Goal: Task Accomplishment & Management: Manage account settings

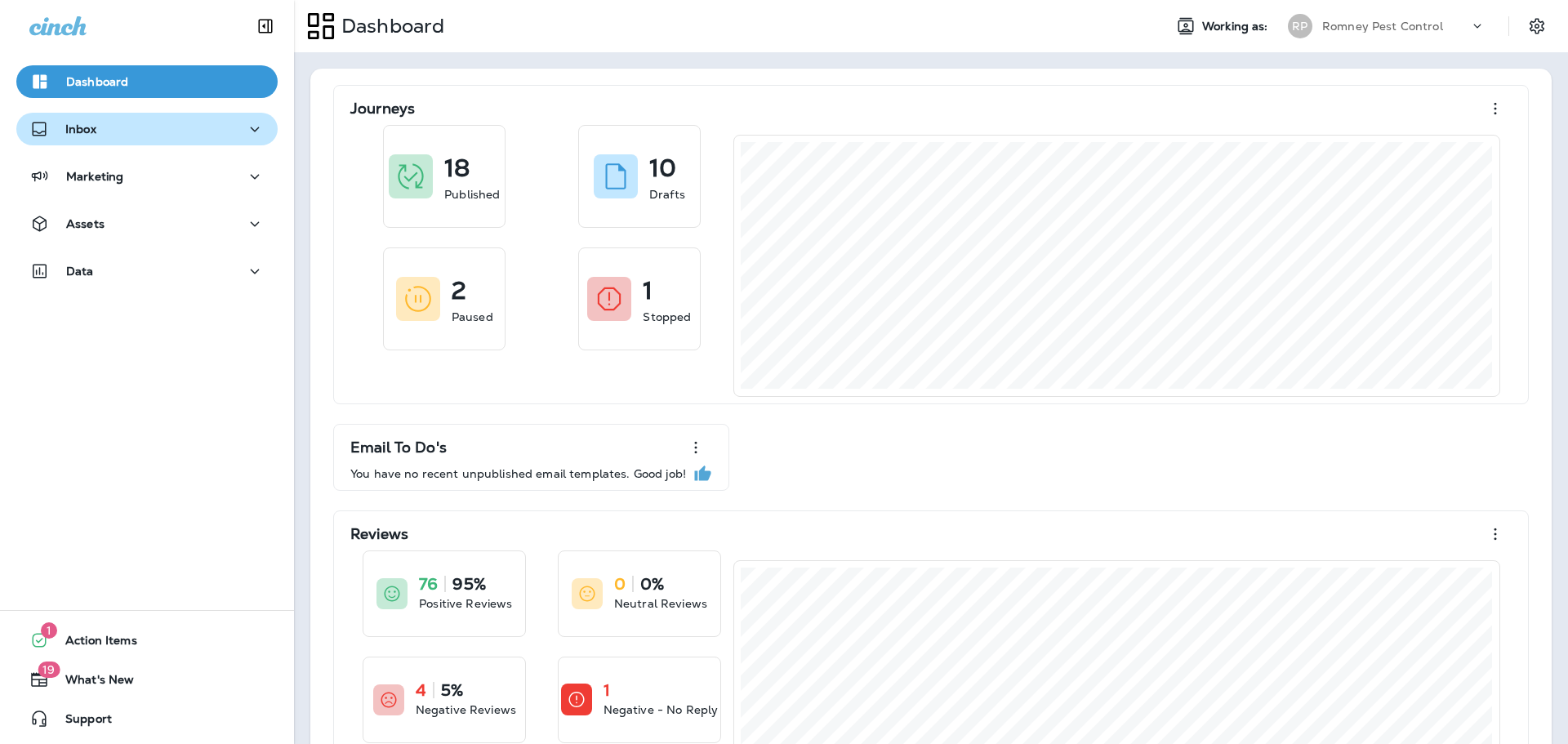
click at [199, 128] on div "Inbox" at bounding box center [147, 129] width 235 height 20
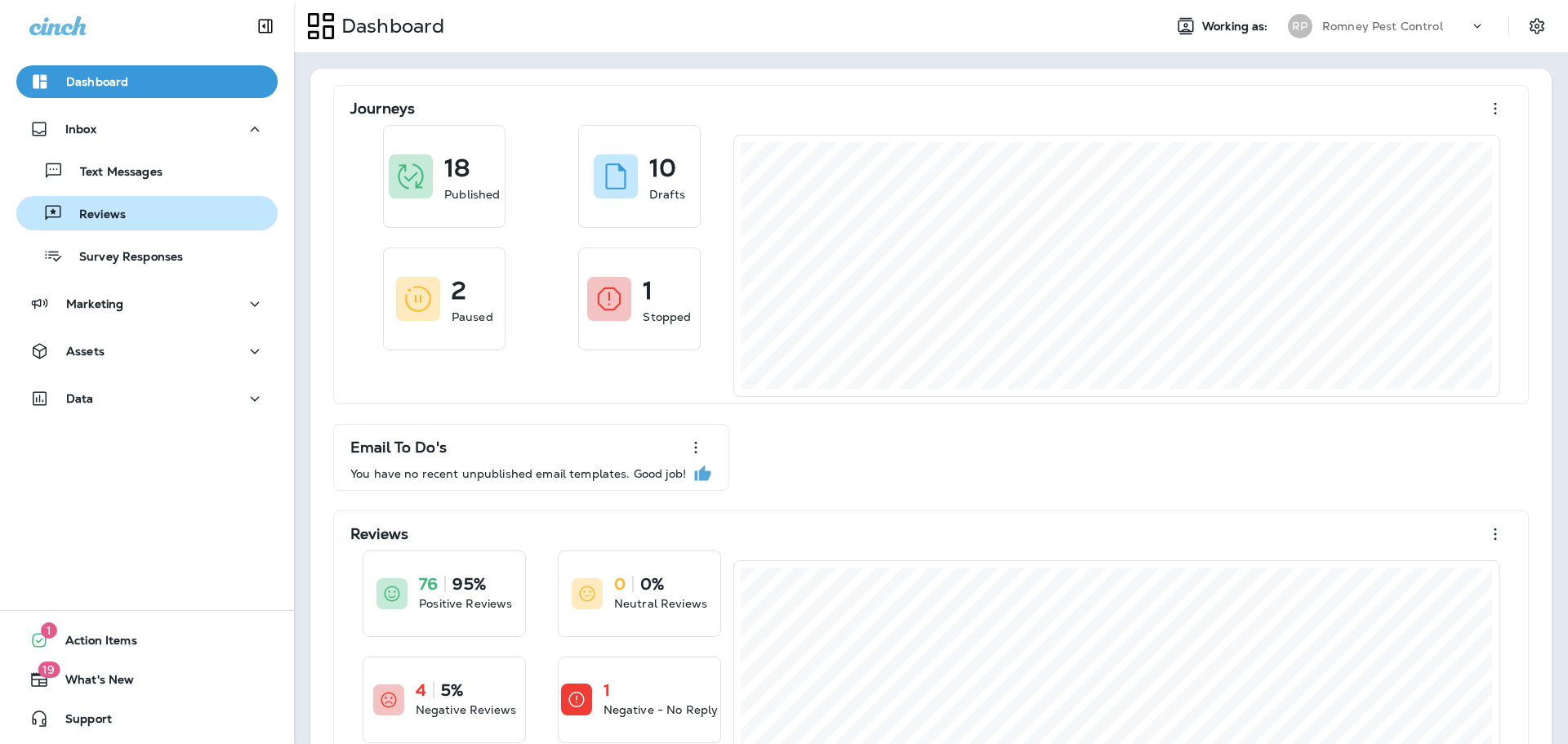
click at [183, 213] on div "Reviews" at bounding box center [147, 213] width 249 height 25
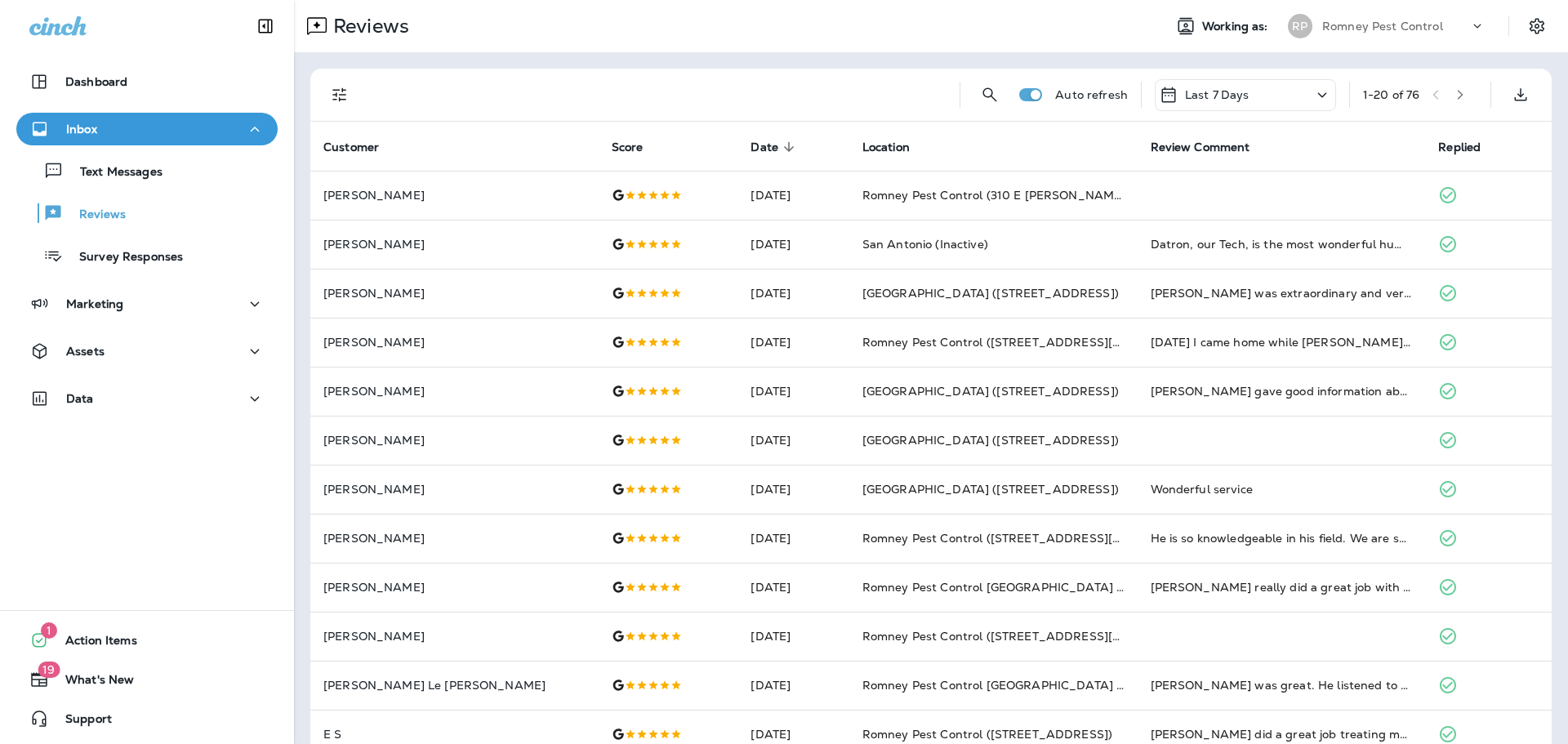
click at [341, 93] on icon "Filters" at bounding box center [339, 94] width 19 height 19
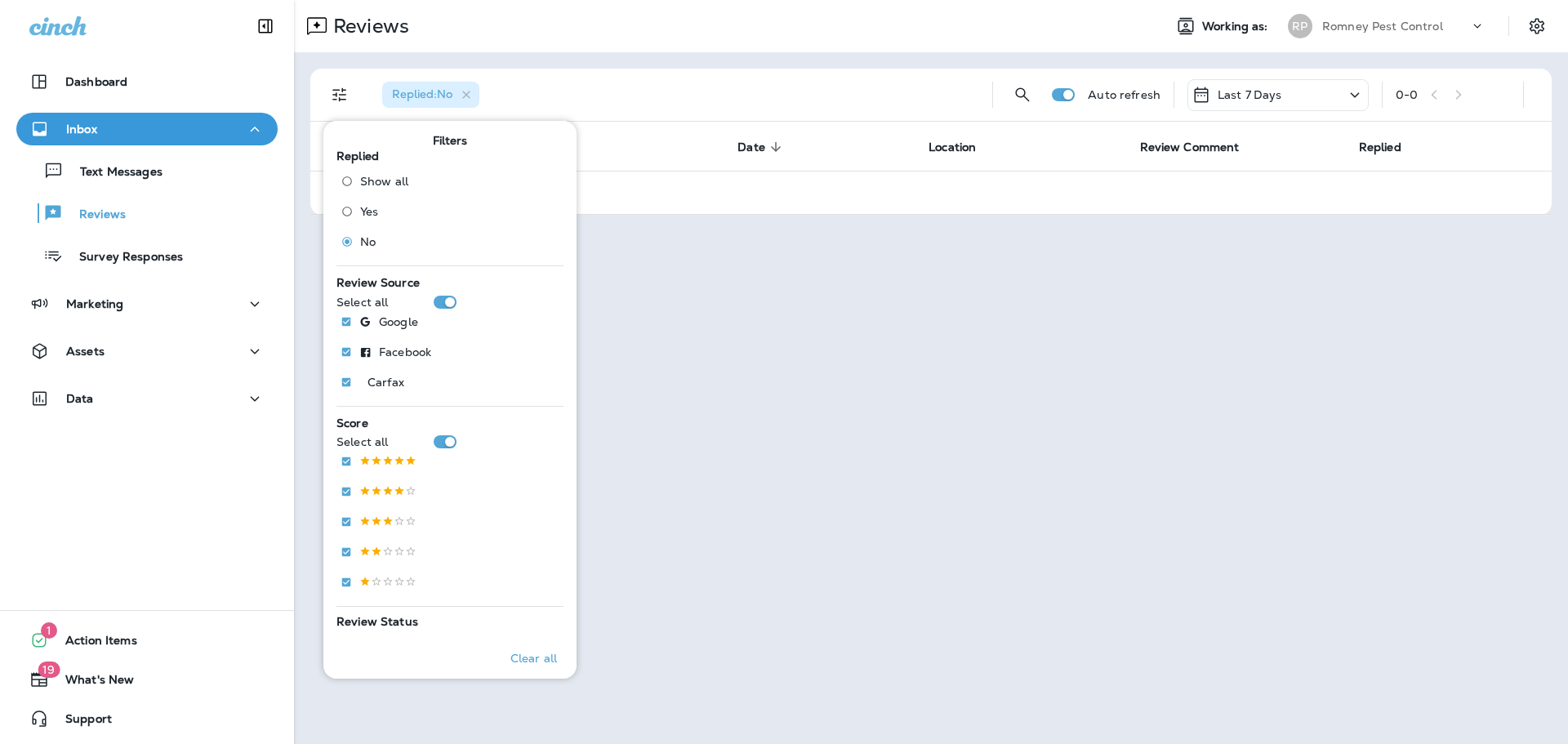
drag, startPoint x: 832, startPoint y: 41, endPoint x: 947, endPoint y: 30, distance: 115.5
click at [832, 41] on div "Reviews" at bounding box center [722, 26] width 856 height 33
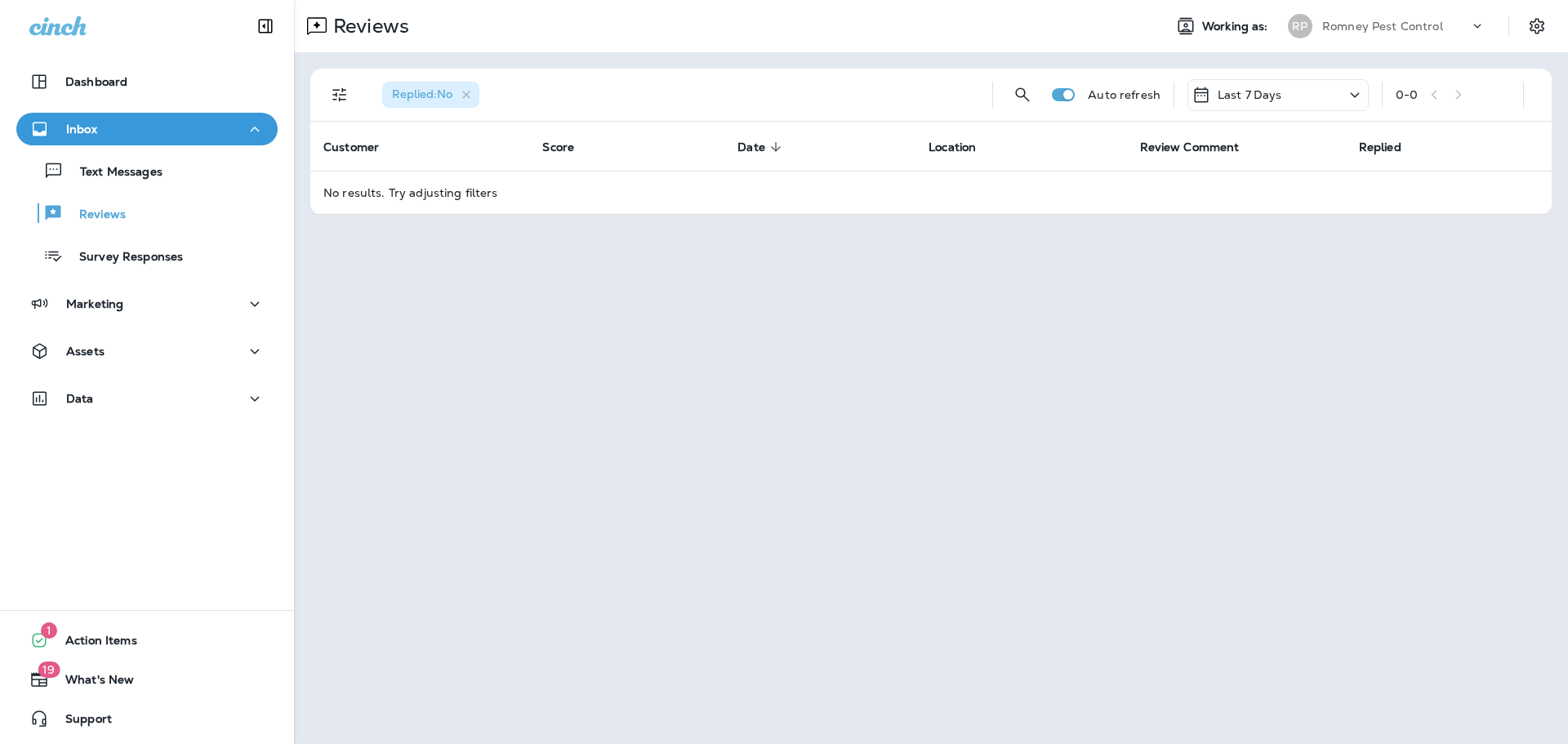
click at [1366, 32] on p "Romney Pest Control" at bounding box center [1382, 25] width 121 height 13
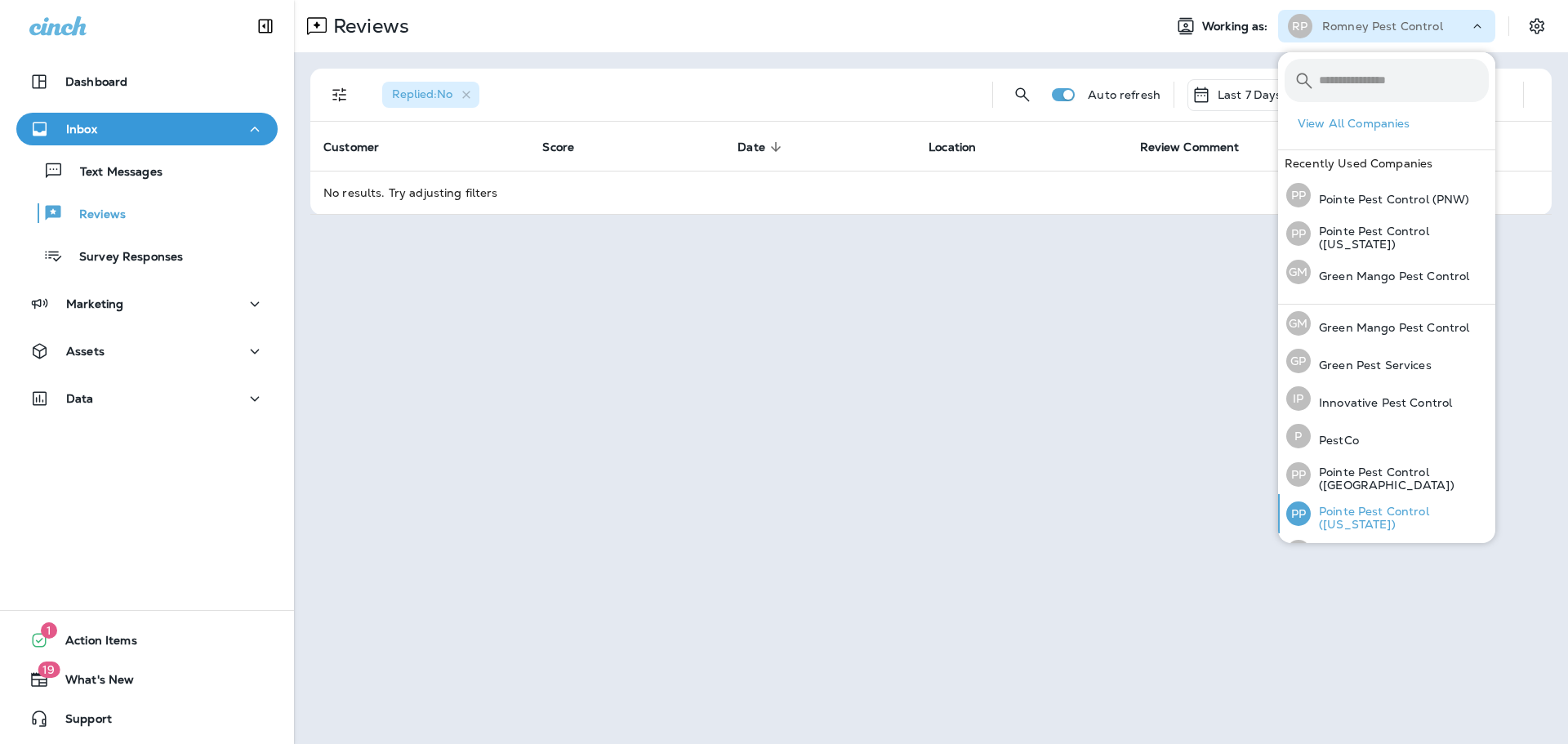
scroll to position [67, 0]
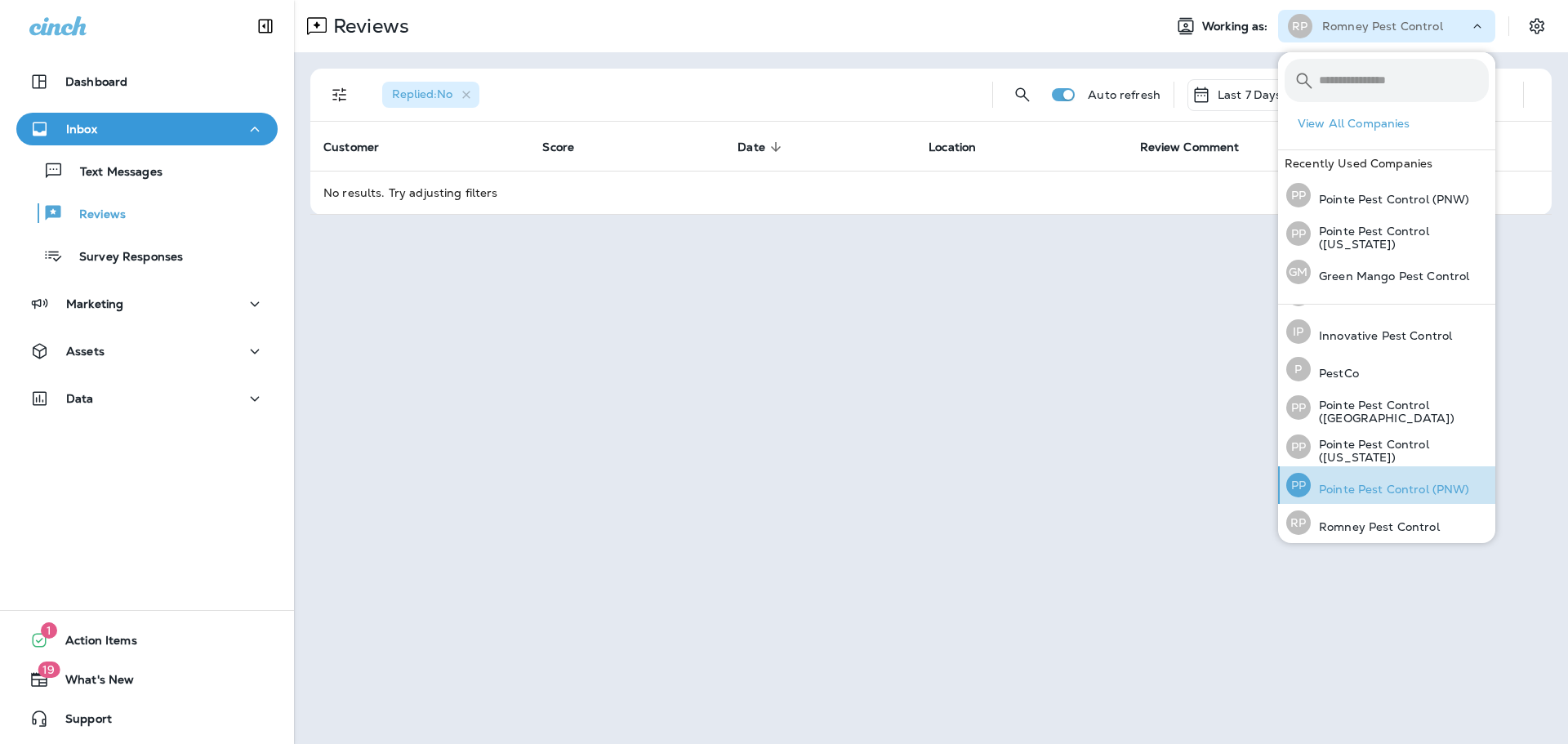
click at [1396, 483] on p "Pointe Pest Control (PNW)" at bounding box center [1390, 489] width 159 height 13
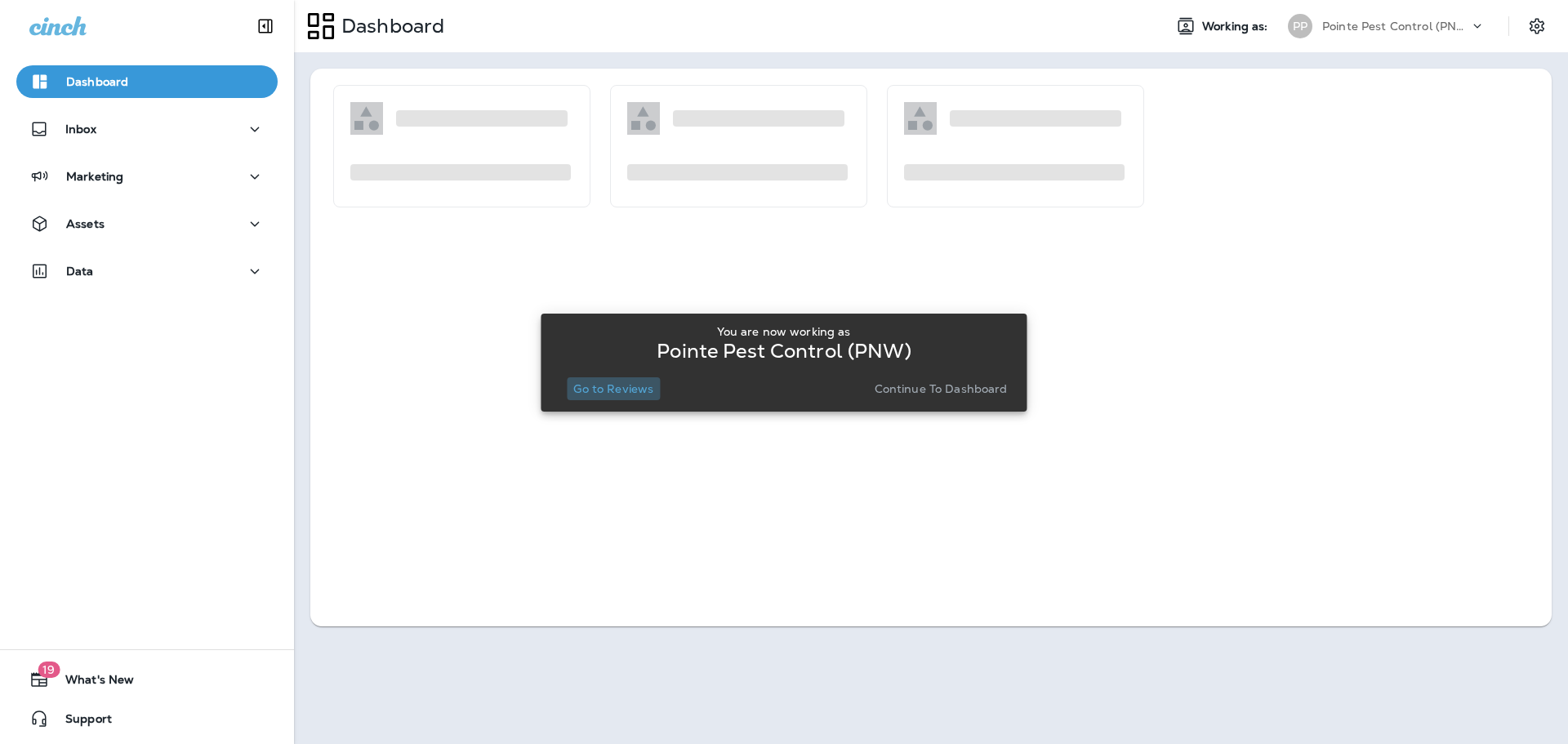
click at [641, 392] on p "Go to Reviews" at bounding box center [613, 388] width 80 height 13
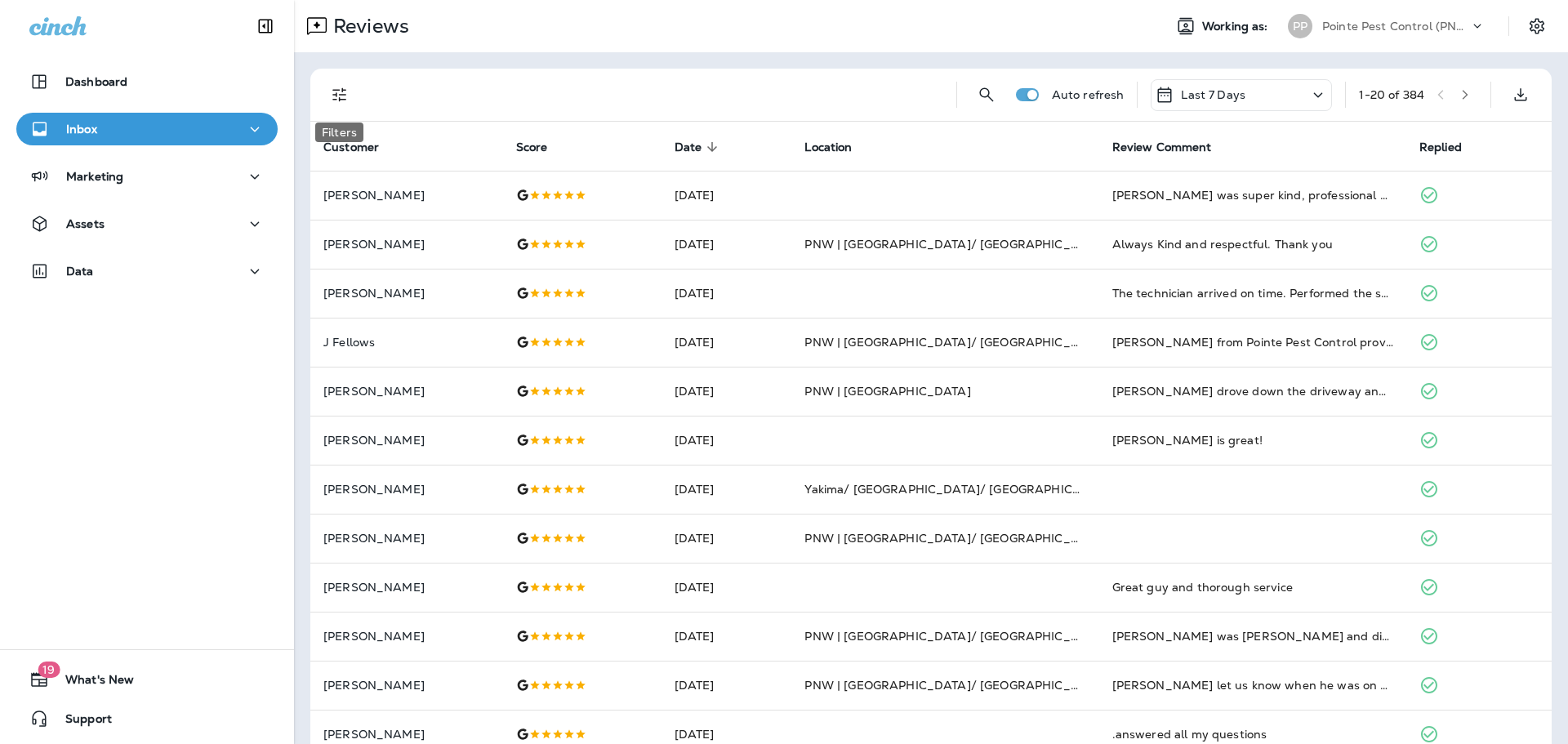
click at [341, 89] on icon "Filters" at bounding box center [339, 94] width 19 height 19
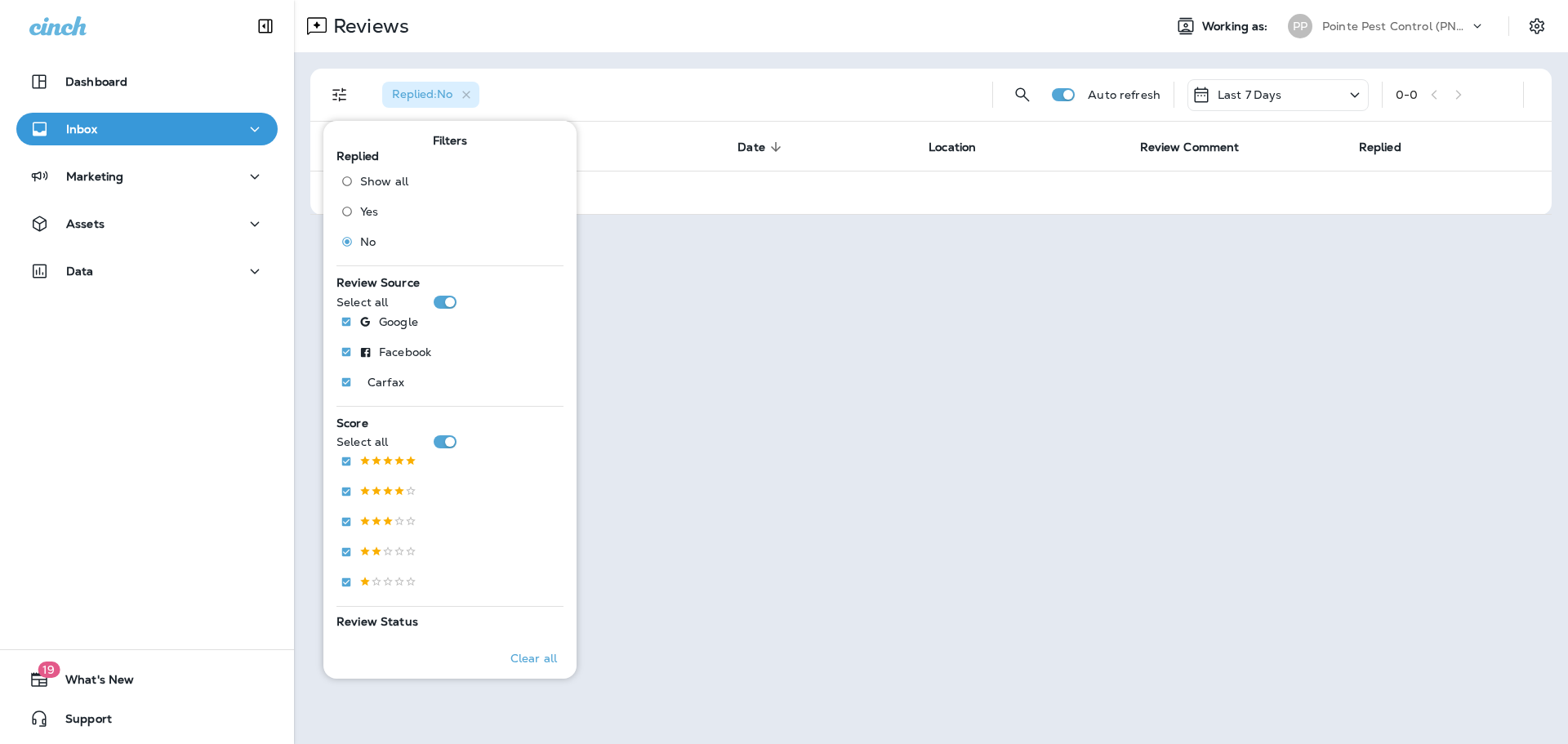
click at [792, 60] on div "Replied : No Auto refresh Last 7 Days 0 - 0 Customer Score Date sorted descendi…" at bounding box center [931, 142] width 1274 height 179
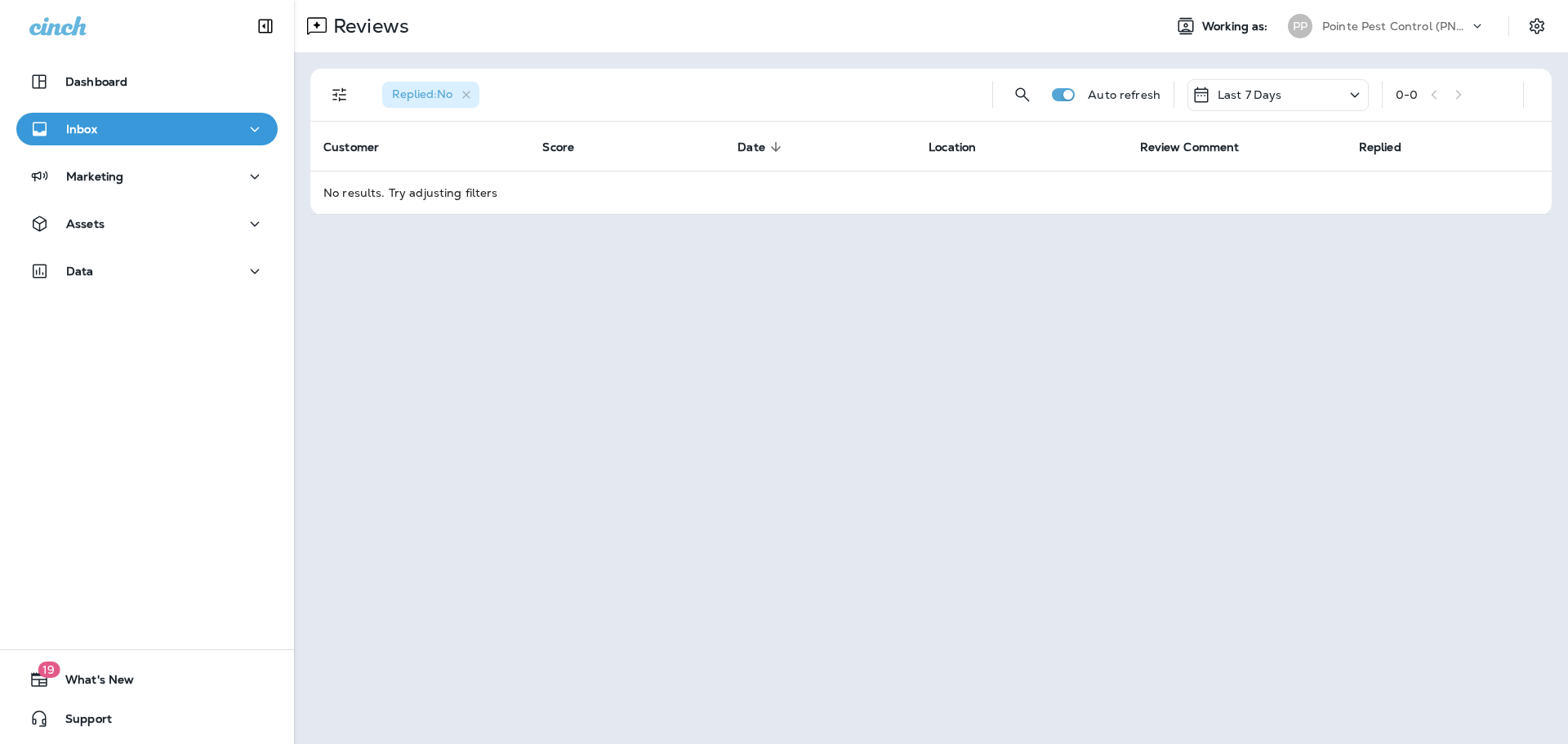
click at [1393, 24] on p "Pointe Pest Control (PNW)" at bounding box center [1396, 25] width 147 height 13
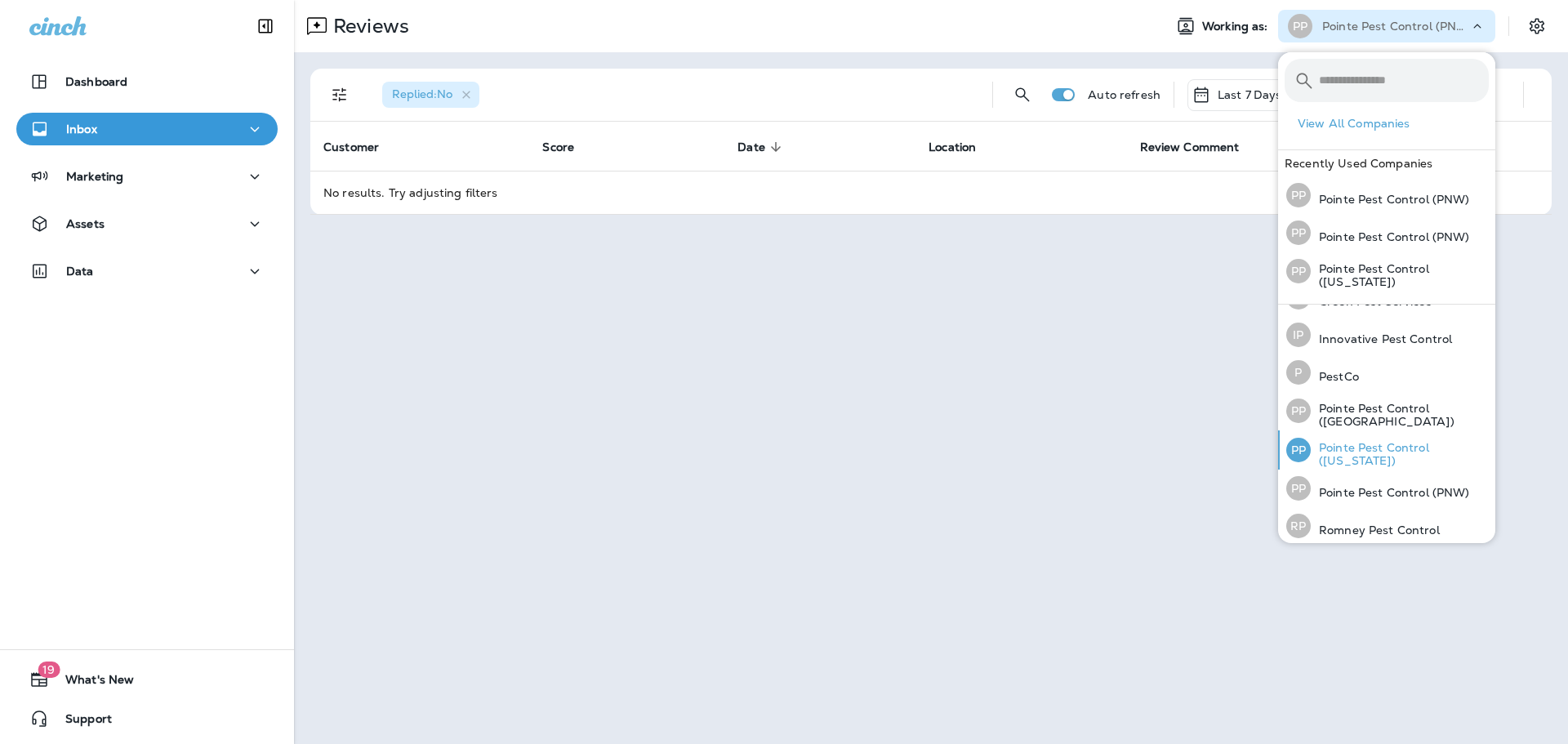
scroll to position [67, 0]
click at [1402, 450] on p "Pointe Pest Control ([US_STATE])" at bounding box center [1400, 451] width 178 height 26
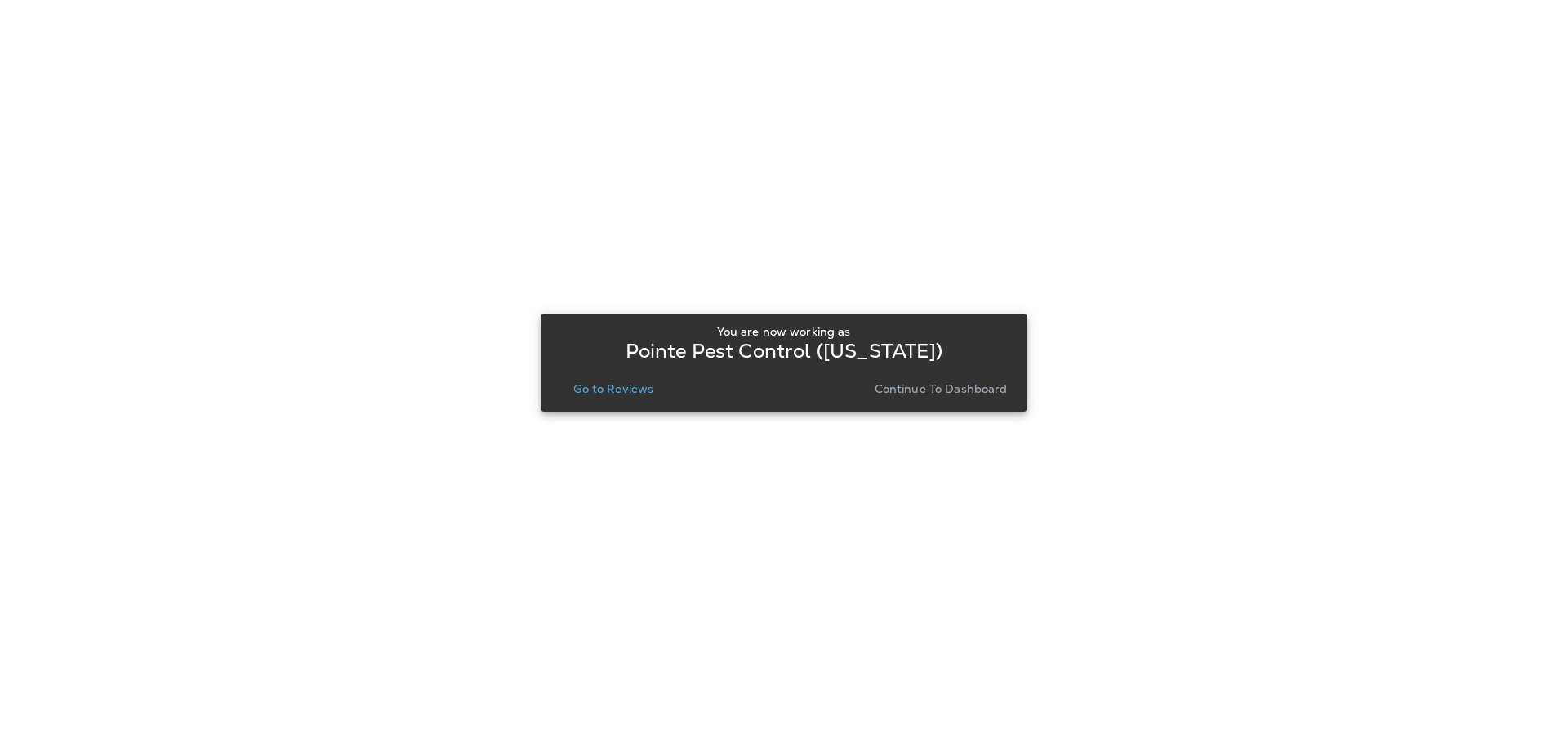
click at [628, 382] on p "Go to Reviews" at bounding box center [613, 388] width 80 height 13
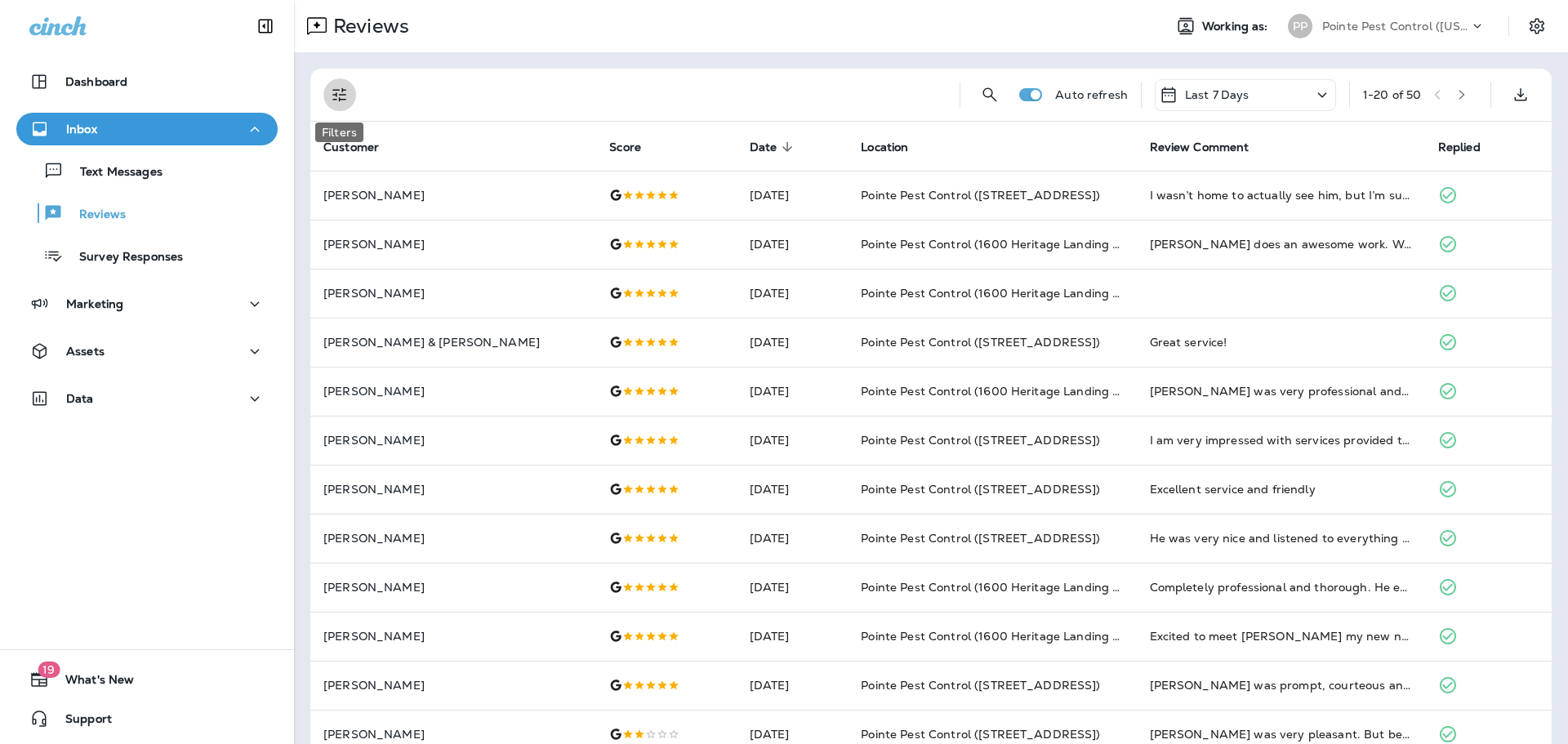
click at [328, 90] on button "Filters" at bounding box center [340, 95] width 33 height 33
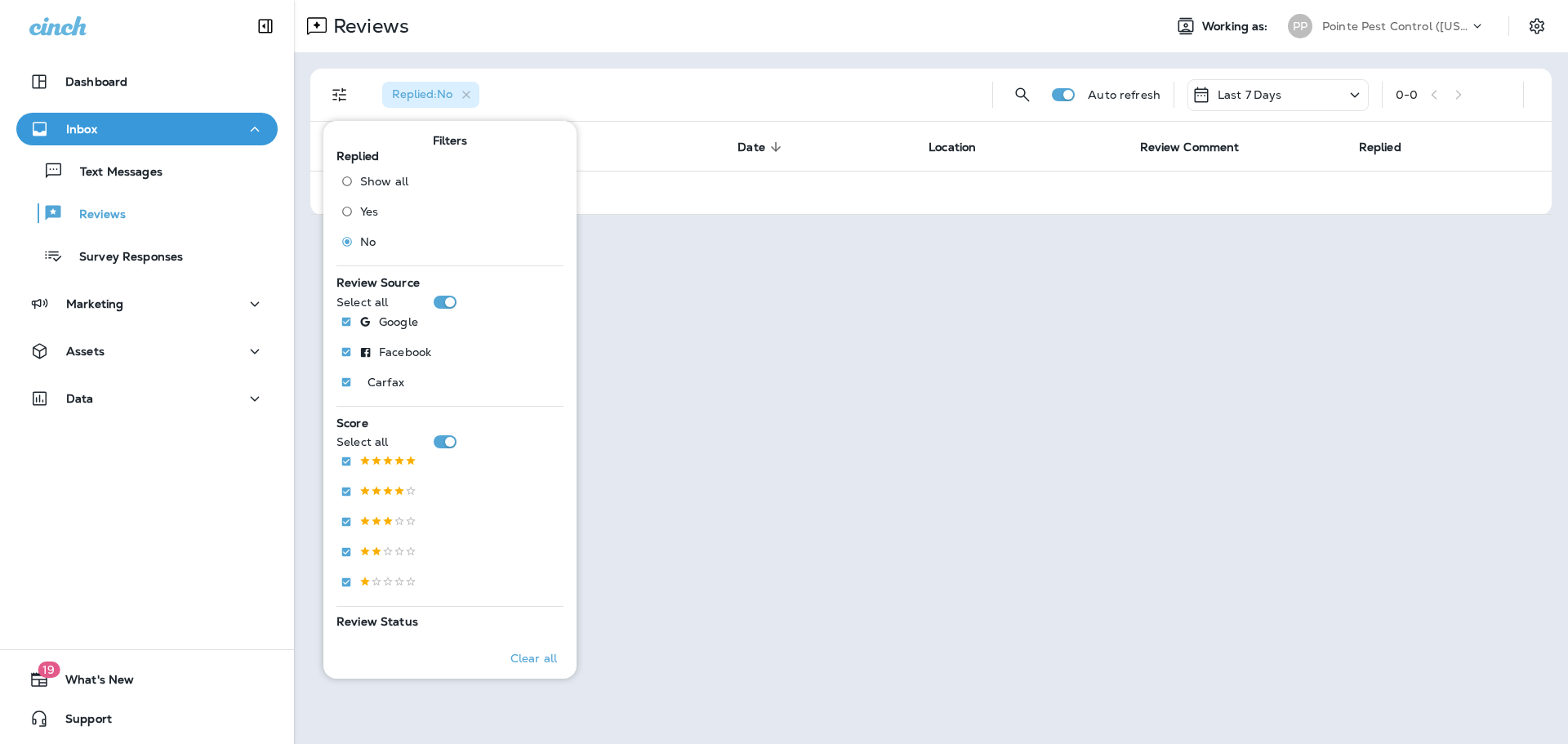
click at [1355, 24] on p "Pointe Pest Control ([US_STATE])" at bounding box center [1396, 25] width 147 height 13
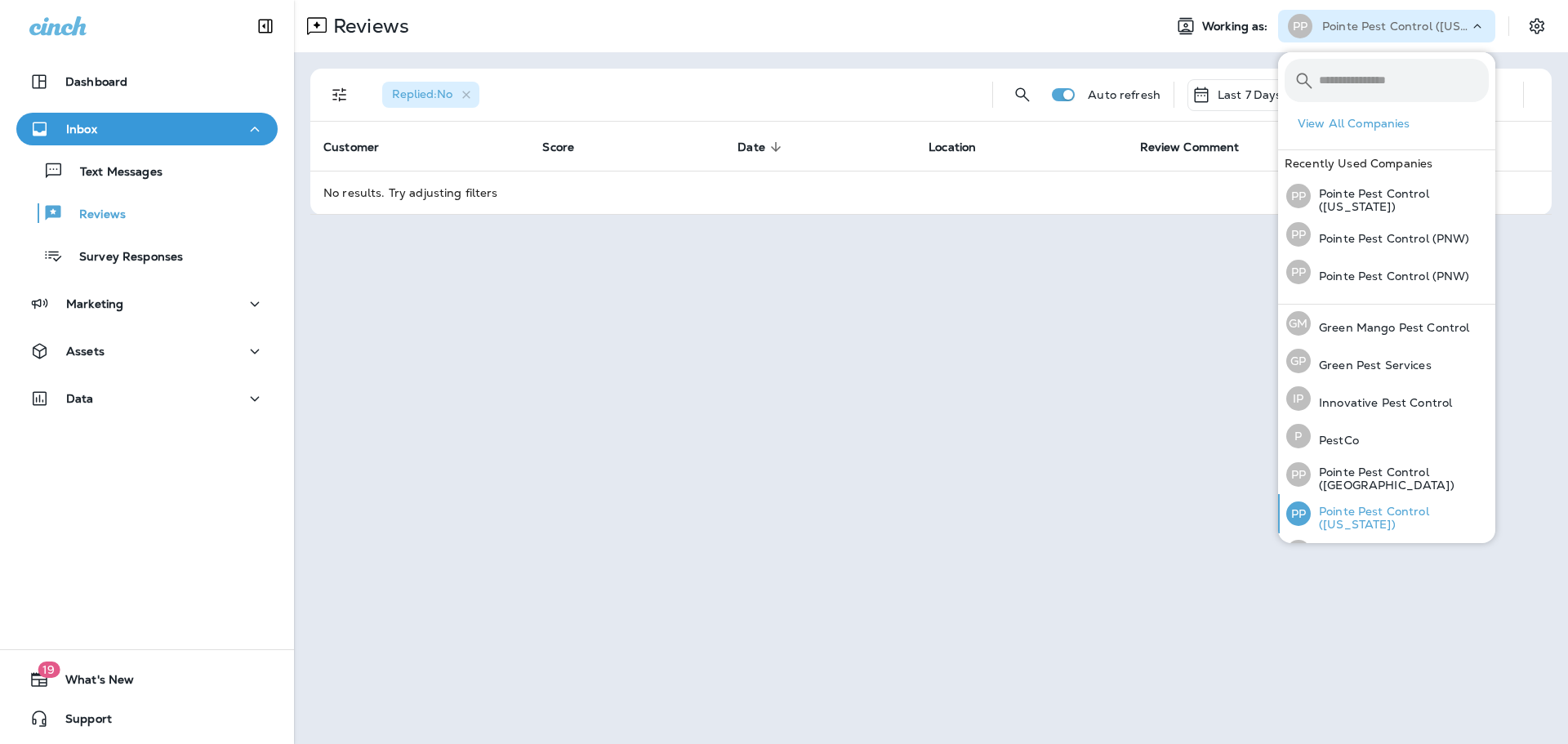
scroll to position [3, 0]
click at [1422, 463] on div "PP Pointe Pest Control ([GEOGRAPHIC_DATA])" at bounding box center [1387, 472] width 216 height 39
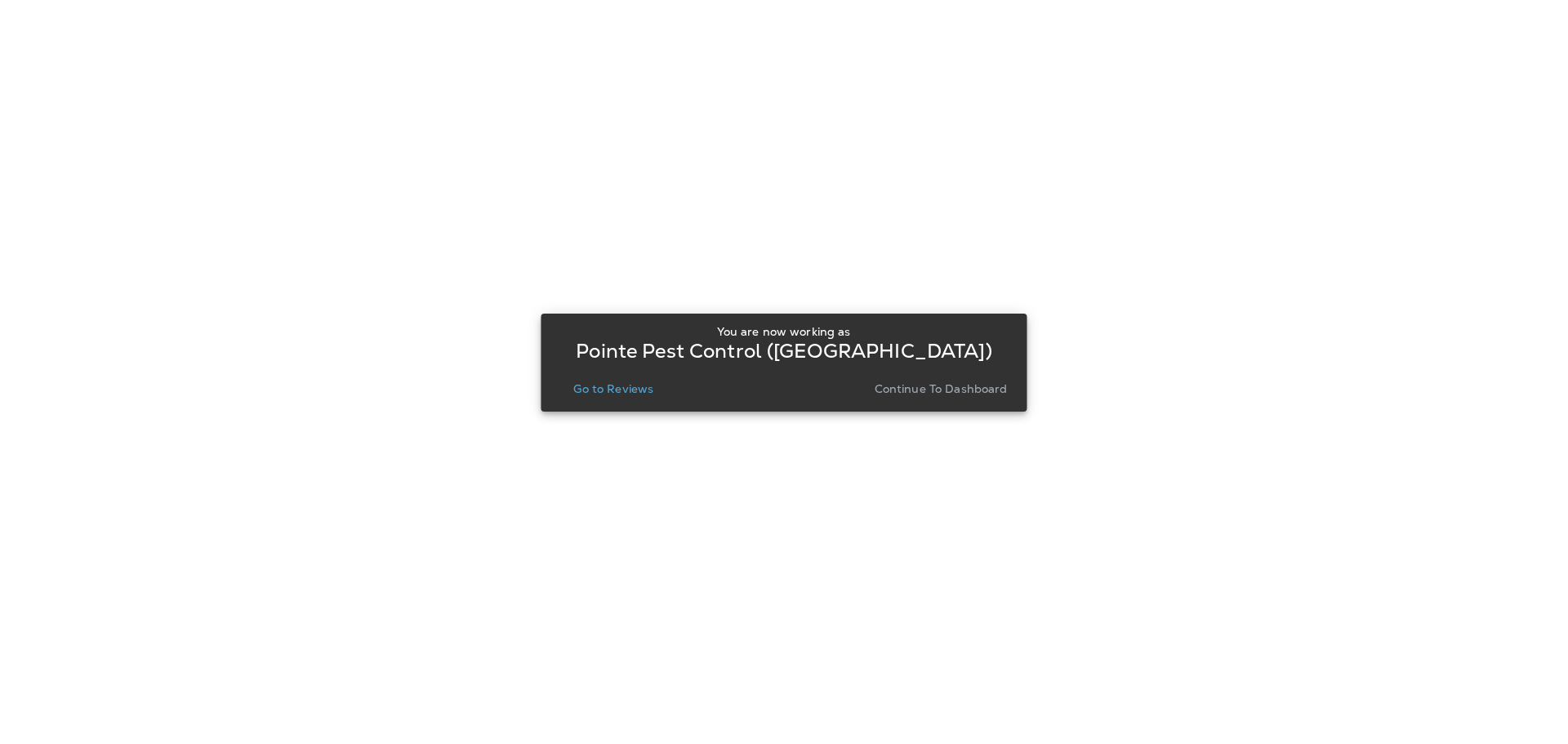
click at [621, 390] on p "Go to Reviews" at bounding box center [613, 388] width 80 height 13
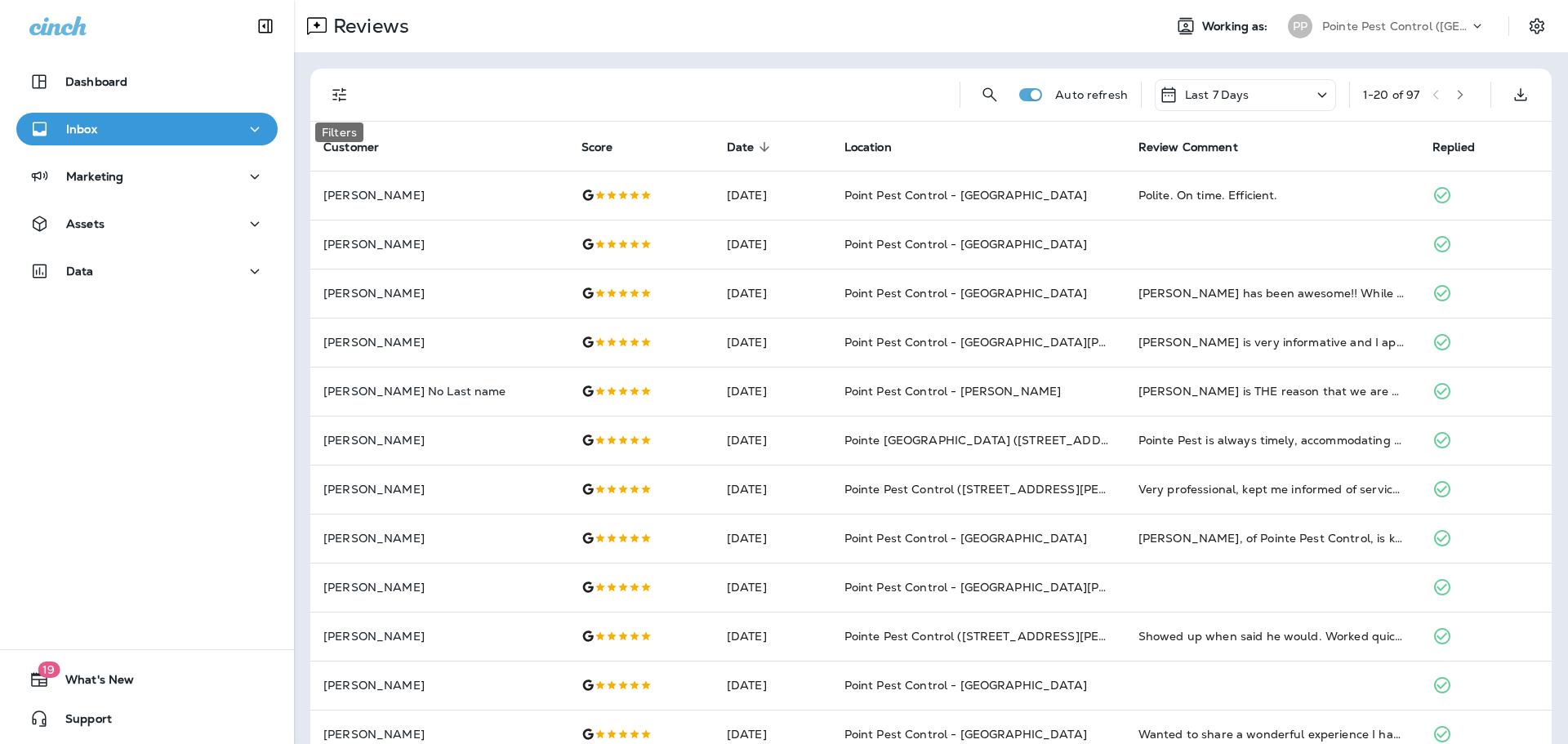
drag, startPoint x: 334, startPoint y: 99, endPoint x: 349, endPoint y: 135, distance: 39.0
click at [334, 99] on icon "Filters" at bounding box center [339, 95] width 14 height 14
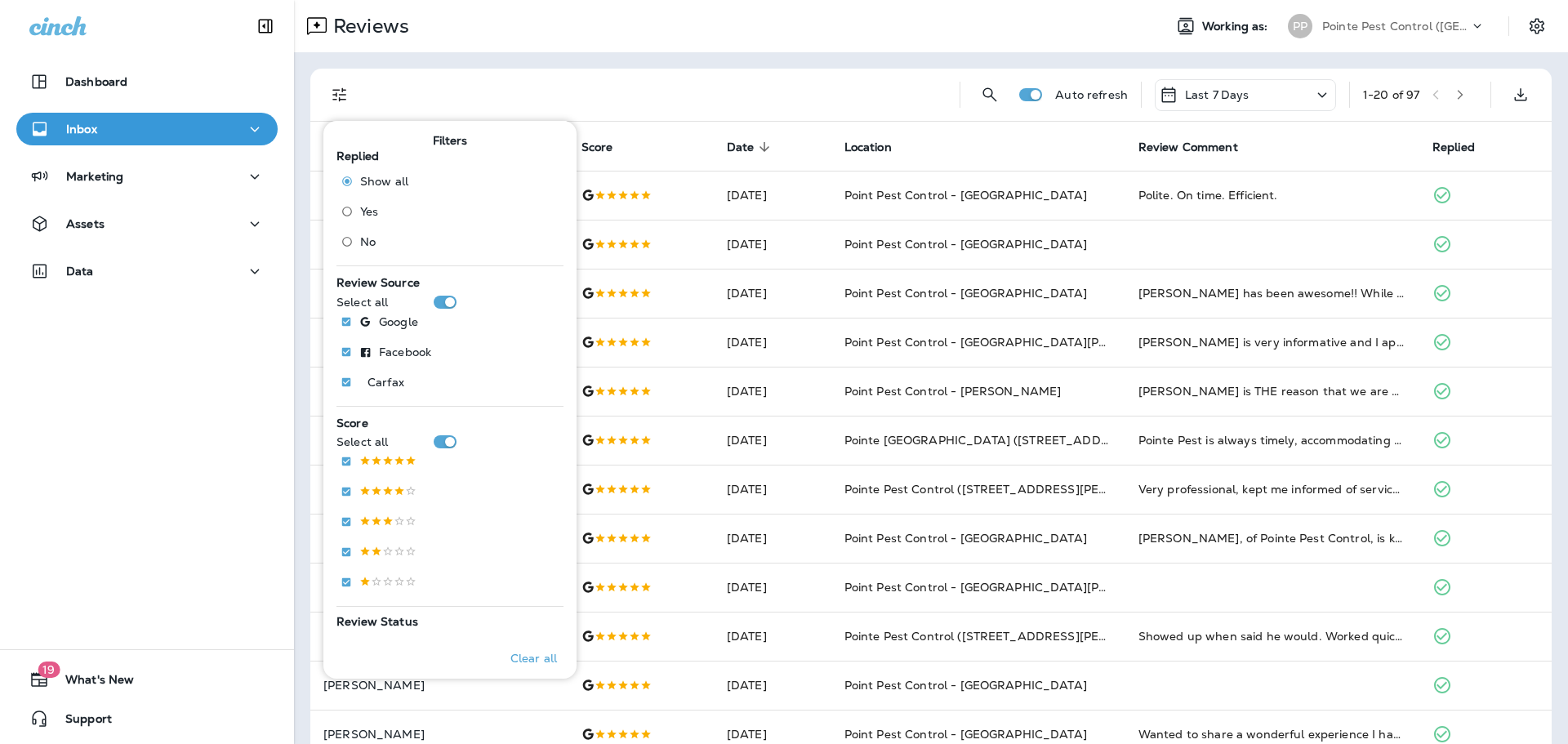
drag, startPoint x: 362, startPoint y: 239, endPoint x: 553, endPoint y: 130, distance: 219.9
click at [362, 239] on span "No" at bounding box center [368, 241] width 15 height 13
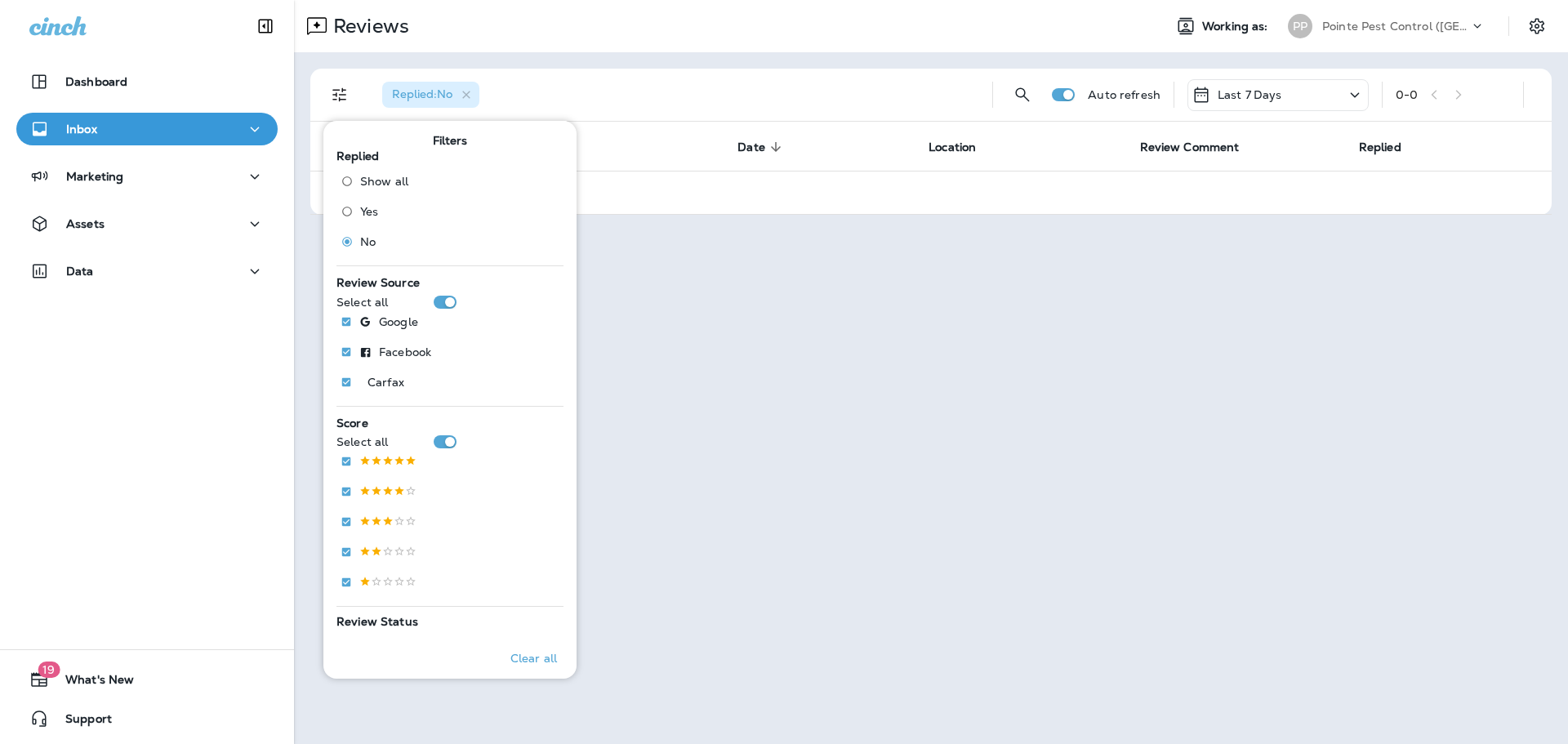
click at [1405, 40] on div "PP Pointe Pest Control ([GEOGRAPHIC_DATA])" at bounding box center [1386, 26] width 217 height 33
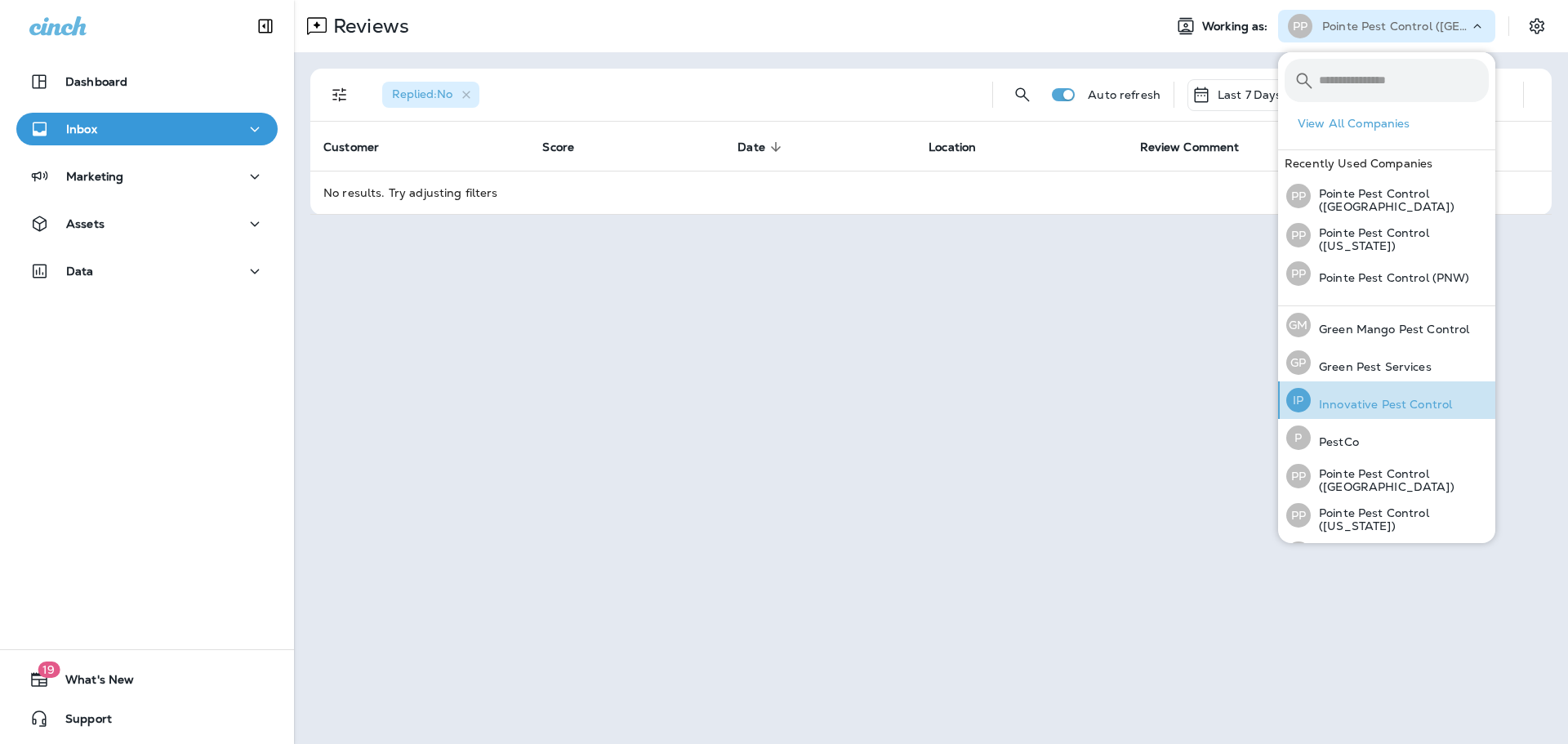
click at [1387, 406] on p "Innovative Pest Control" at bounding box center [1381, 404] width 141 height 13
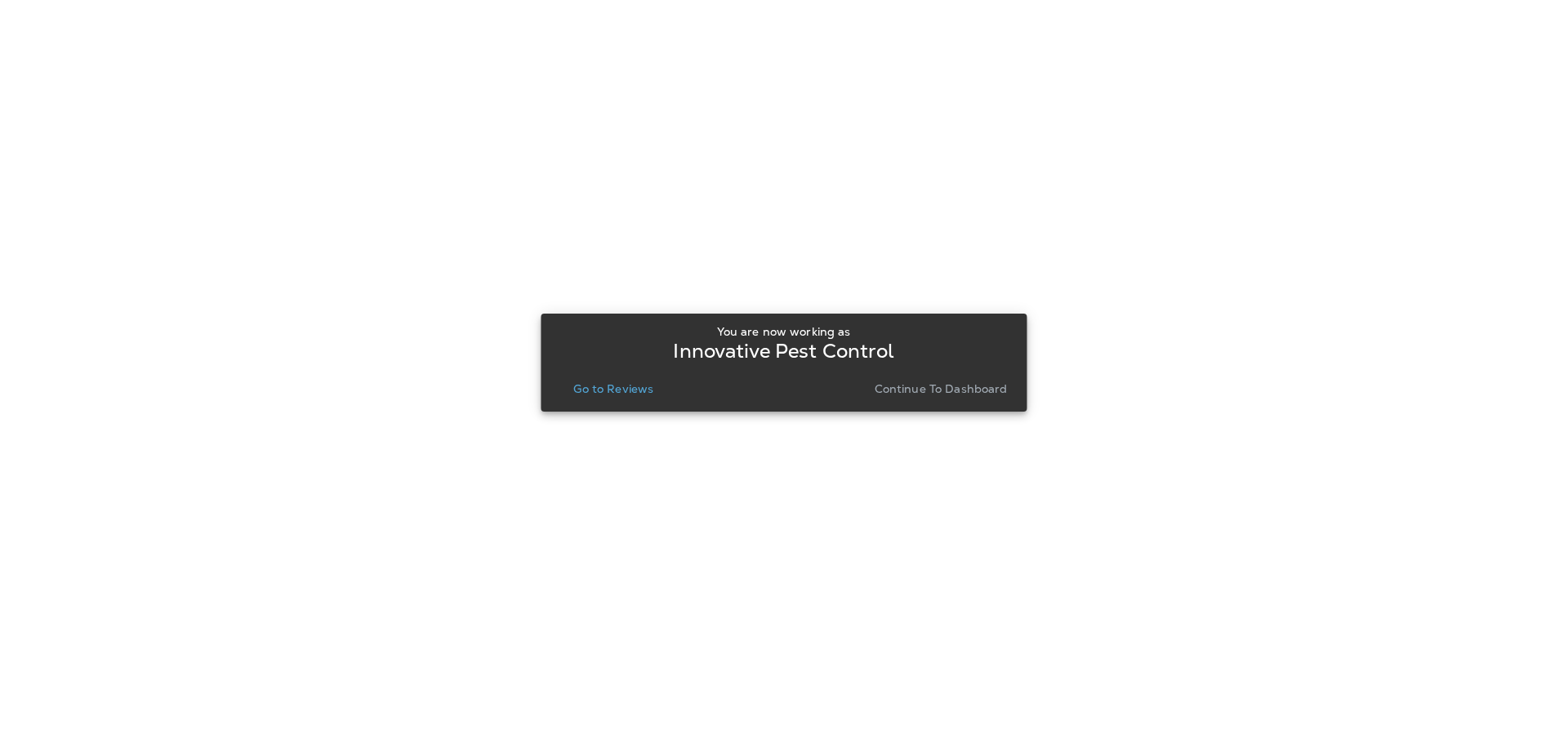
click at [622, 382] on p "Go to Reviews" at bounding box center [613, 388] width 80 height 13
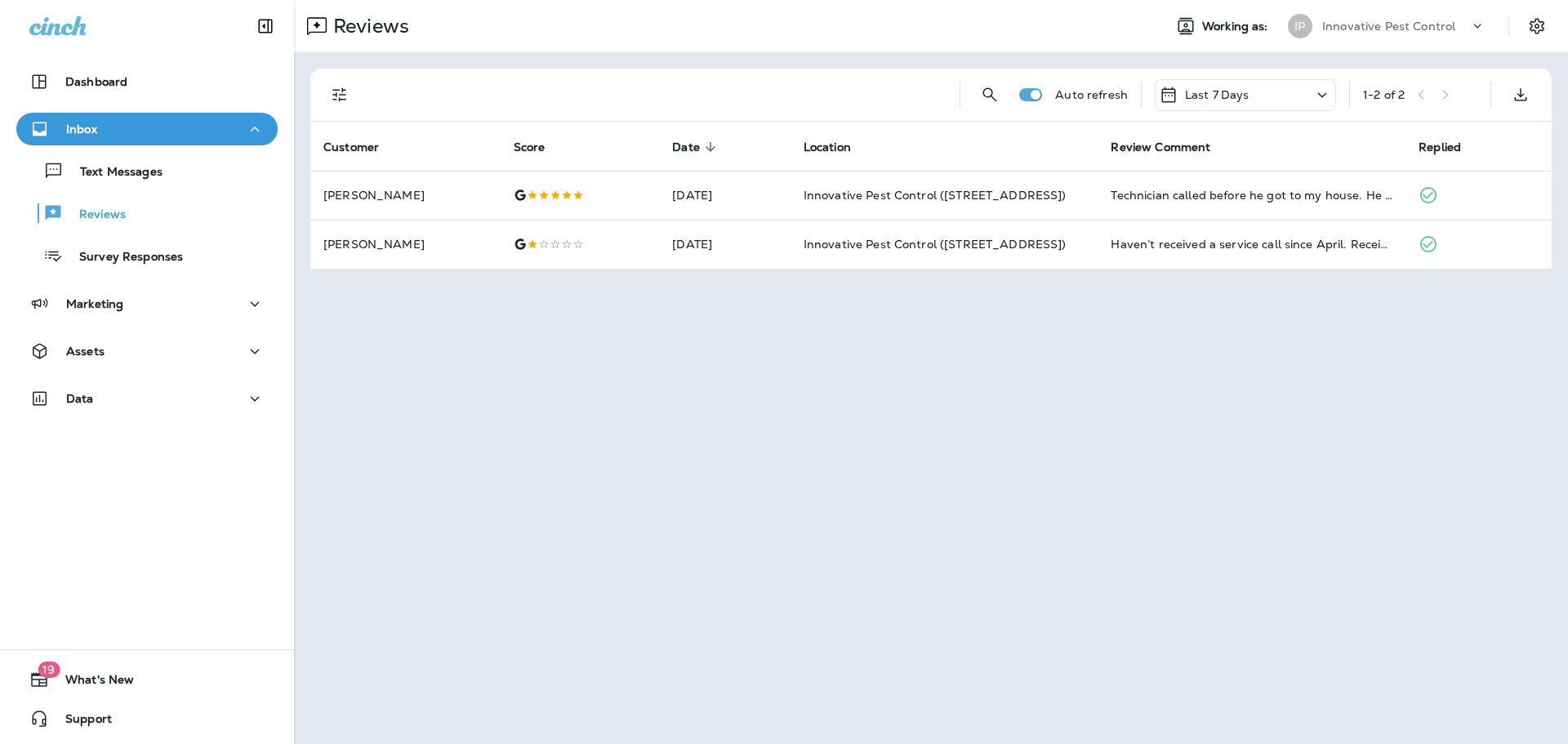
click at [1396, 28] on p "Innovative Pest Control" at bounding box center [1388, 25] width 133 height 13
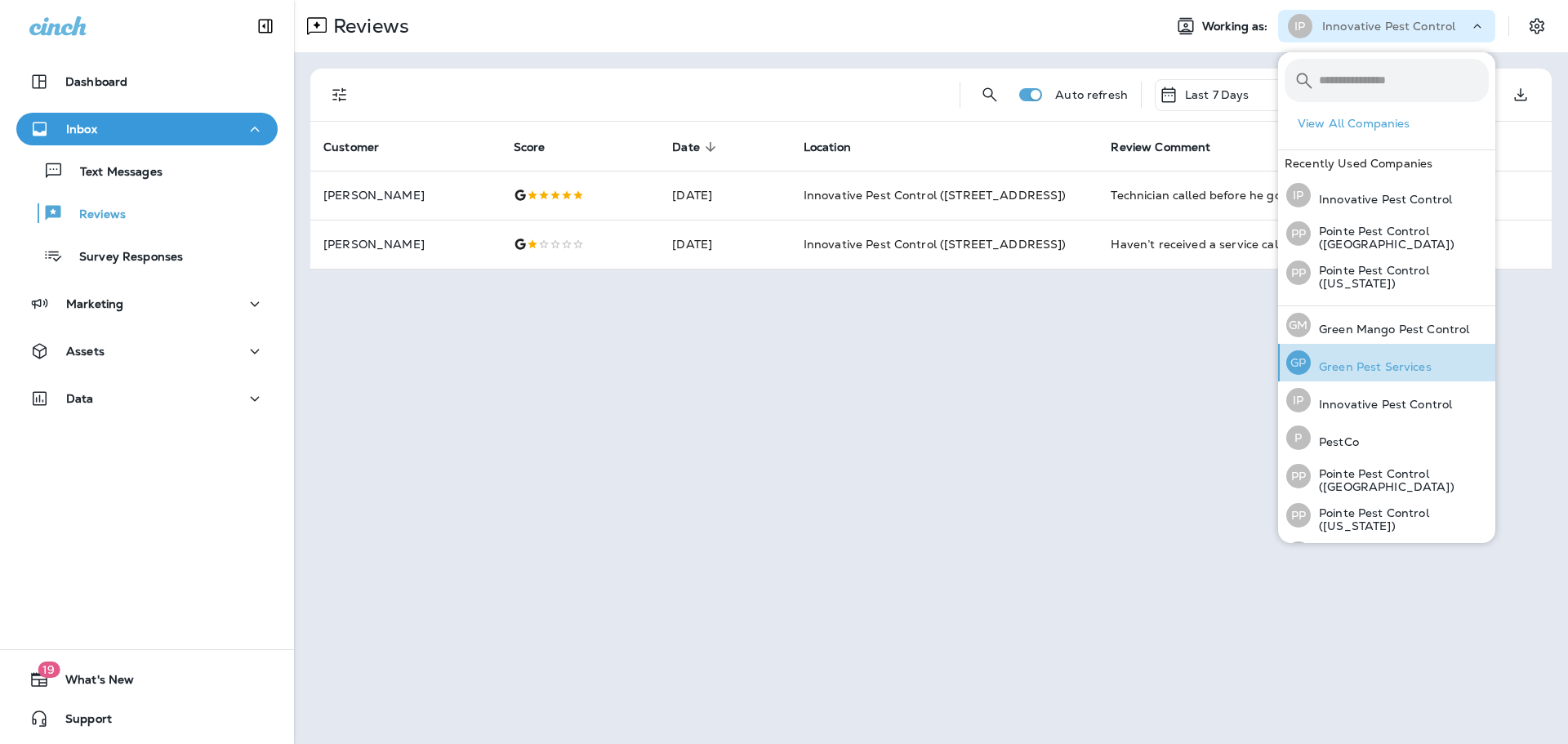
click at [1387, 367] on p "Green Pest Services" at bounding box center [1371, 366] width 121 height 13
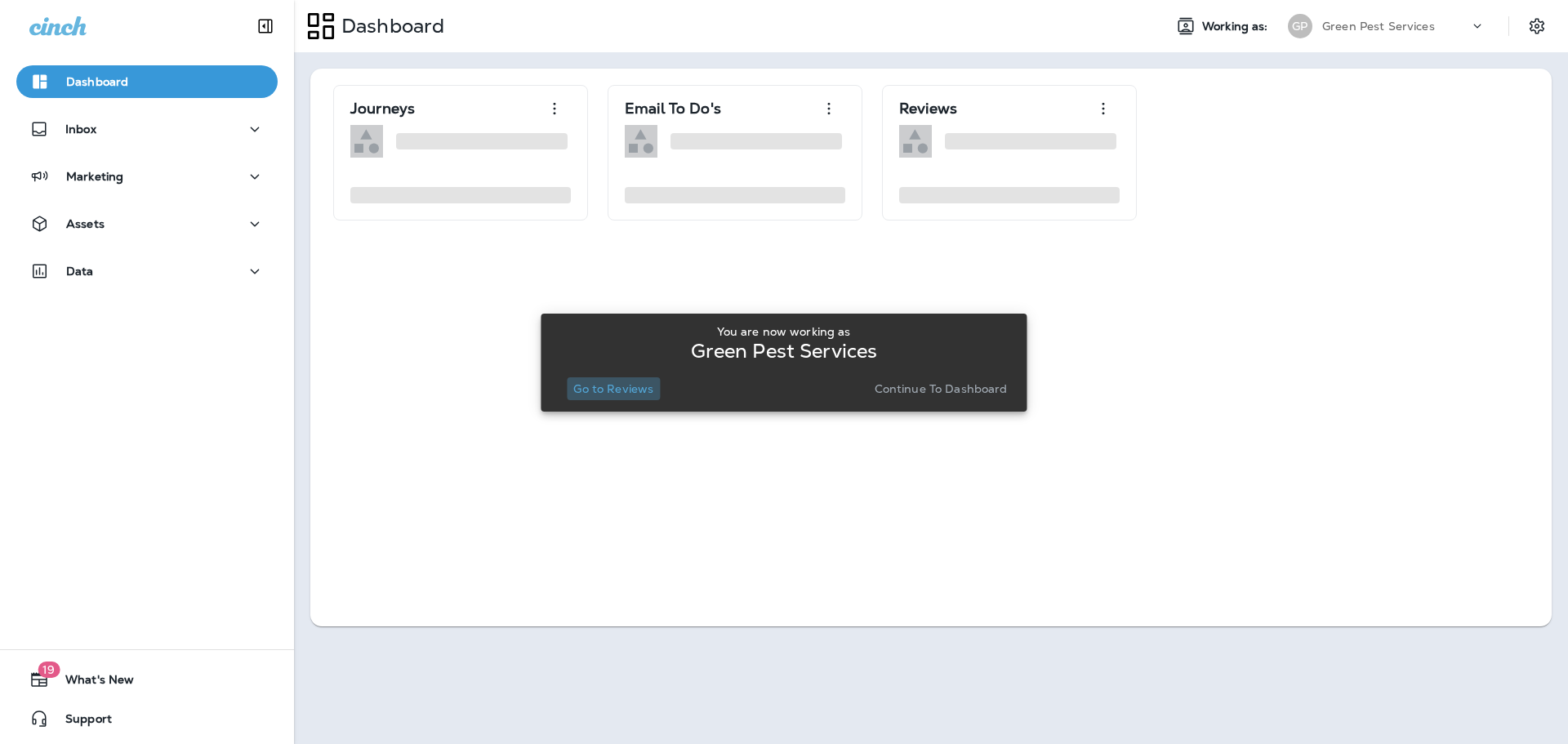
click at [622, 389] on p "Go to Reviews" at bounding box center [613, 388] width 80 height 13
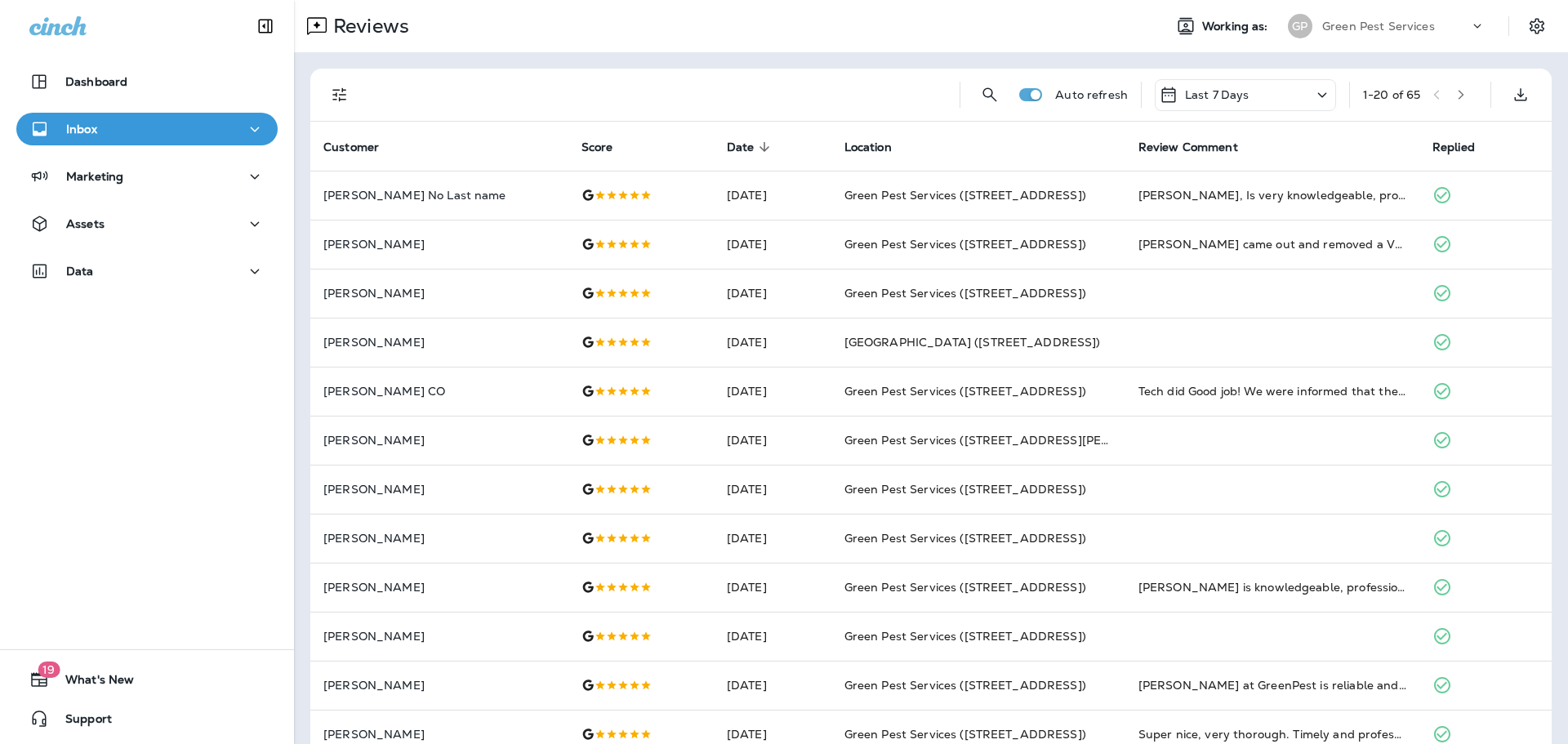
click at [337, 99] on icon "Filters" at bounding box center [339, 94] width 19 height 19
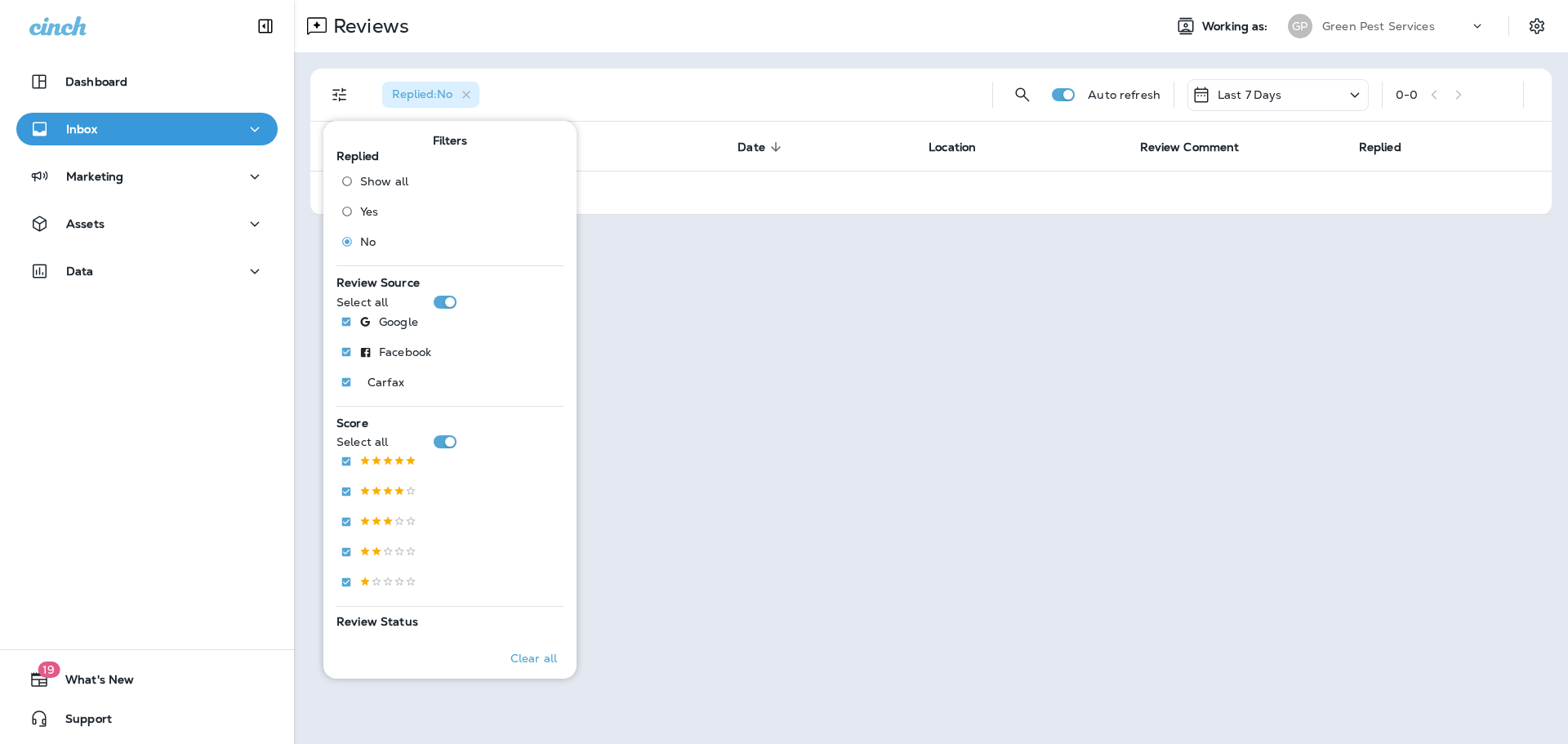
click at [774, 42] on div "Reviews Working as: [PERSON_NAME] Pest Services" at bounding box center [931, 26] width 1274 height 52
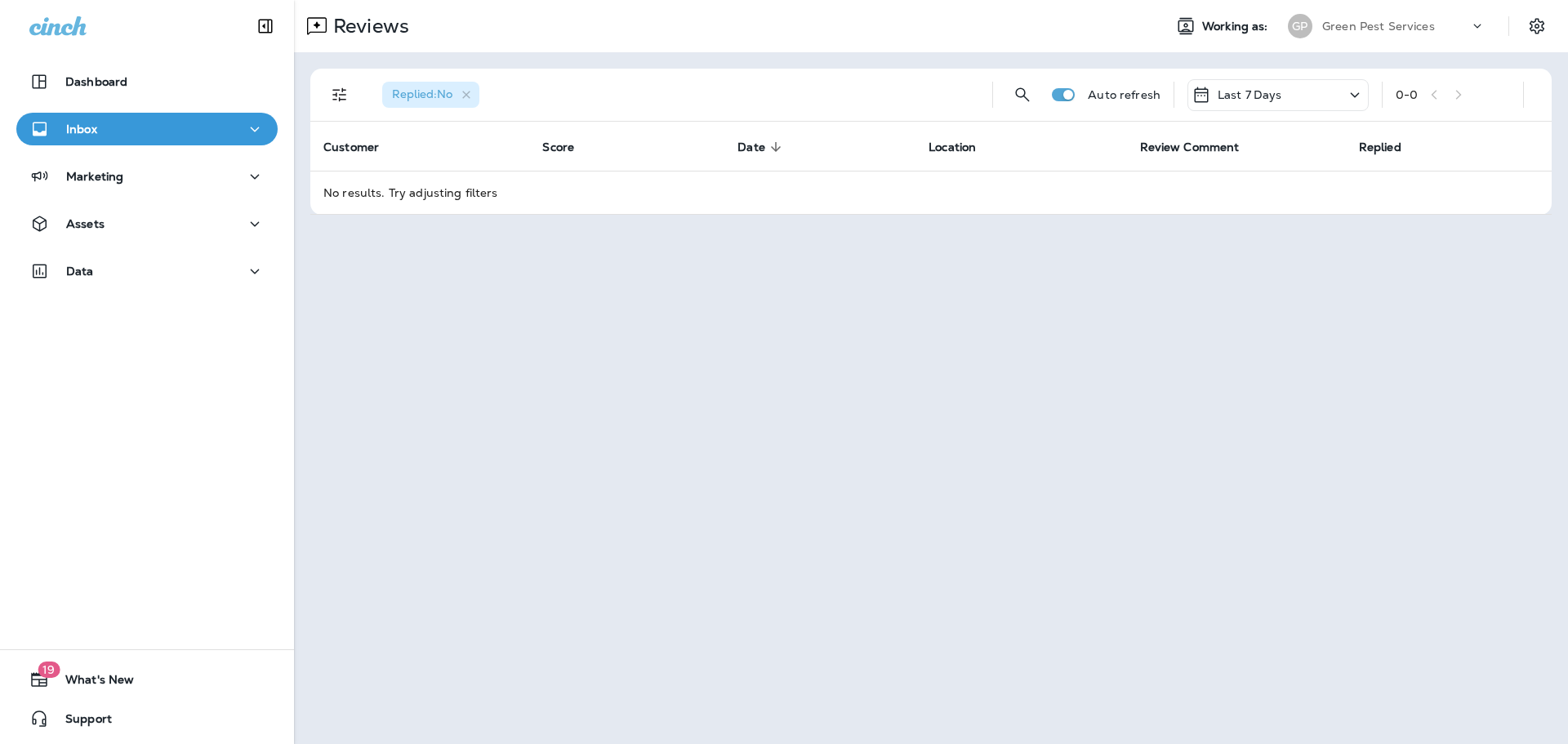
click at [1414, 33] on div "Green Pest Services" at bounding box center [1396, 25] width 147 height 25
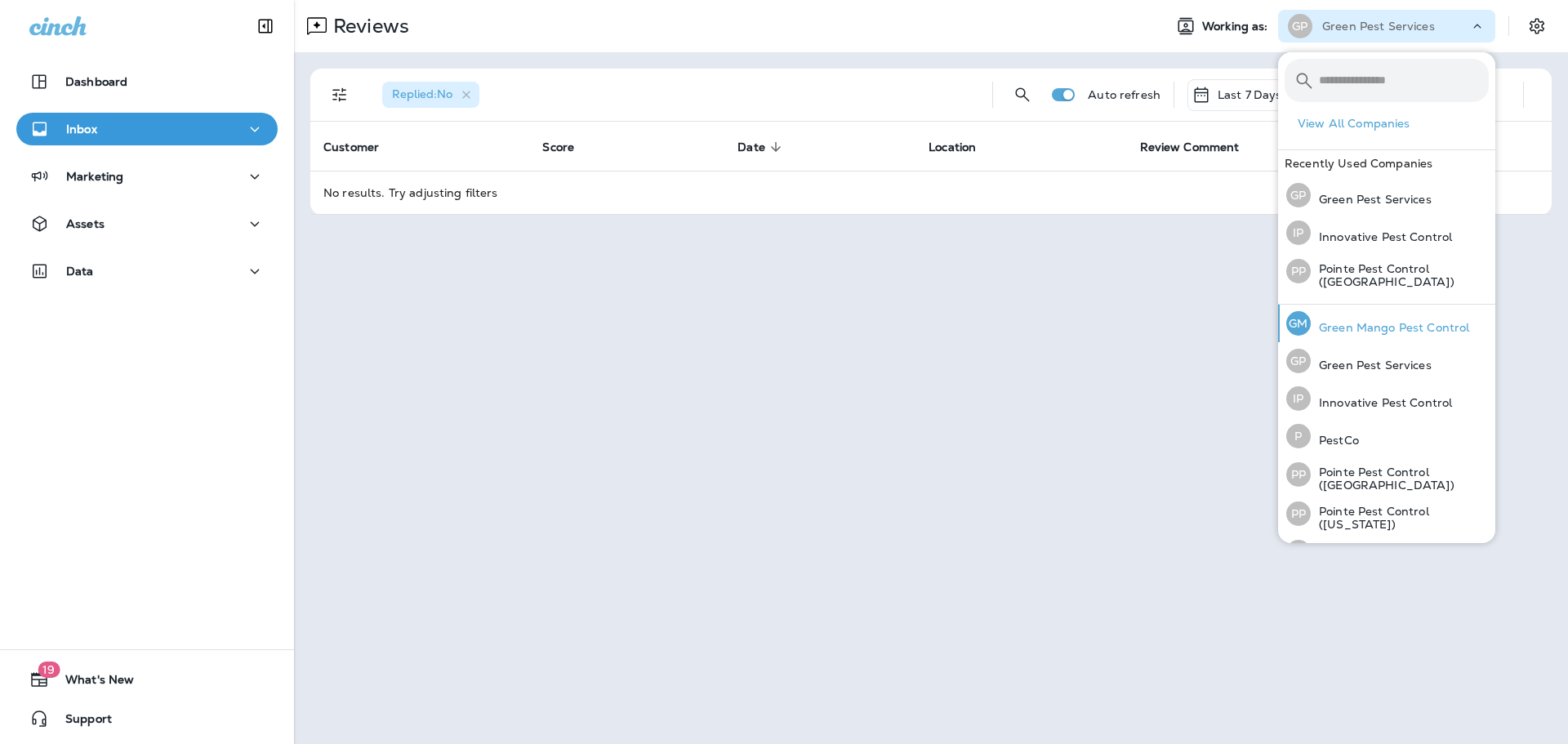
click at [1420, 335] on div "[PERSON_NAME] Mango Pest Control" at bounding box center [1378, 323] width 196 height 37
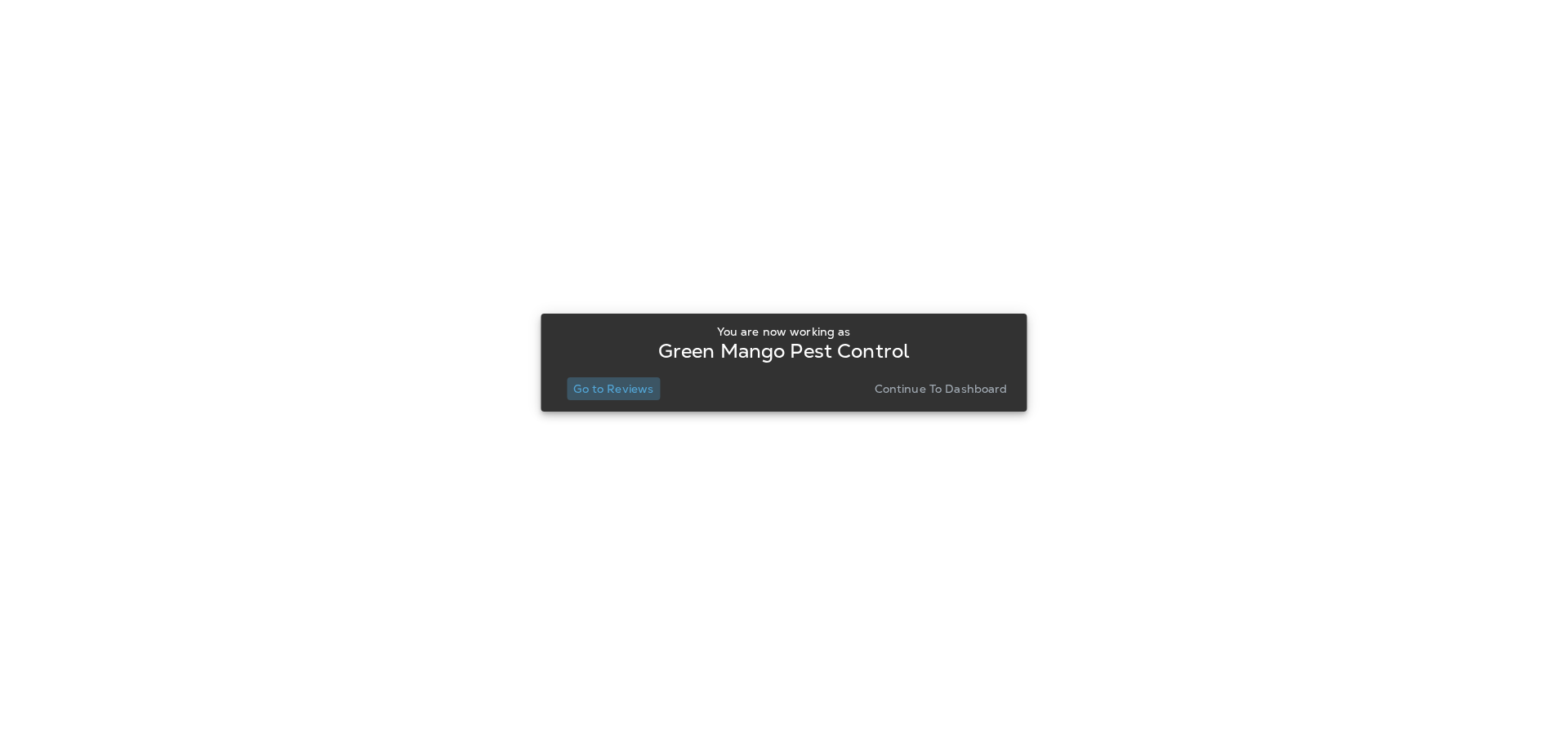
click at [639, 382] on p "Go to Reviews" at bounding box center [613, 388] width 80 height 13
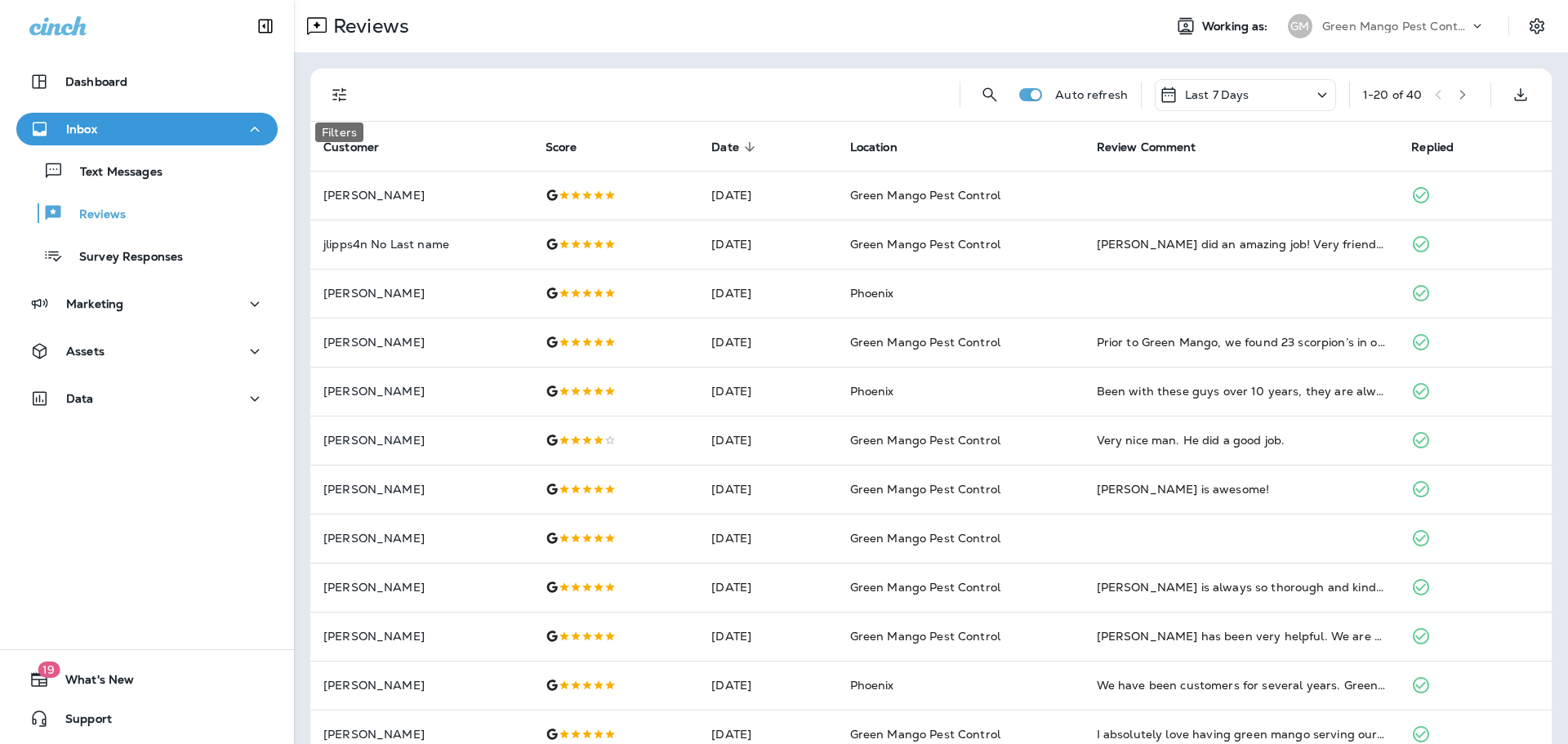
click at [340, 91] on icon "Filters" at bounding box center [339, 94] width 19 height 19
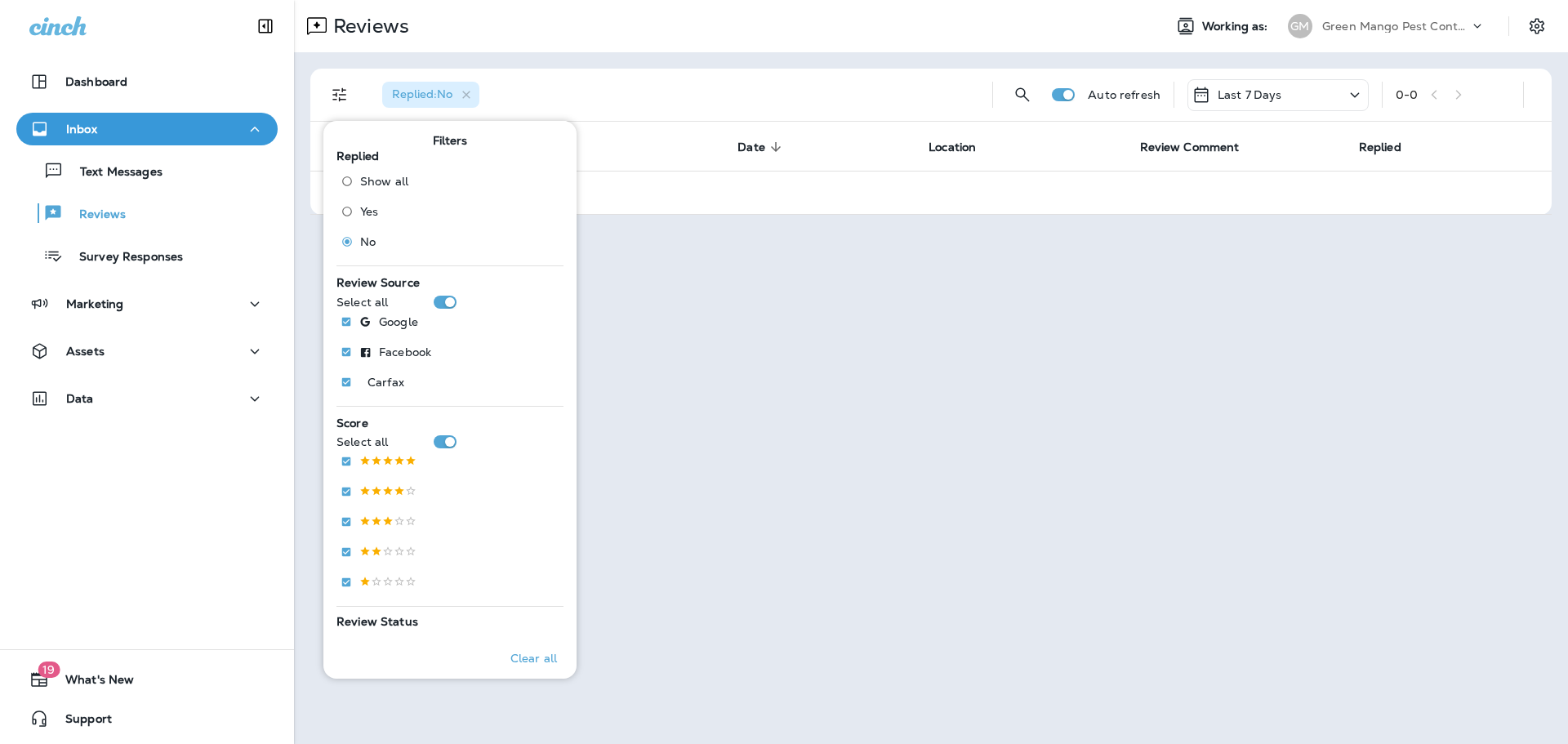
click at [712, 74] on div "Replied : No" at bounding box center [675, 95] width 610 height 52
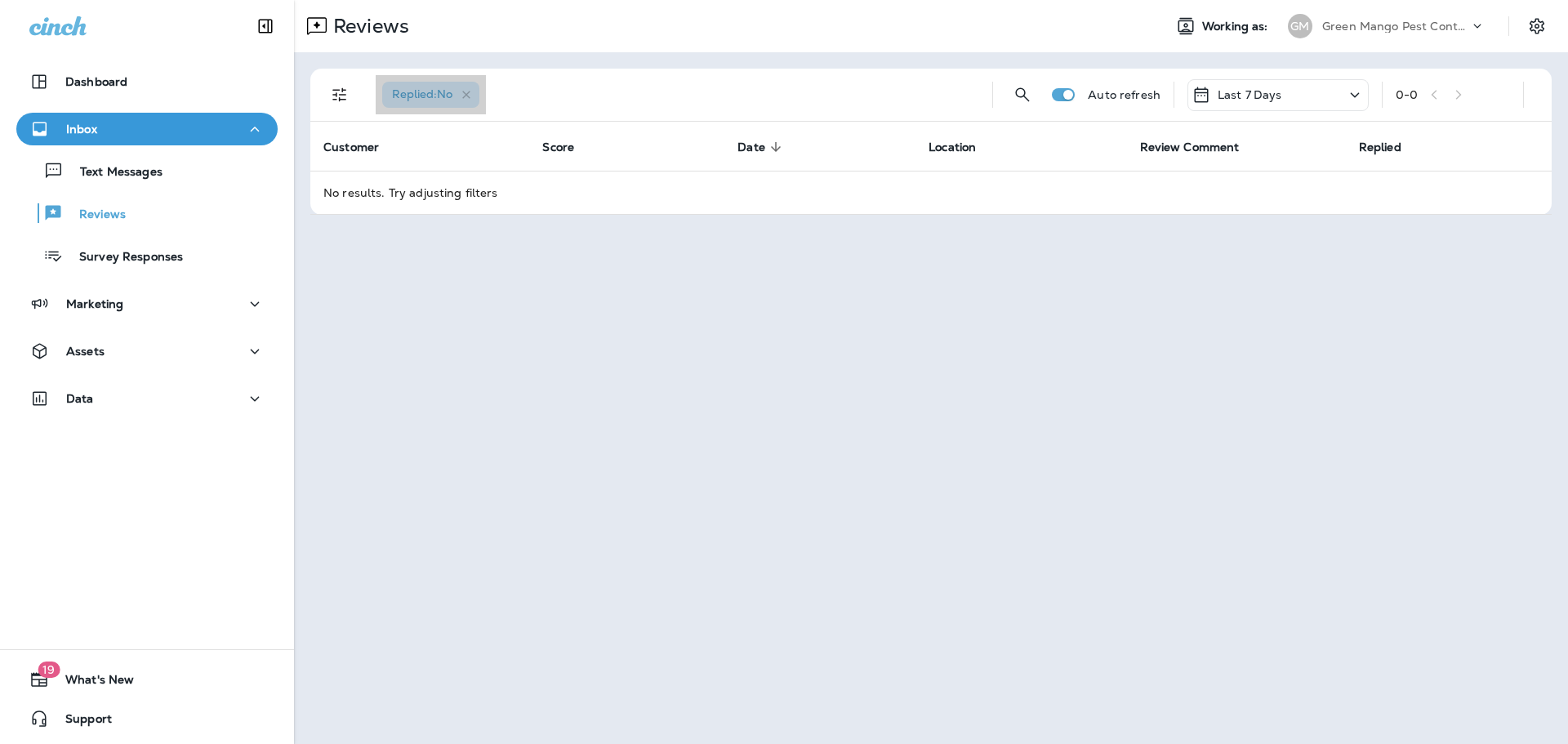
click at [469, 94] on icon "button" at bounding box center [467, 95] width 8 height 8
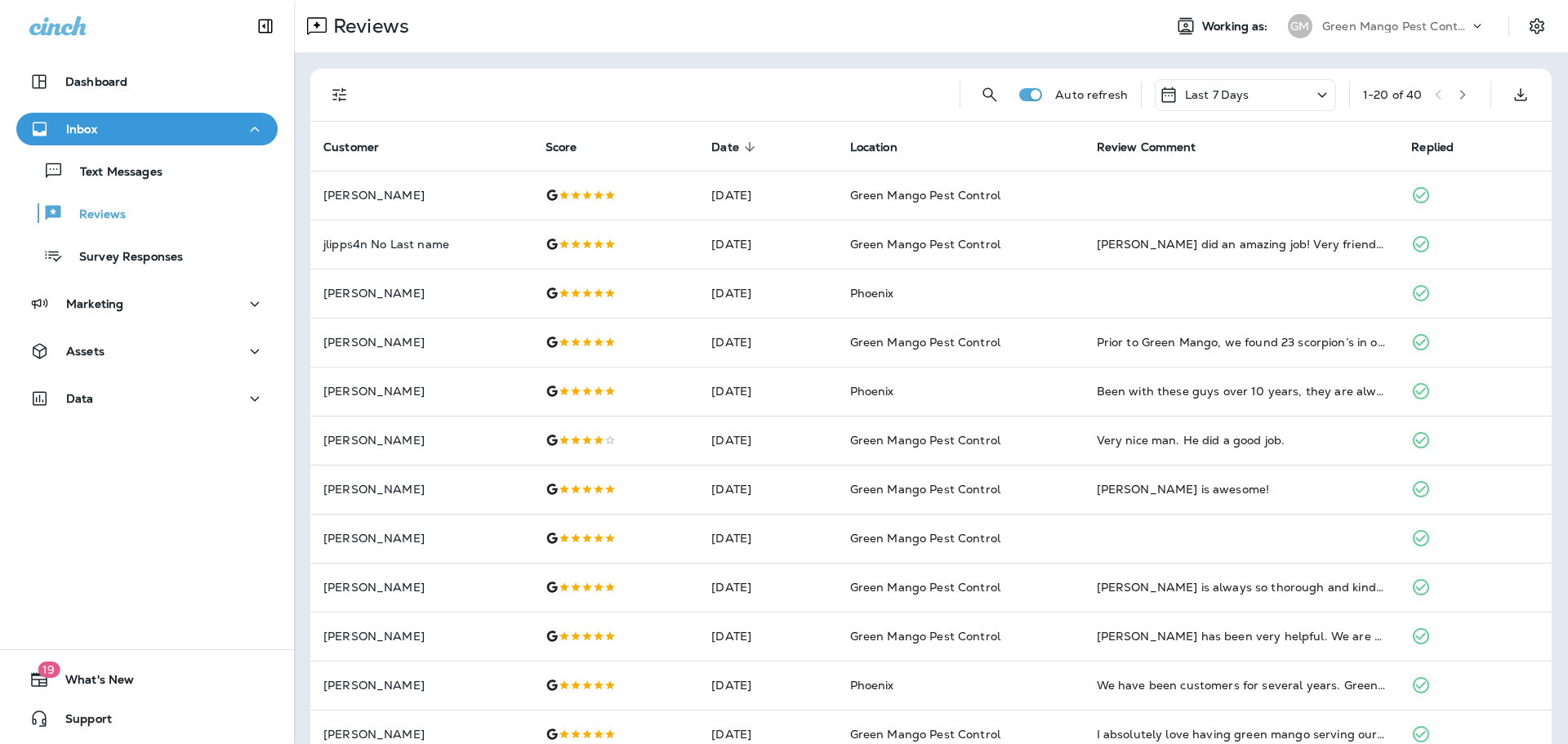
click at [346, 94] on icon "Filters" at bounding box center [339, 94] width 19 height 19
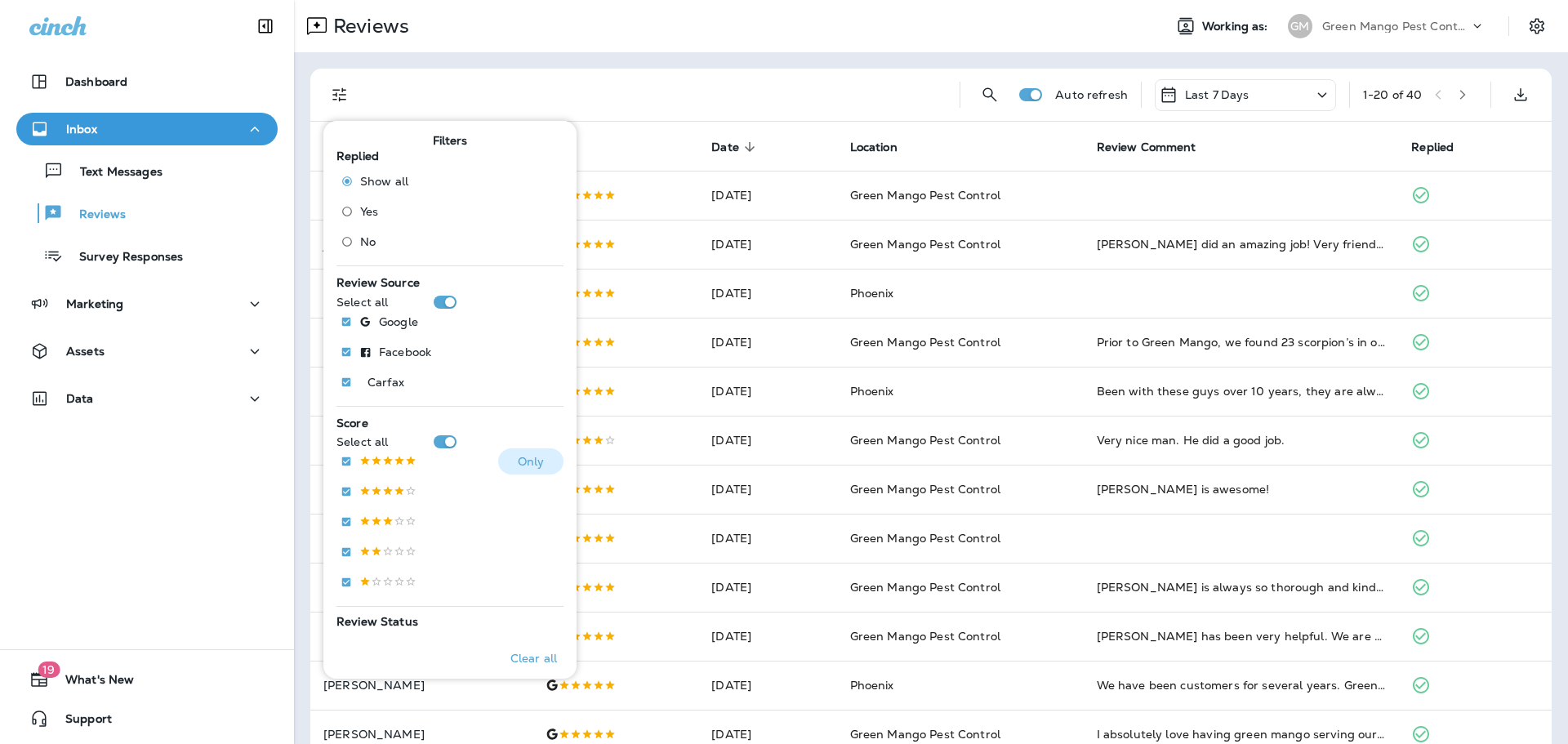
click at [399, 466] on p at bounding box center [388, 462] width 57 height 14
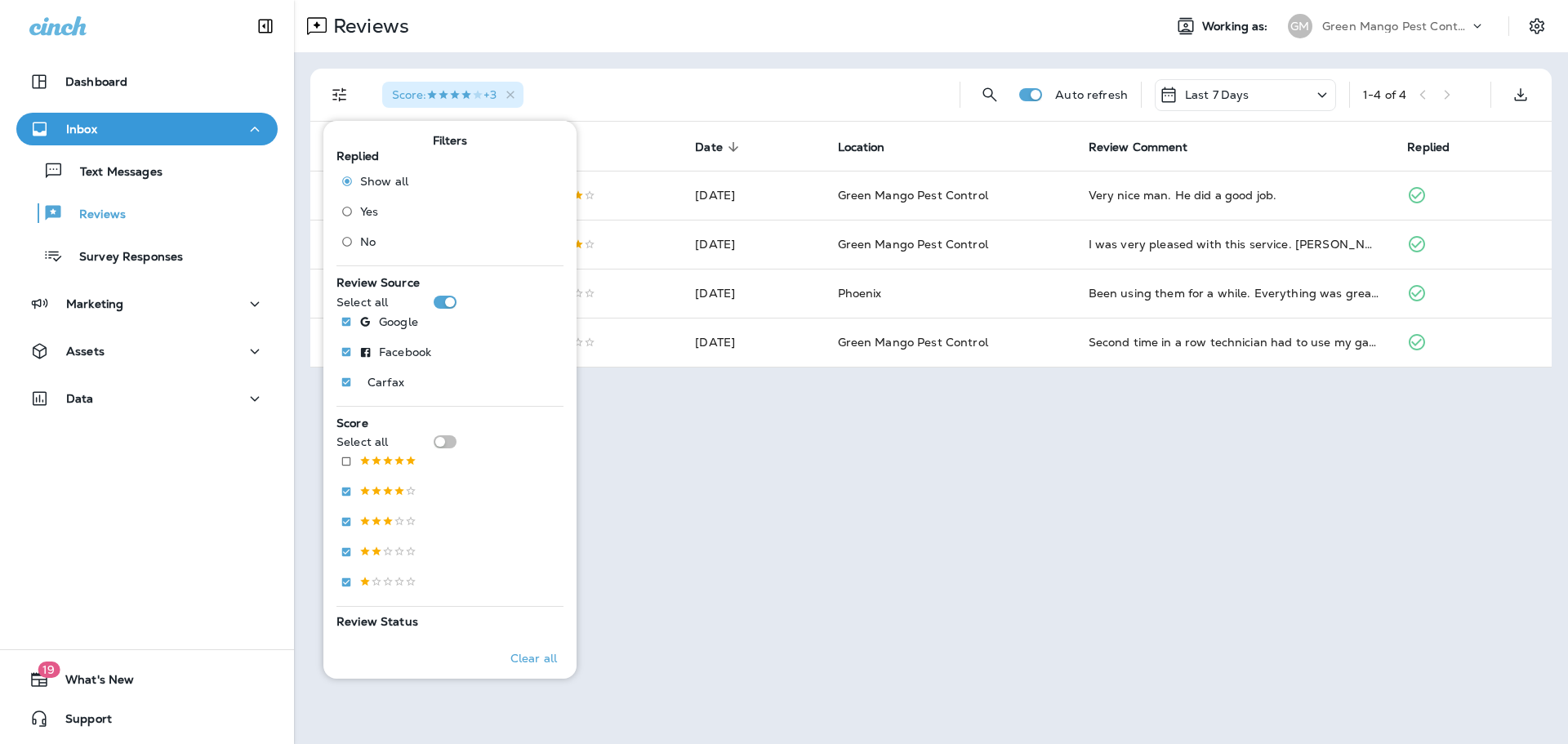
click at [662, 51] on div "Reviews Working as: [PERSON_NAME] Mango Pest Control" at bounding box center [931, 26] width 1274 height 52
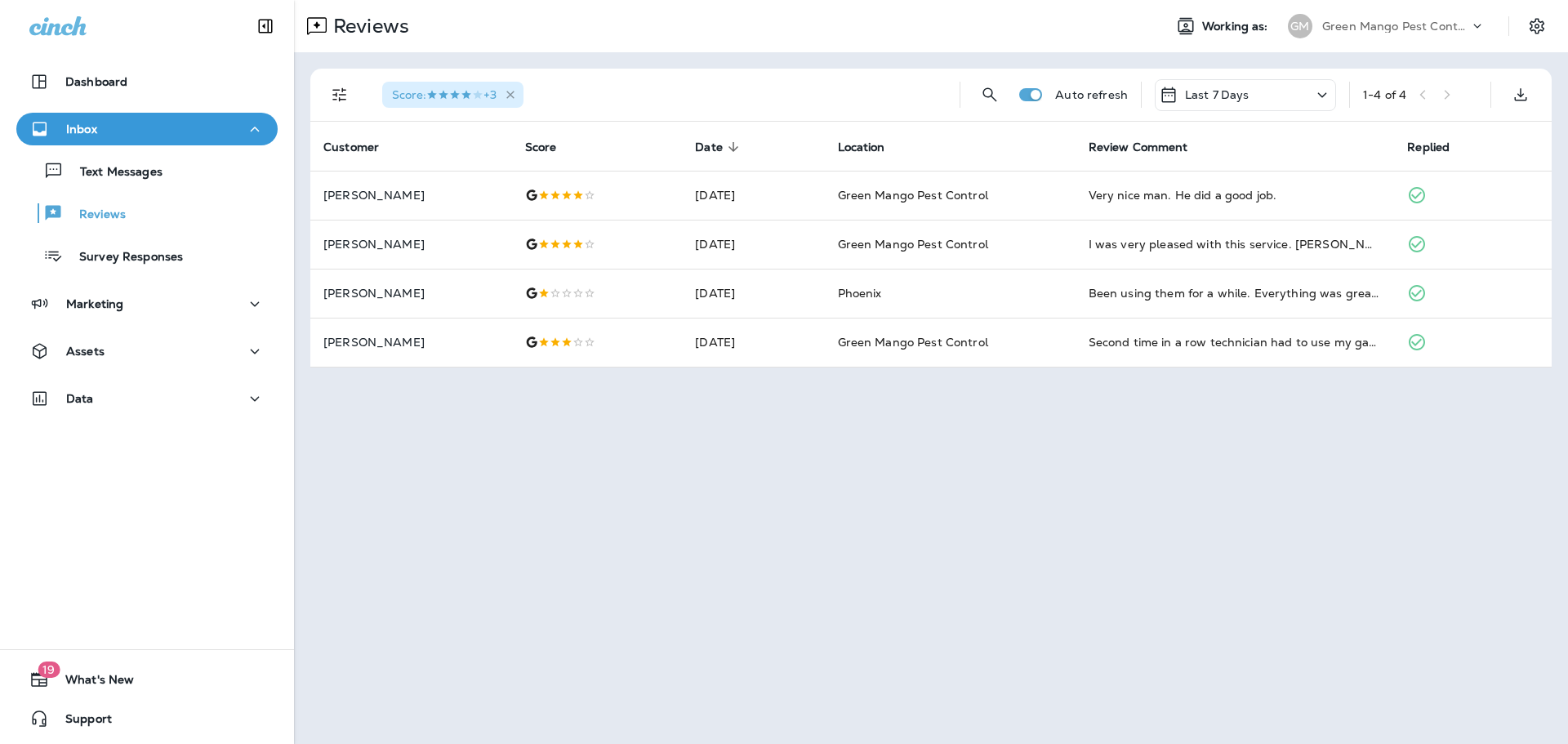
click at [516, 96] on icon "button" at bounding box center [511, 95] width 14 height 14
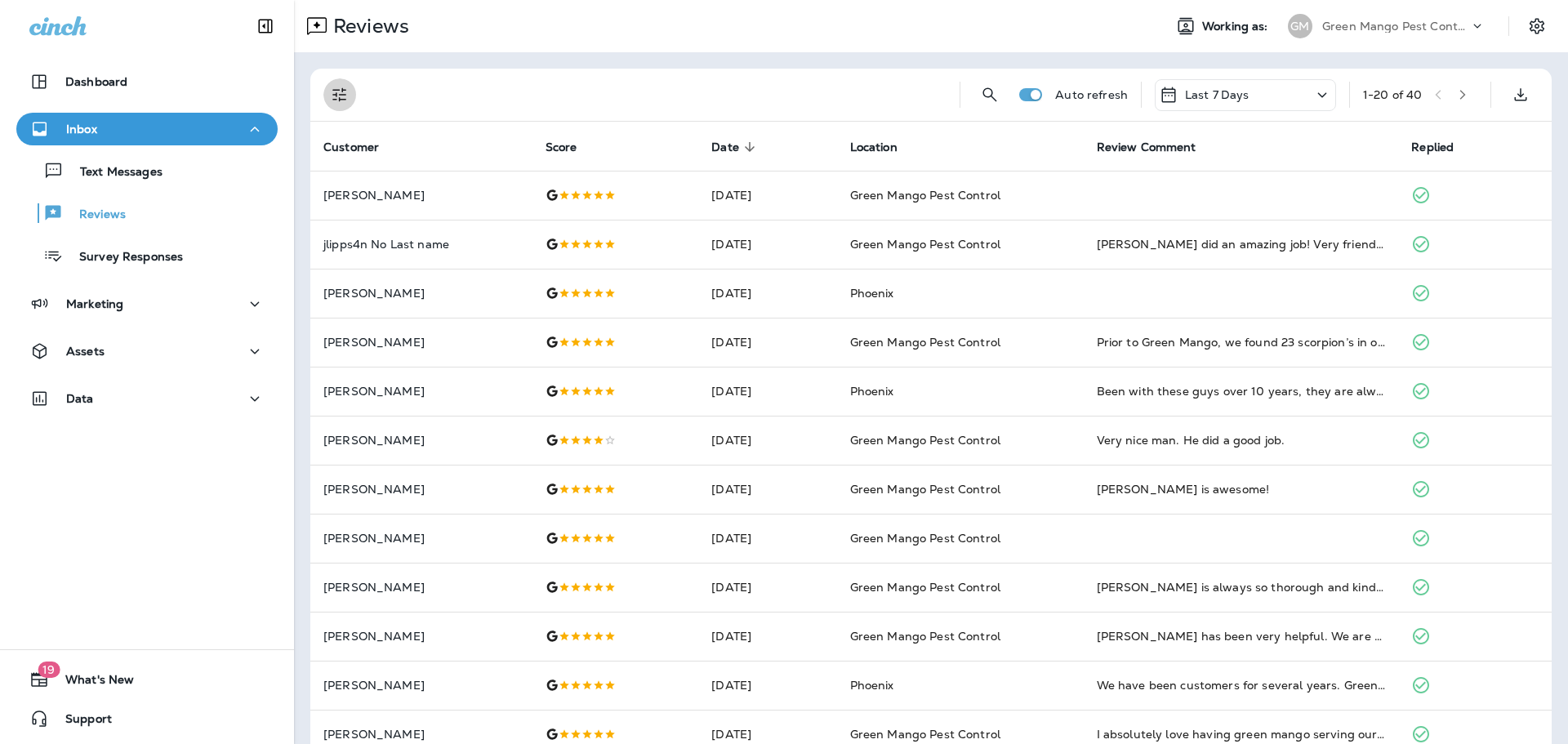
click at [337, 104] on icon "Filters" at bounding box center [339, 94] width 19 height 19
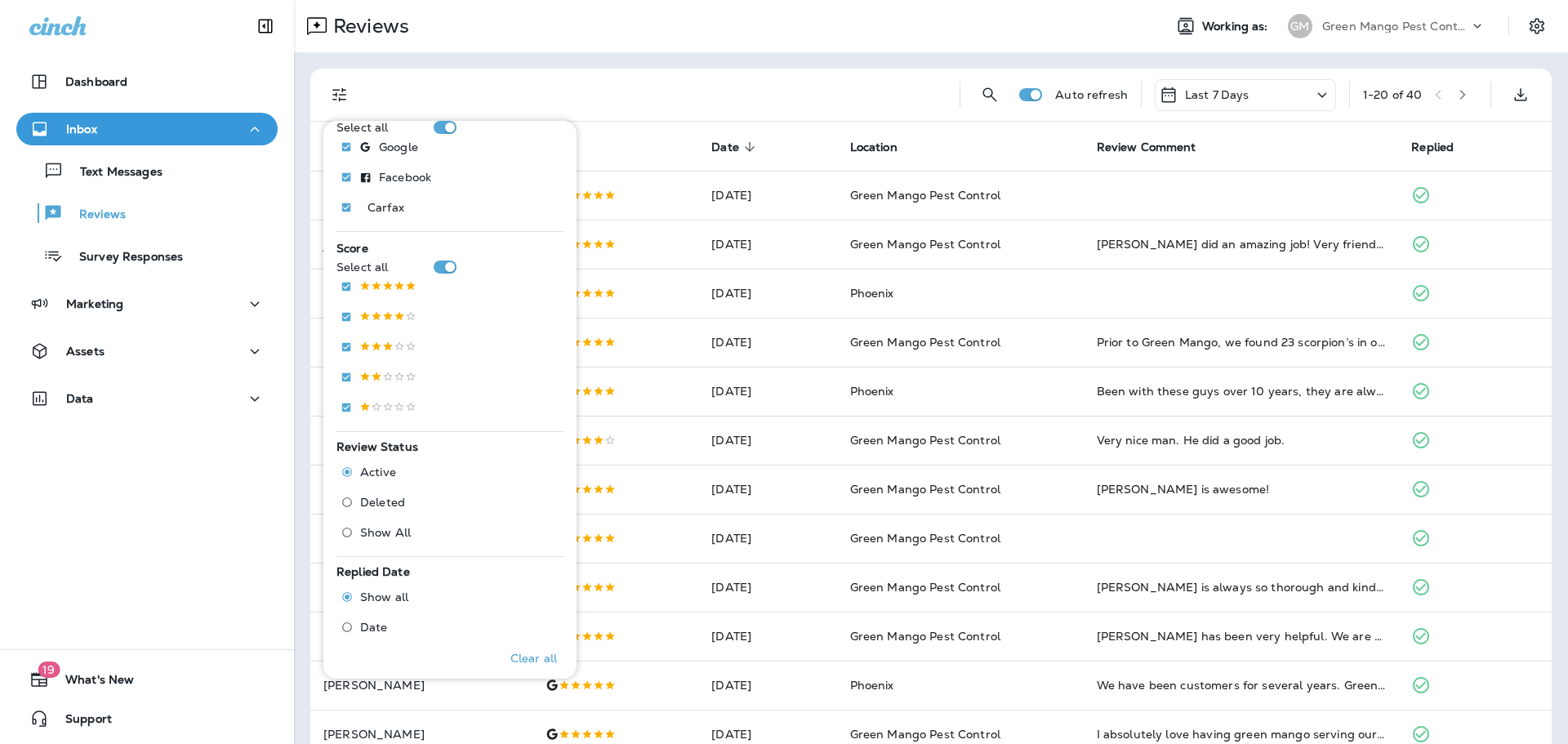
click at [389, 512] on label "Deleted" at bounding box center [372, 502] width 77 height 26
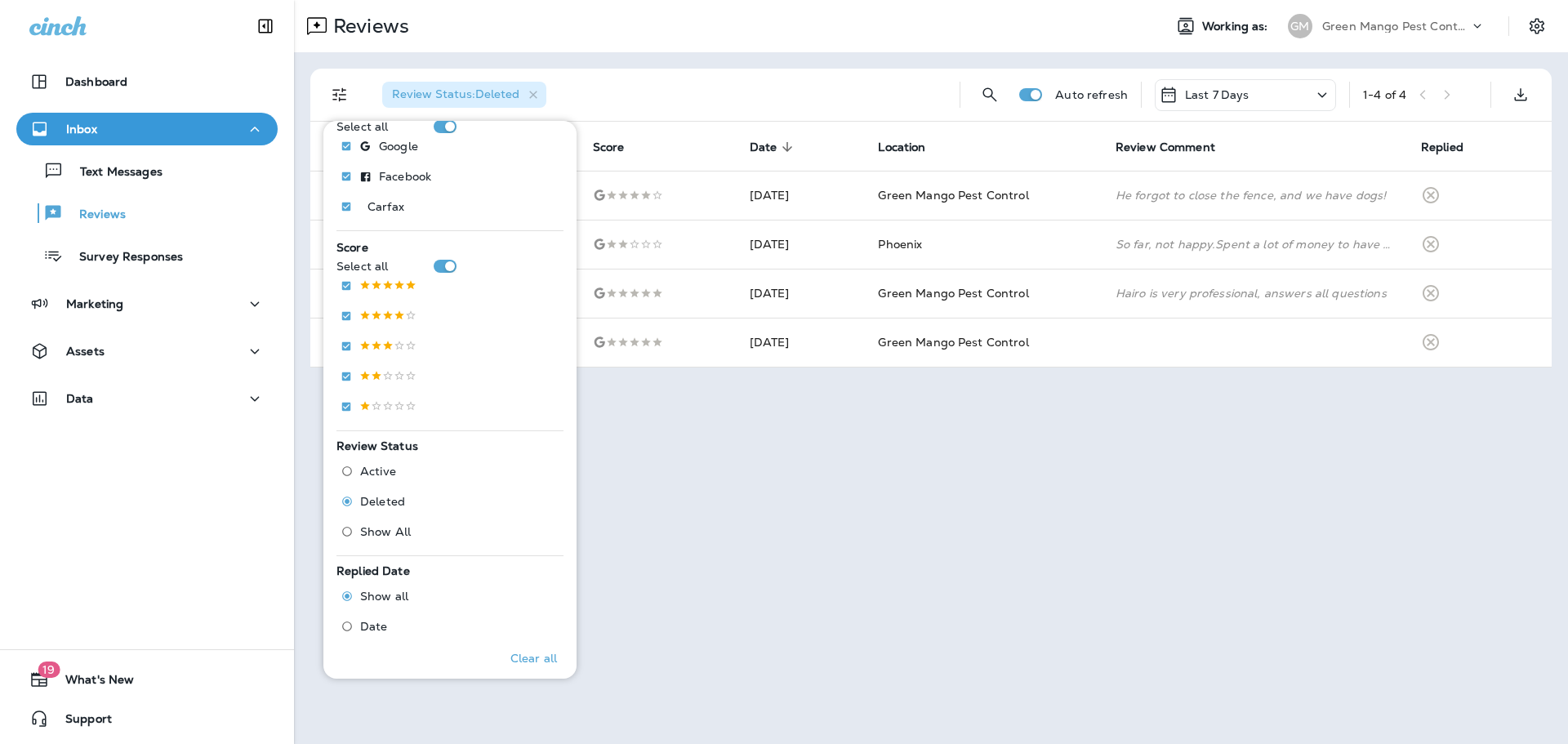
click at [776, 85] on div "Review Status : Deleted" at bounding box center [658, 95] width 577 height 52
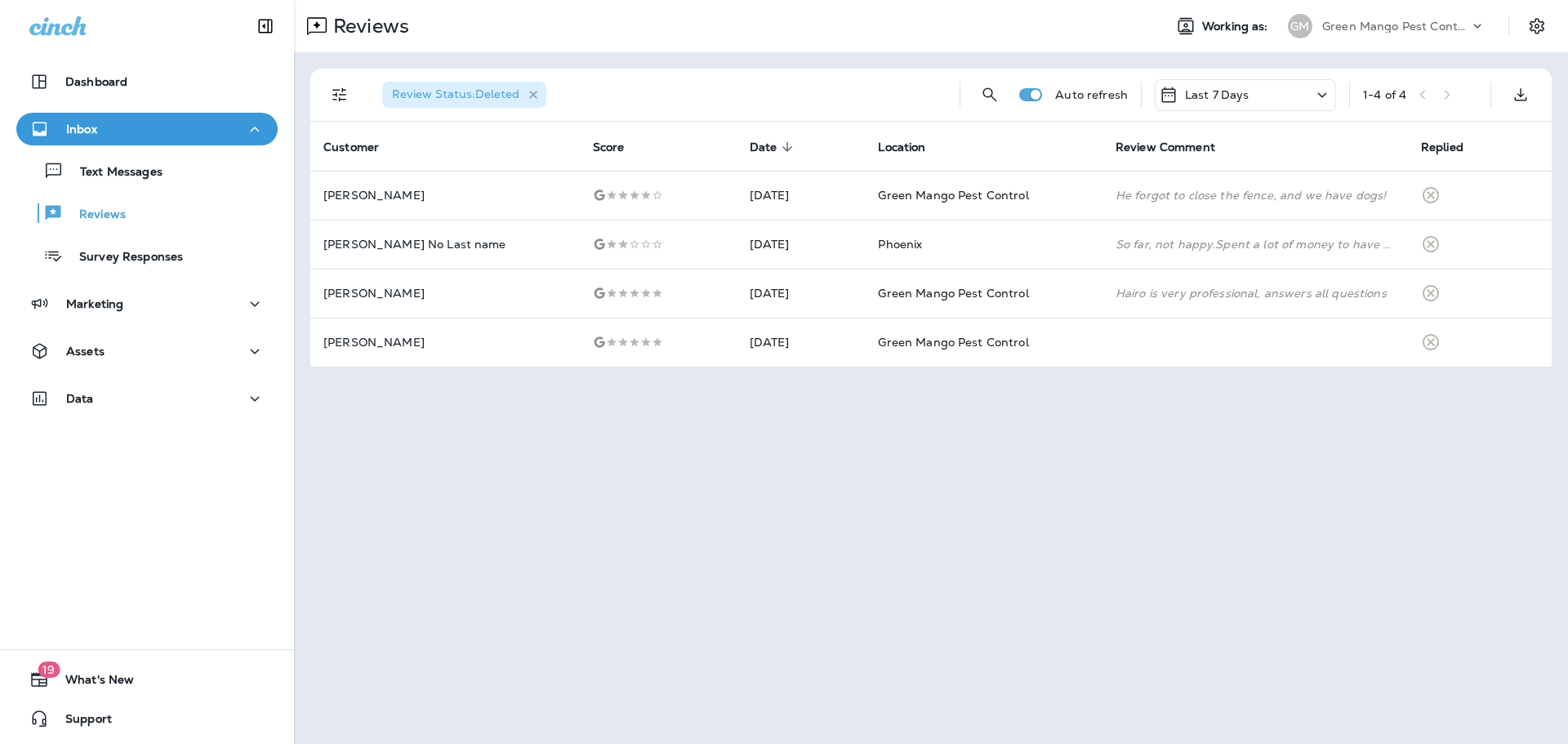
click at [529, 93] on icon "button" at bounding box center [533, 95] width 8 height 8
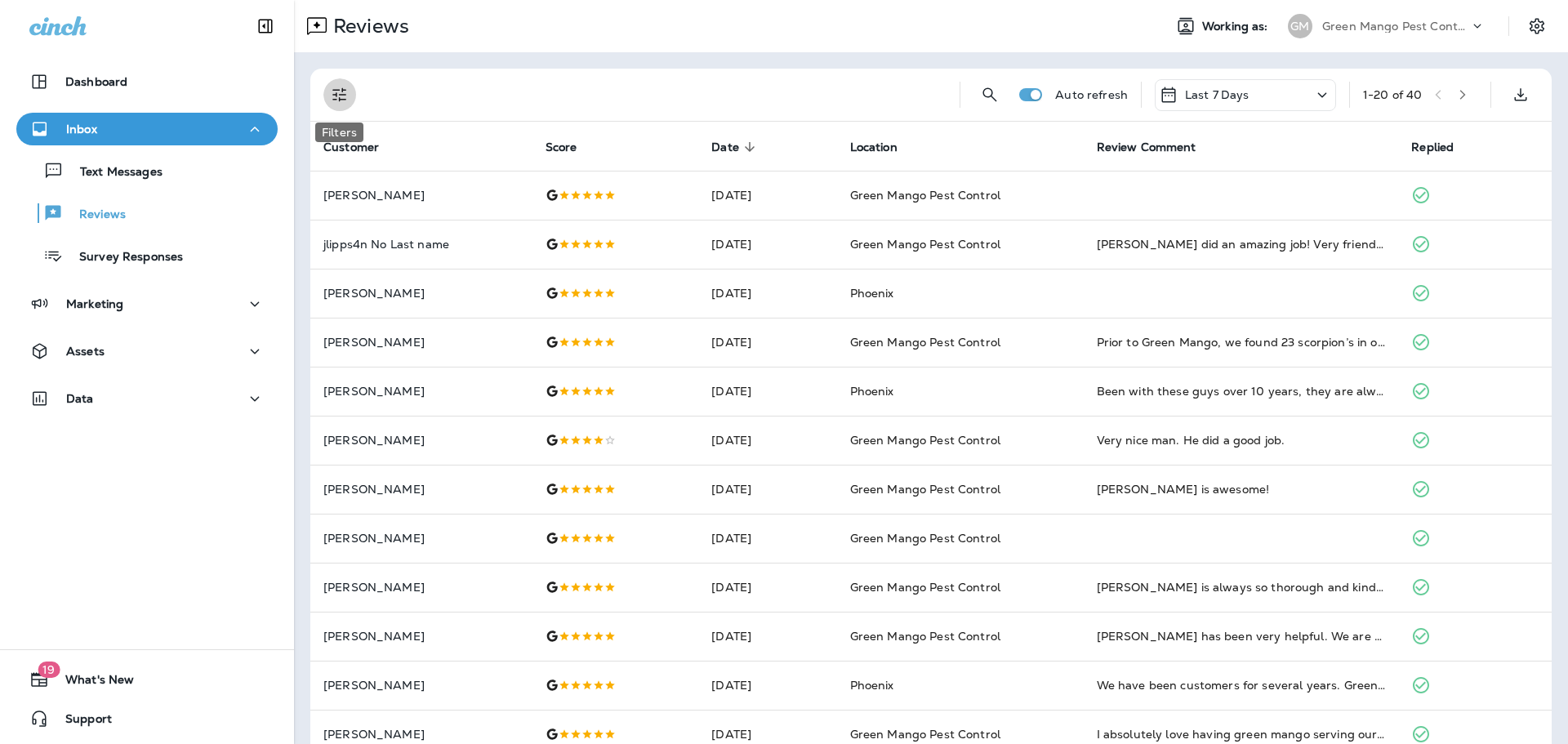
click at [346, 93] on icon "Filters" at bounding box center [339, 94] width 19 height 19
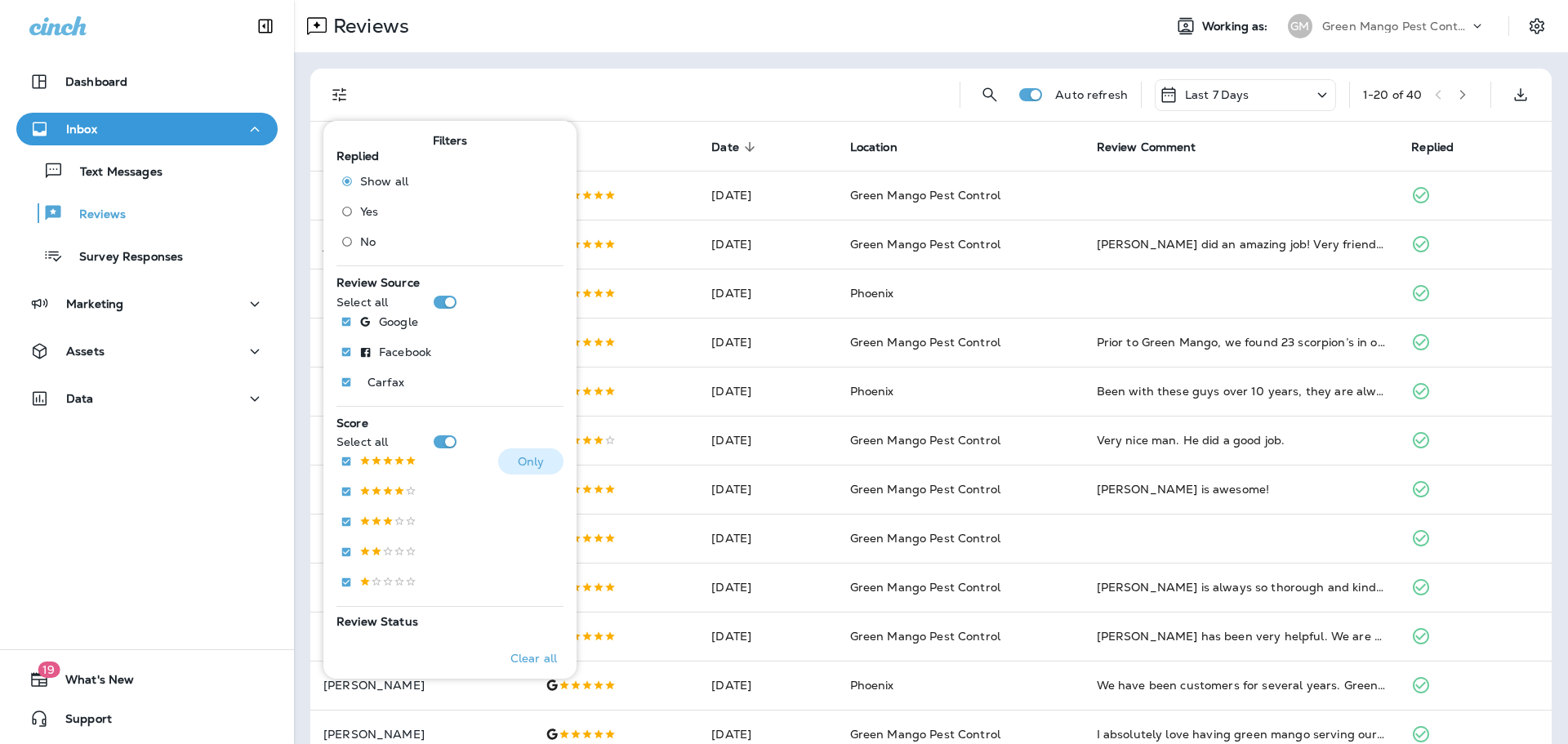
click at [378, 468] on p at bounding box center [388, 462] width 57 height 14
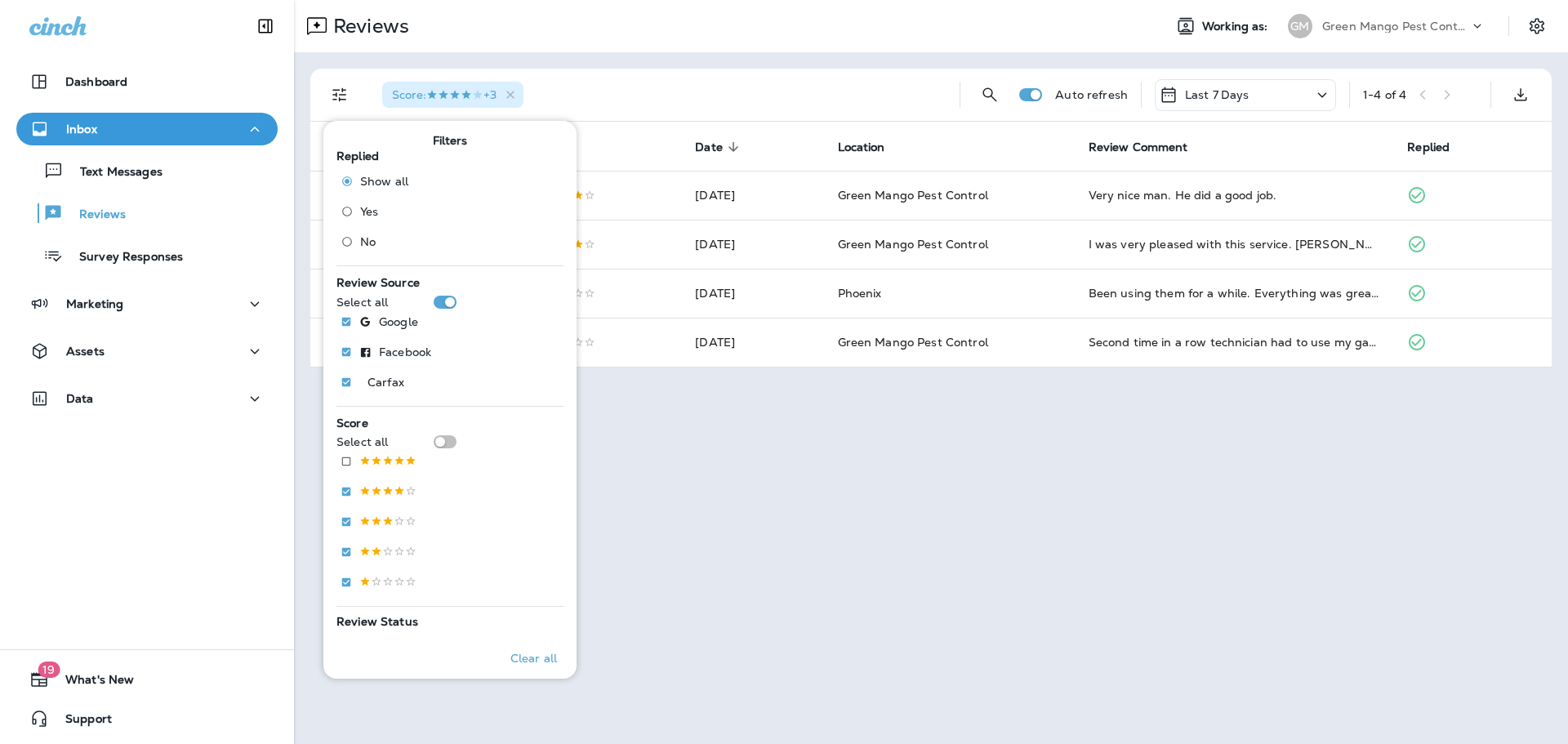
click at [744, 51] on div "Reviews Working as: [PERSON_NAME] Mango Pest Control" at bounding box center [931, 26] width 1274 height 52
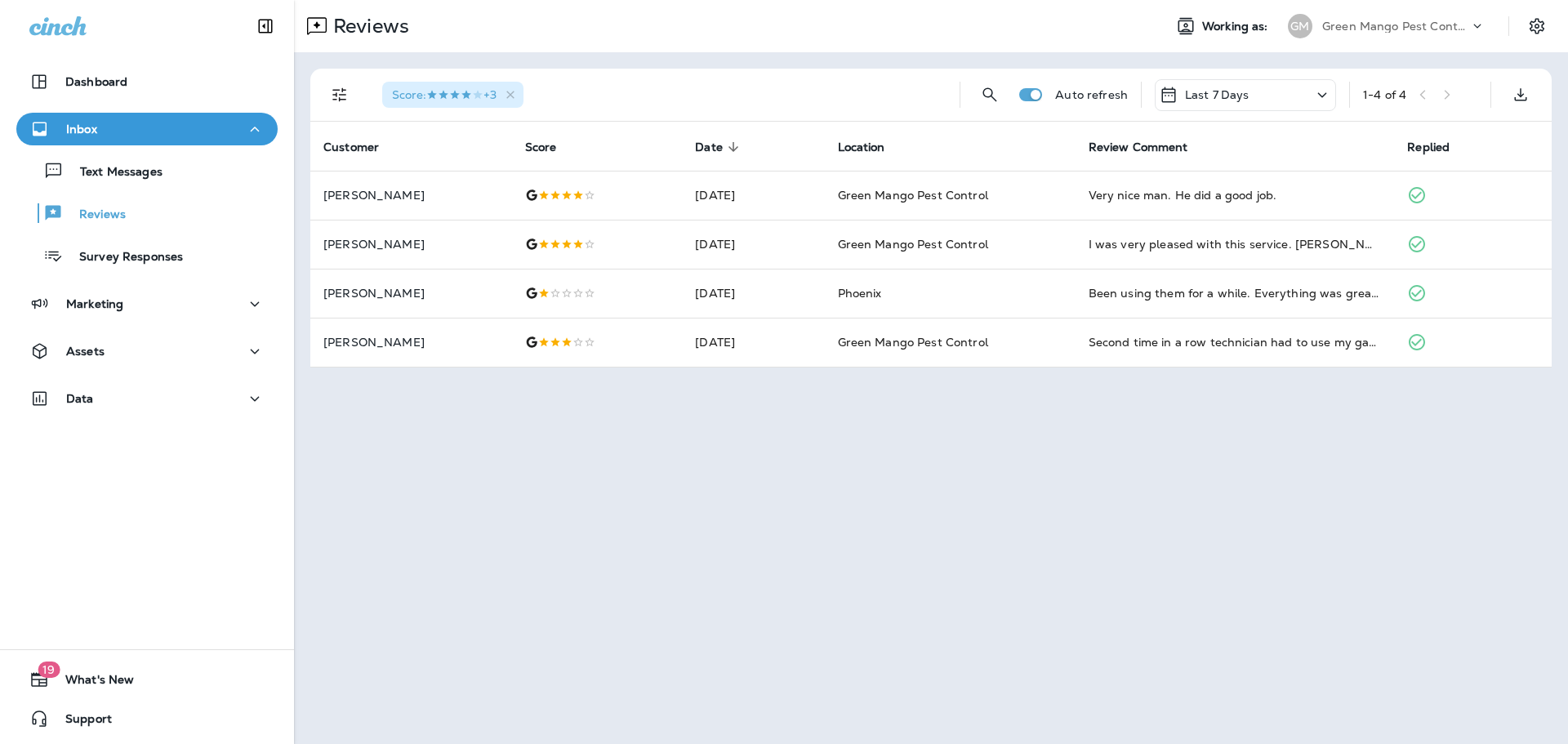
click at [1360, 32] on p "Green Mango Pest Control" at bounding box center [1396, 25] width 147 height 13
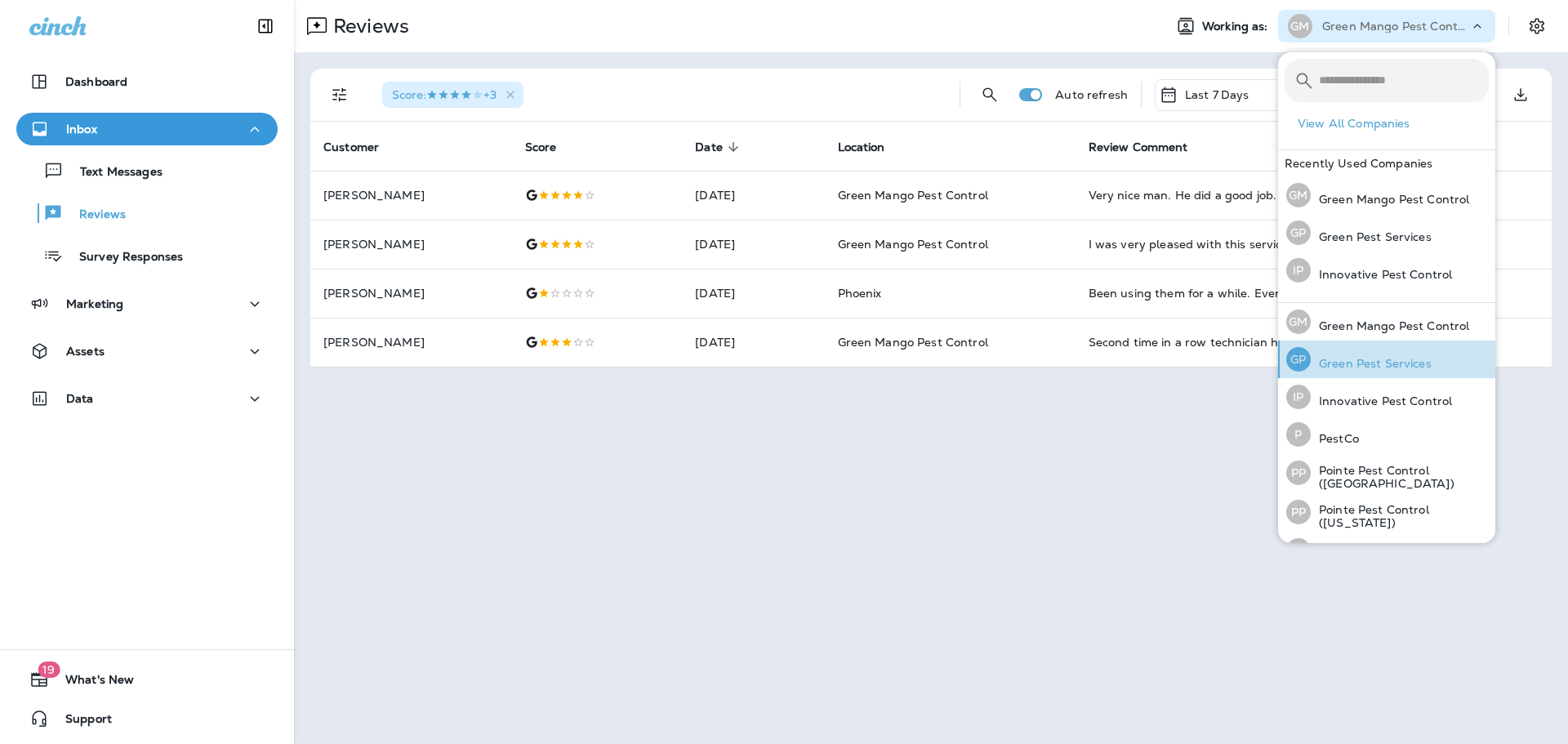
click at [1381, 369] on p "Green Pest Services" at bounding box center [1371, 363] width 121 height 13
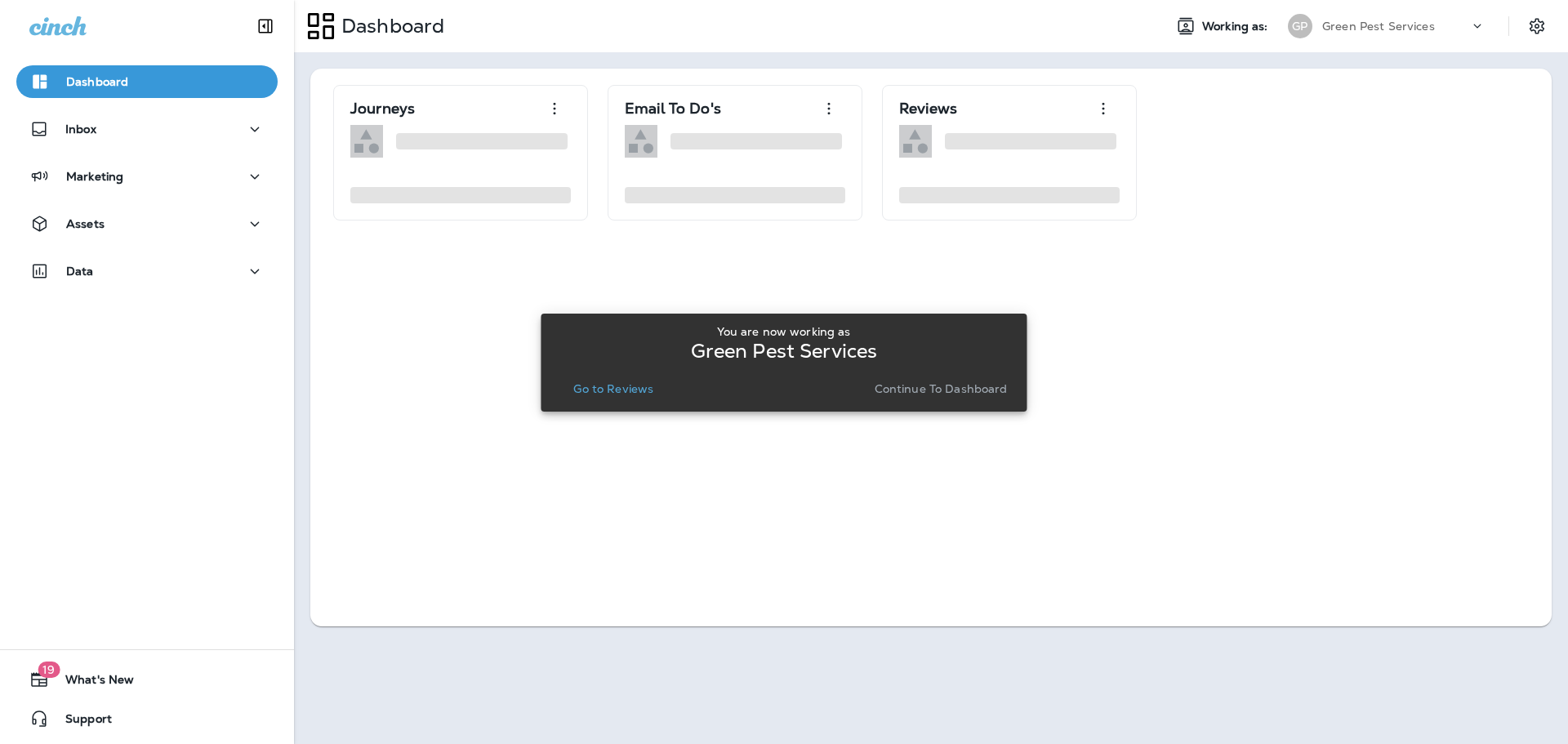
click at [617, 393] on p "Go to Reviews" at bounding box center [613, 388] width 80 height 13
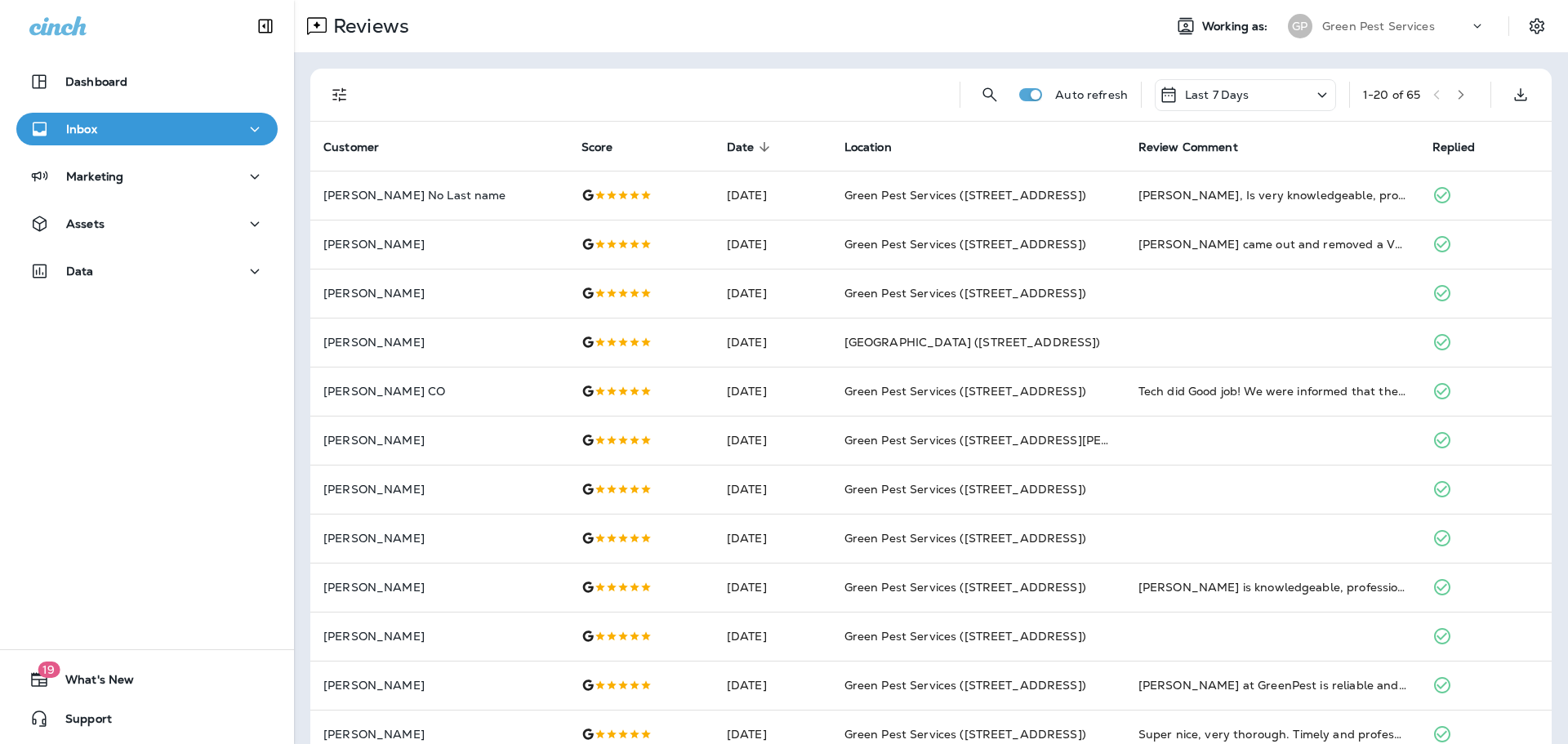
click at [352, 96] on button "Filters" at bounding box center [340, 95] width 33 height 33
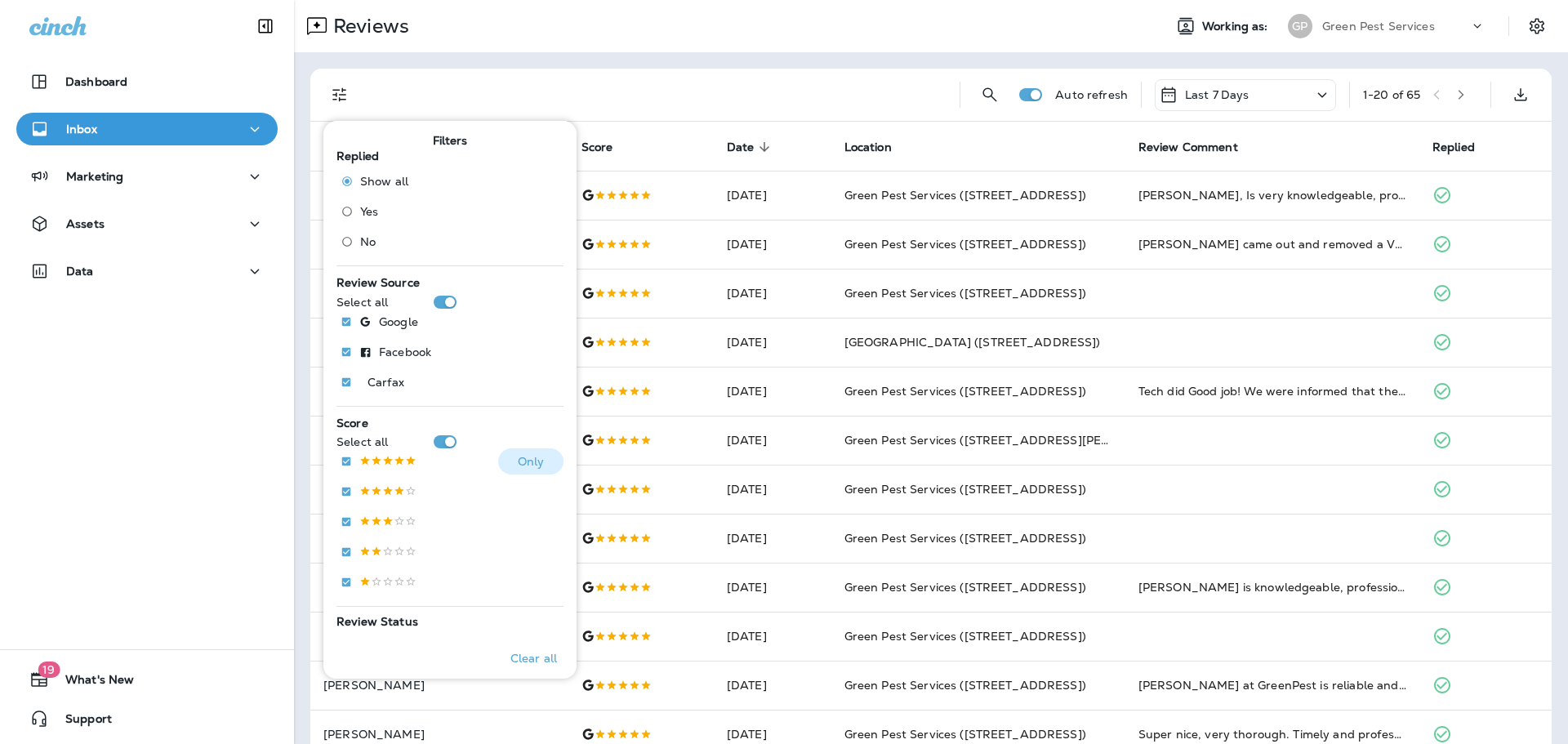
click at [380, 464] on p at bounding box center [388, 462] width 57 height 14
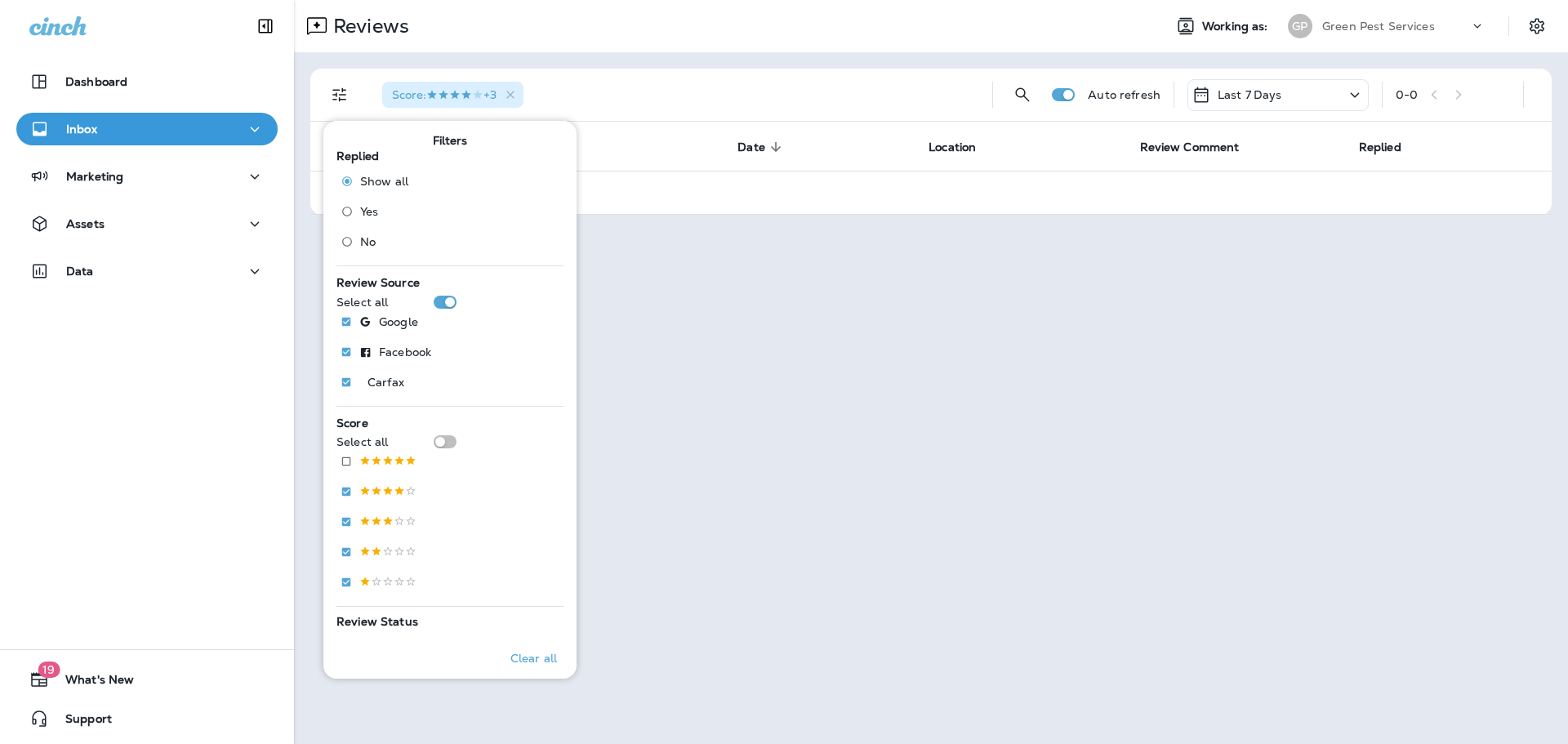
click at [755, 36] on div "Reviews" at bounding box center [722, 26] width 856 height 33
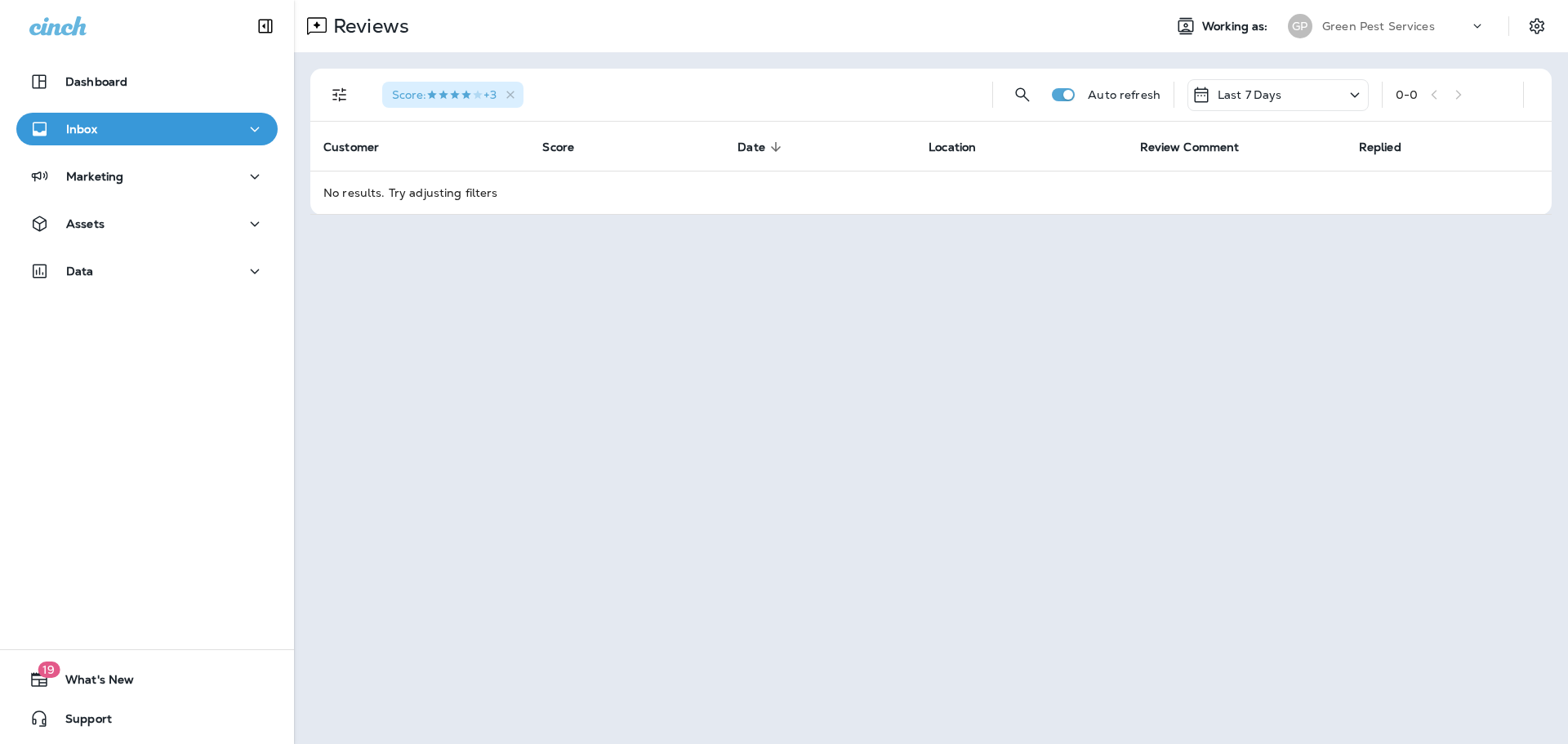
click at [518, 93] on icon "button" at bounding box center [511, 95] width 14 height 14
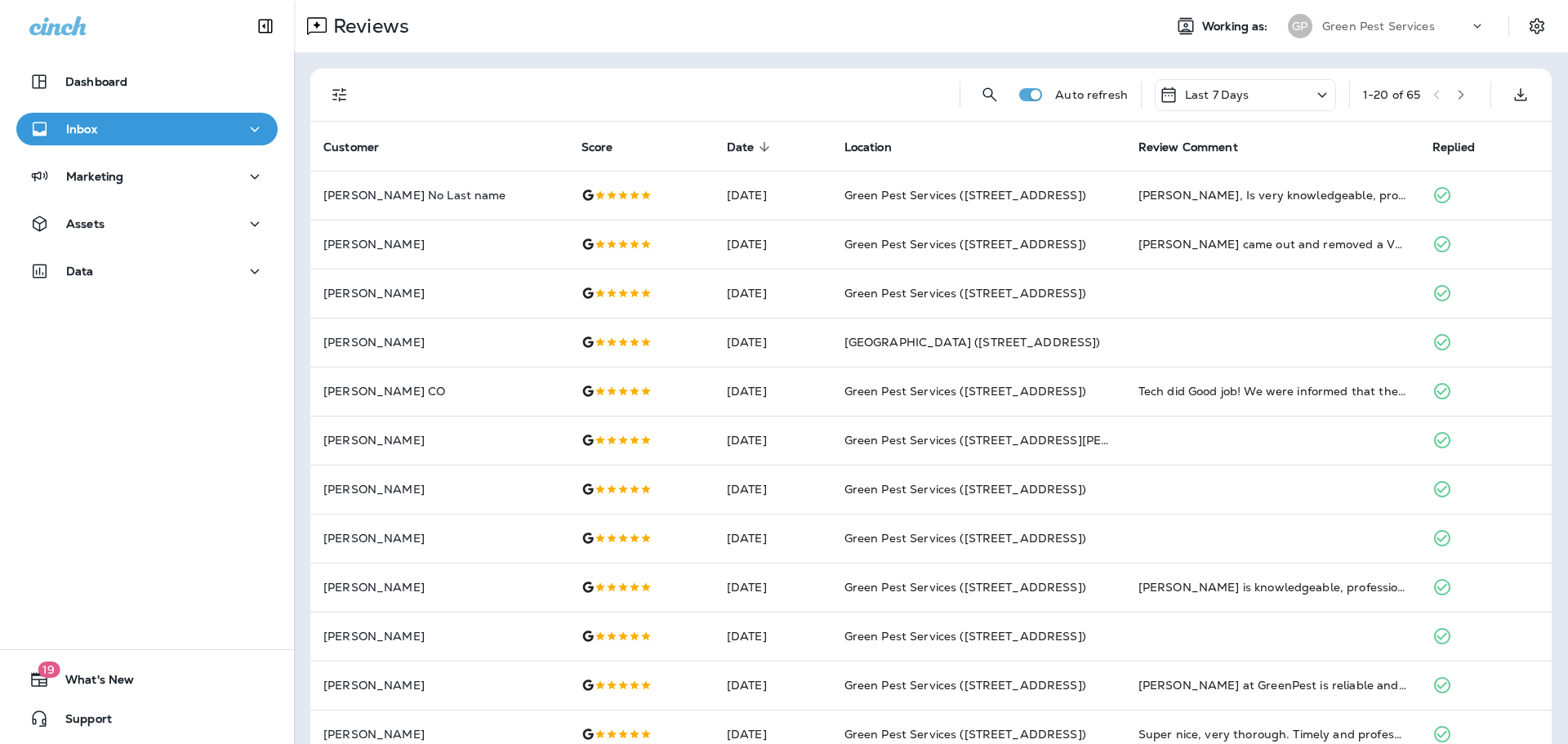
click at [341, 92] on icon "Filters" at bounding box center [339, 94] width 19 height 19
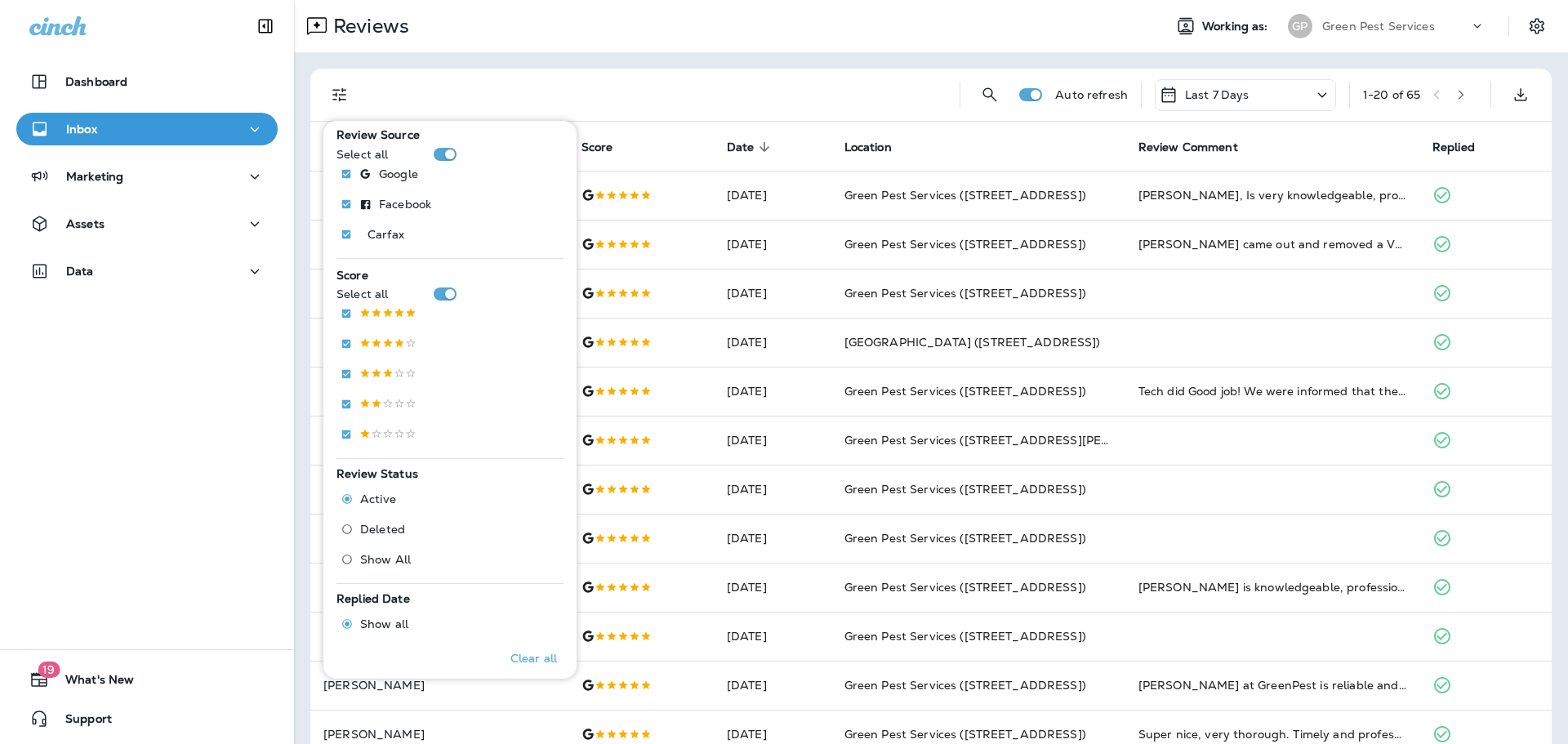
scroll to position [150, 0]
click at [383, 522] on span "Deleted" at bounding box center [382, 527] width 45 height 13
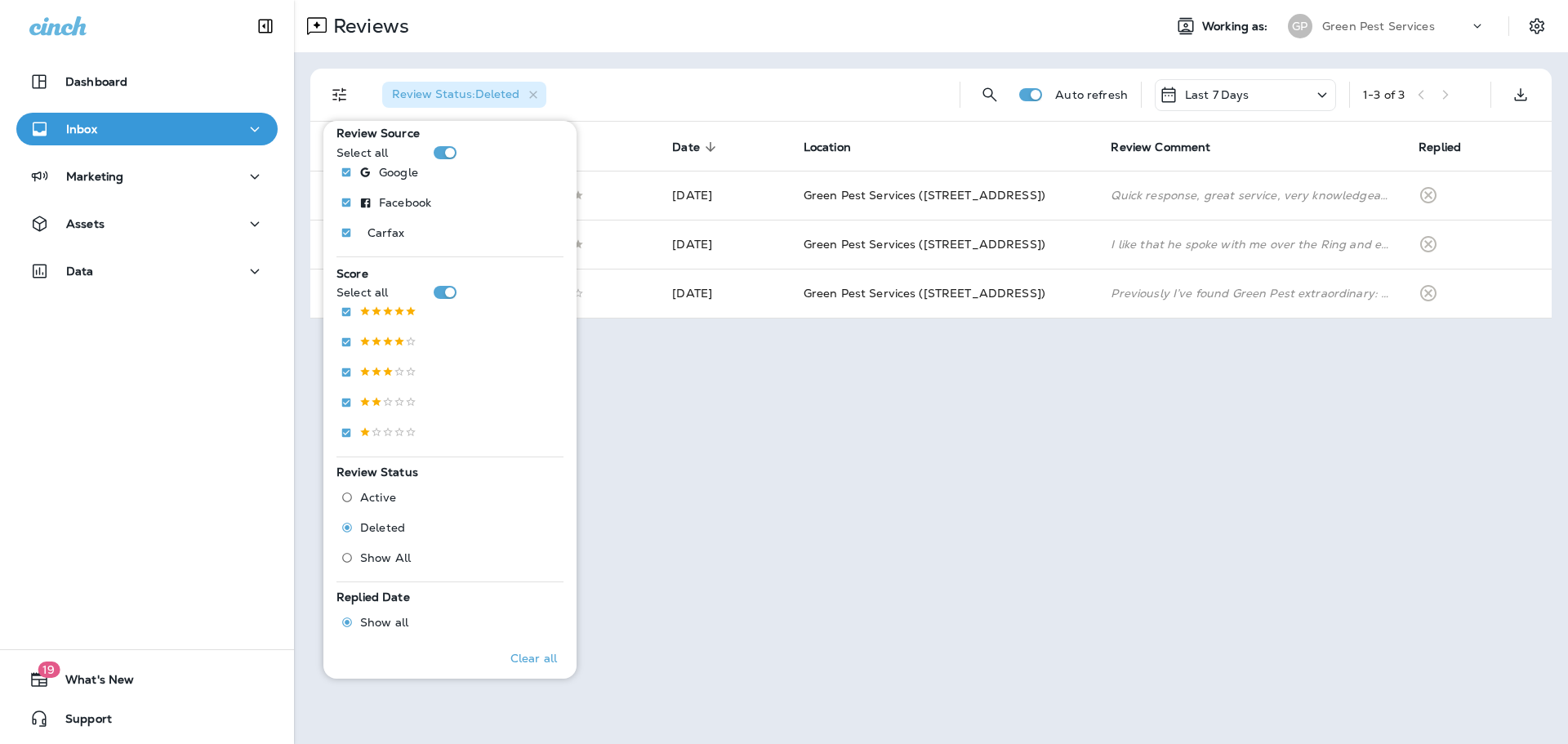
click at [822, 85] on div "Review Status : Deleted" at bounding box center [658, 95] width 577 height 52
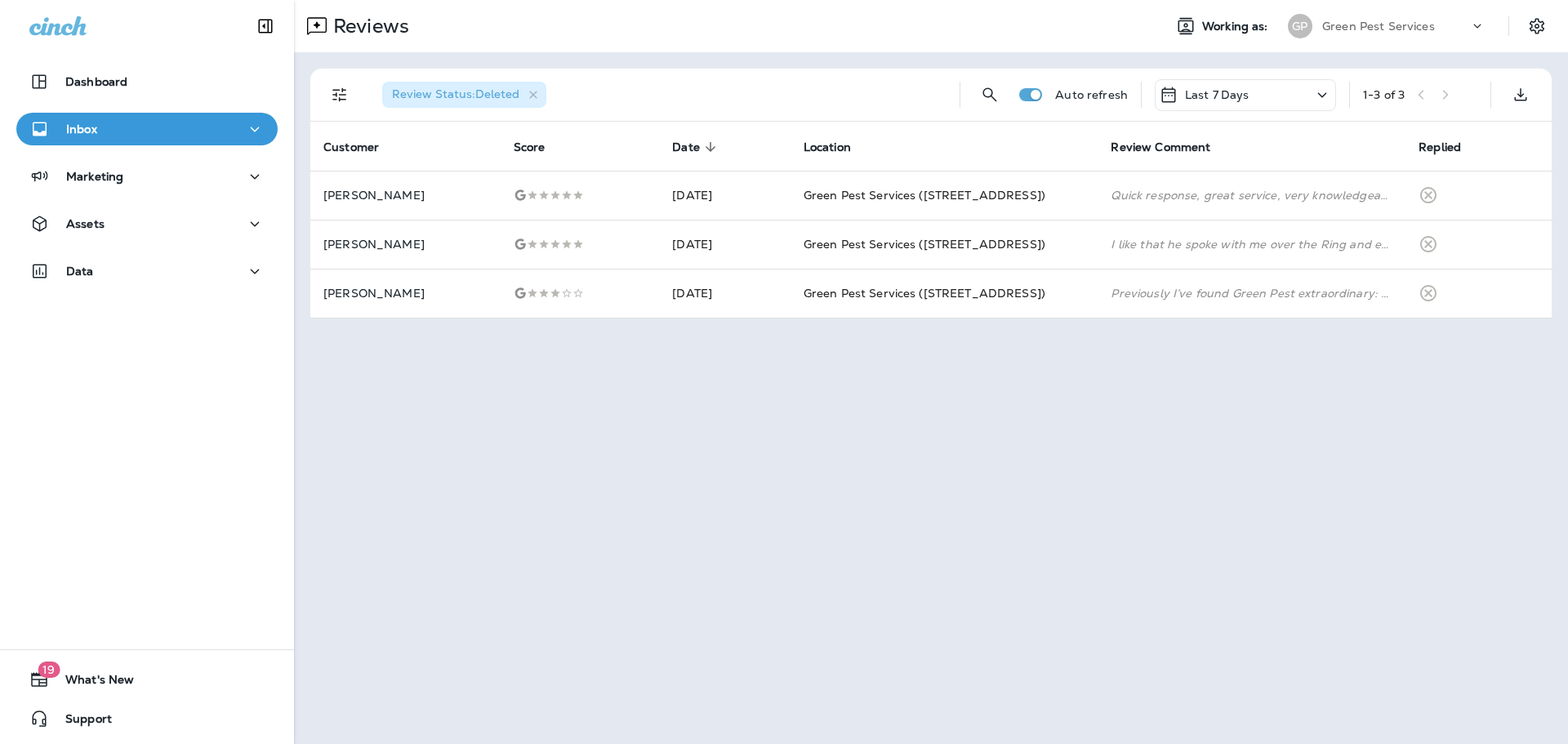
click at [1423, 26] on p "Green Pest Services" at bounding box center [1378, 25] width 112 height 13
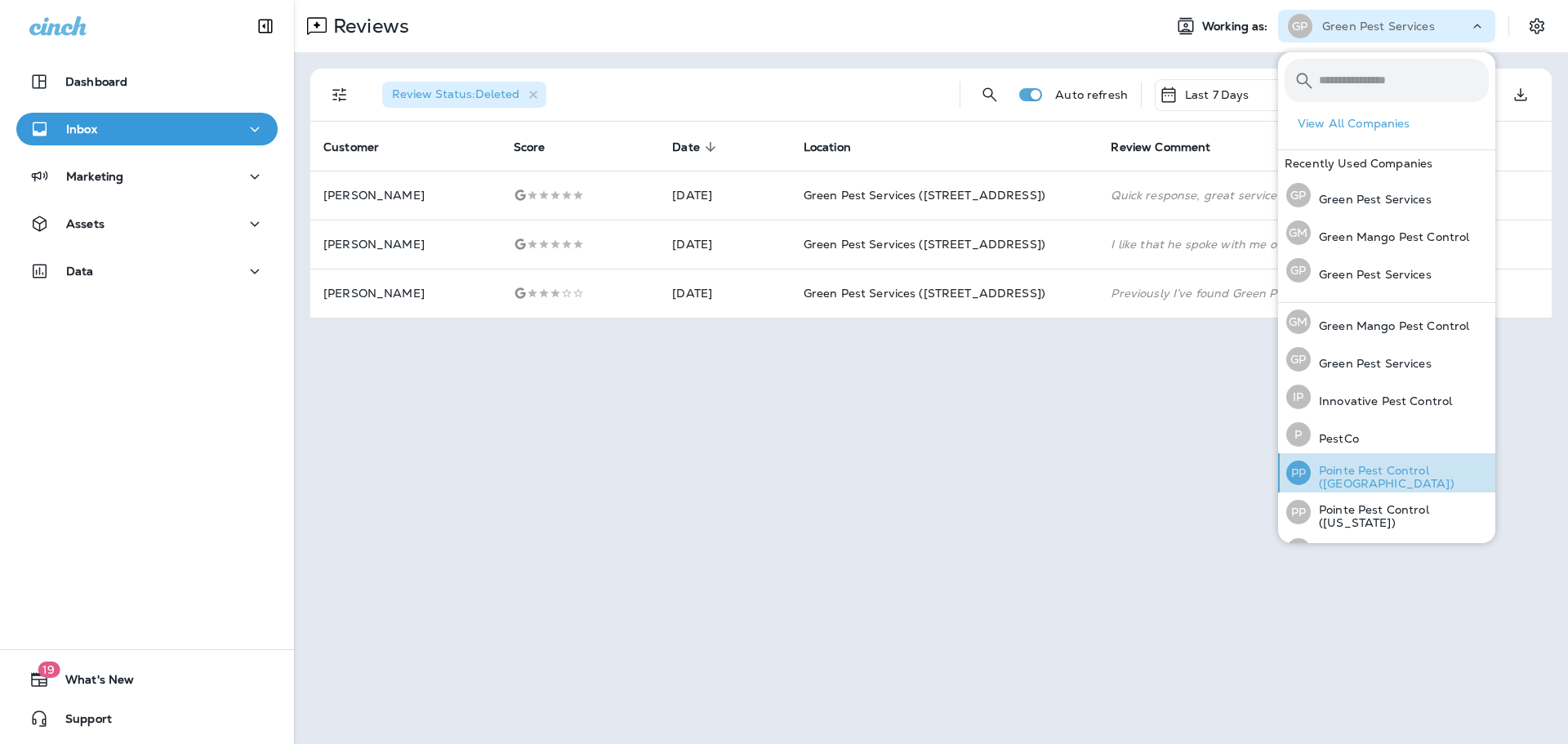
click at [1383, 486] on div "PP Pointe Pest Control ([GEOGRAPHIC_DATA])" at bounding box center [1387, 473] width 216 height 39
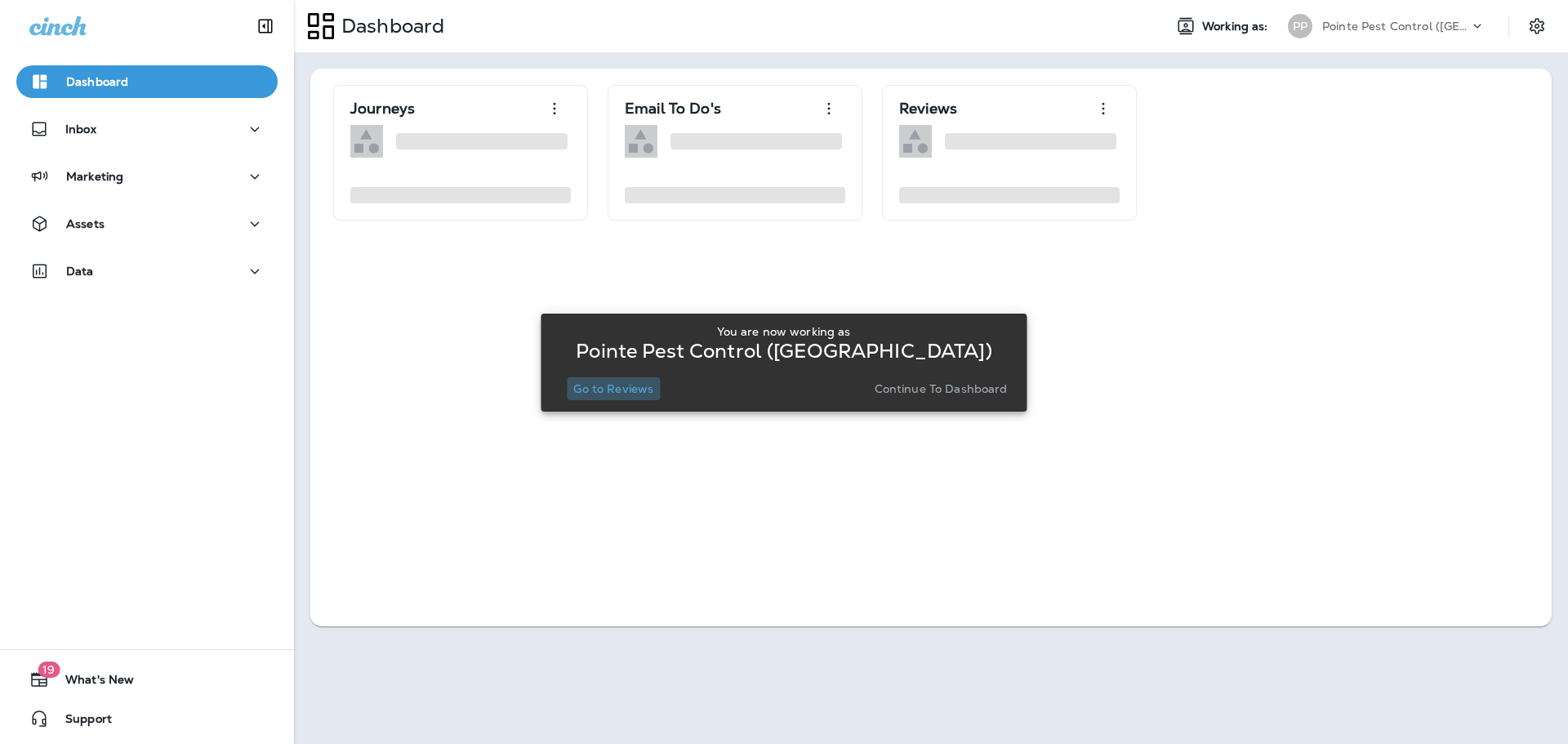
click at [621, 391] on p "Go to Reviews" at bounding box center [613, 388] width 80 height 13
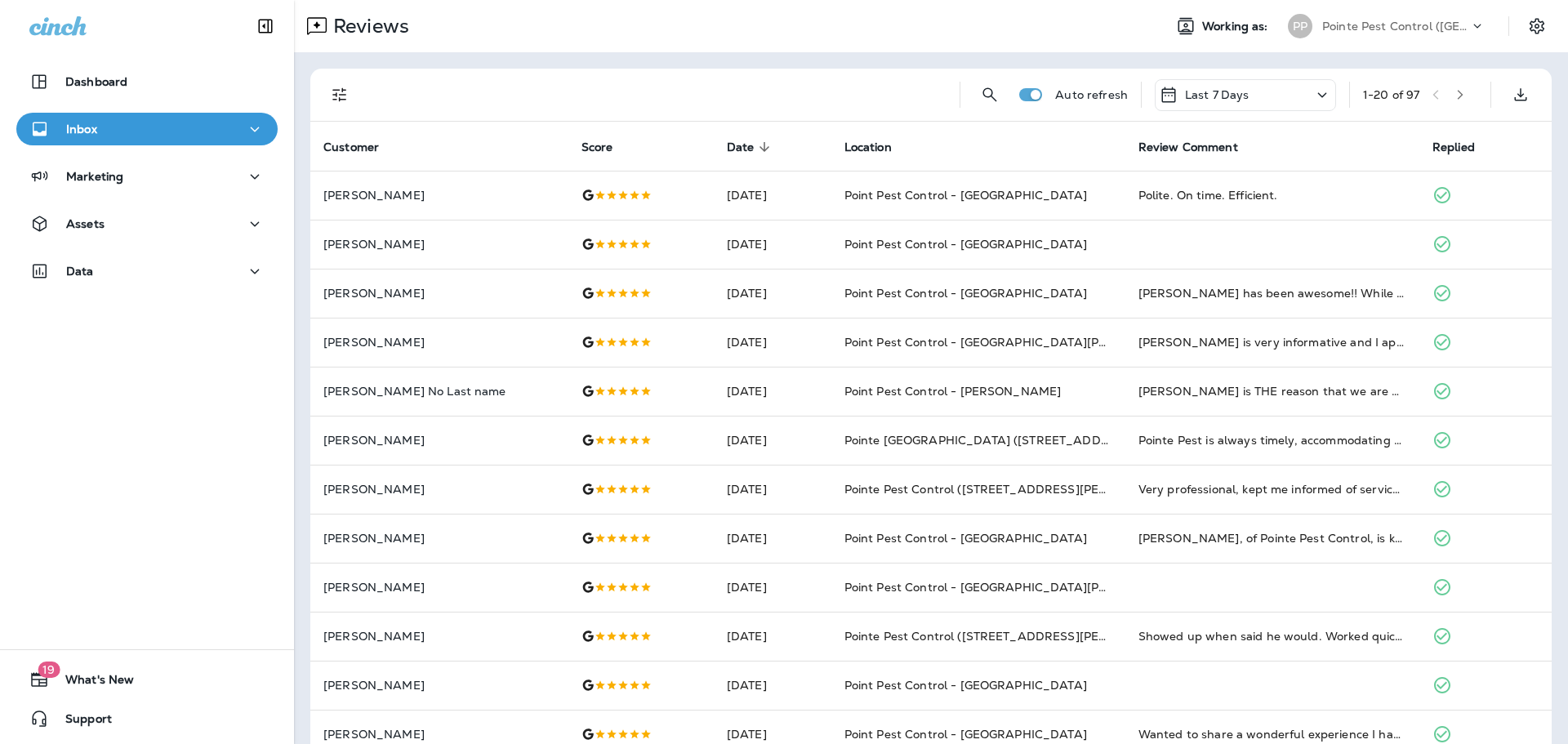
click at [345, 91] on icon "Filters" at bounding box center [339, 94] width 19 height 19
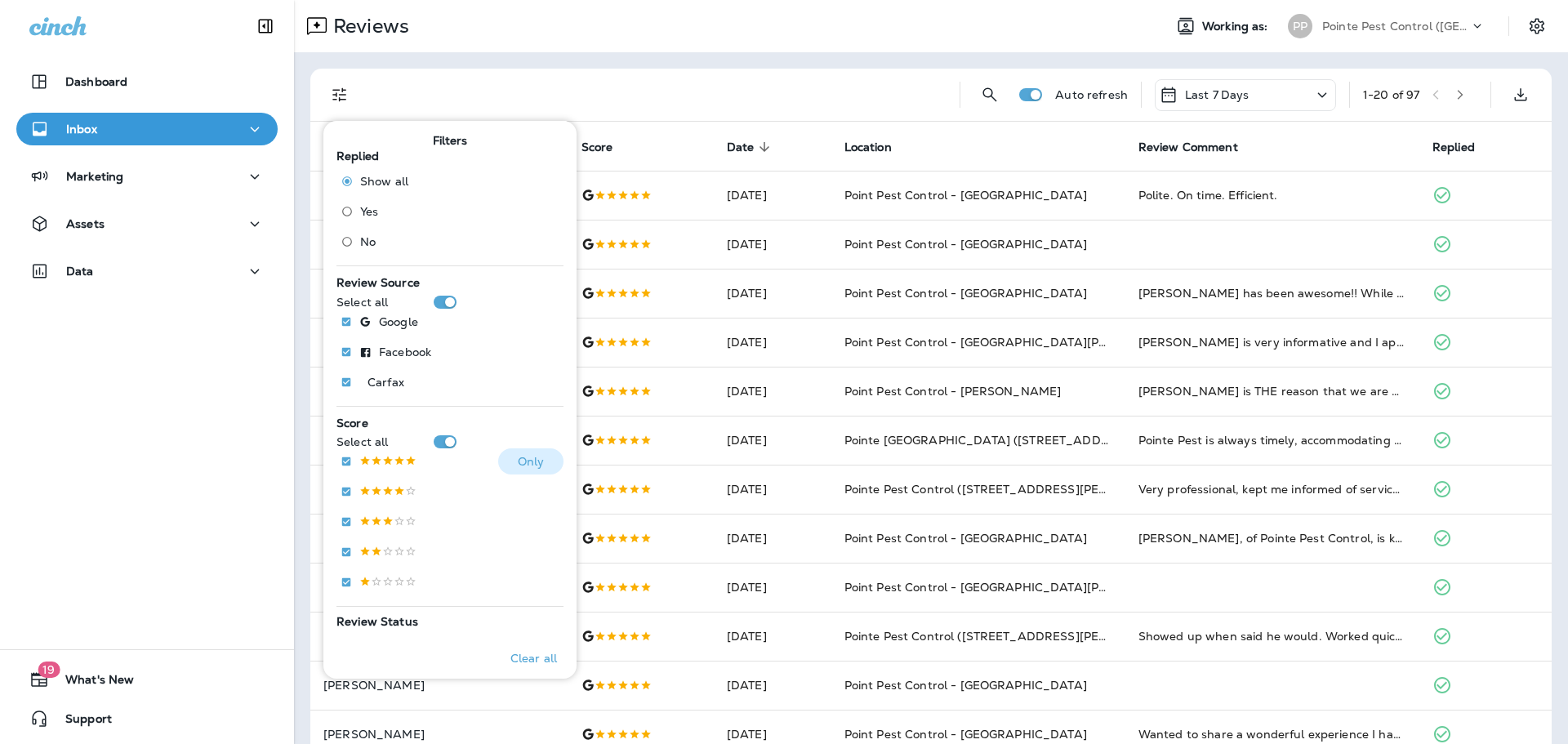
click at [383, 457] on p at bounding box center [388, 462] width 57 height 14
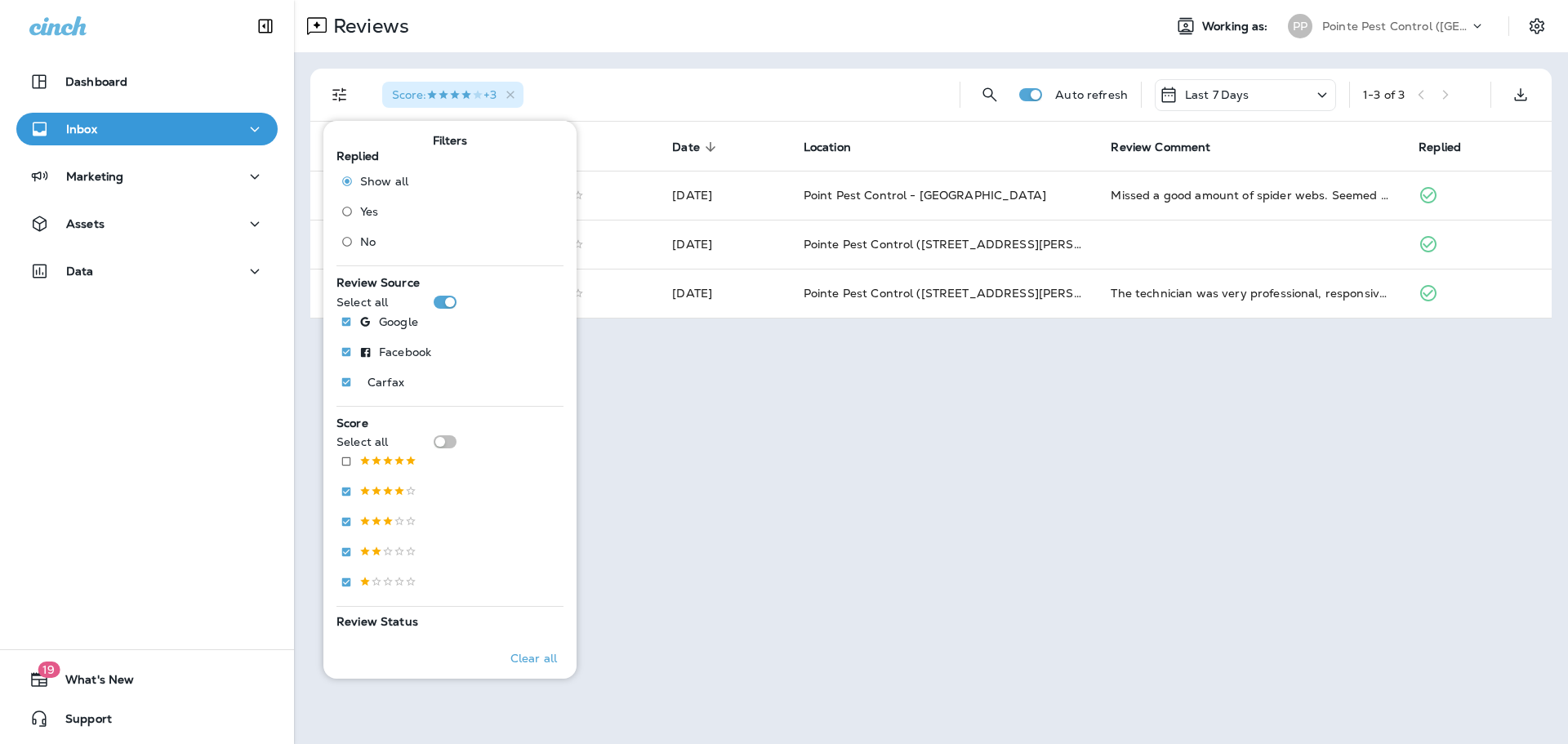
click at [783, 70] on div "Score : +3" at bounding box center [658, 95] width 577 height 52
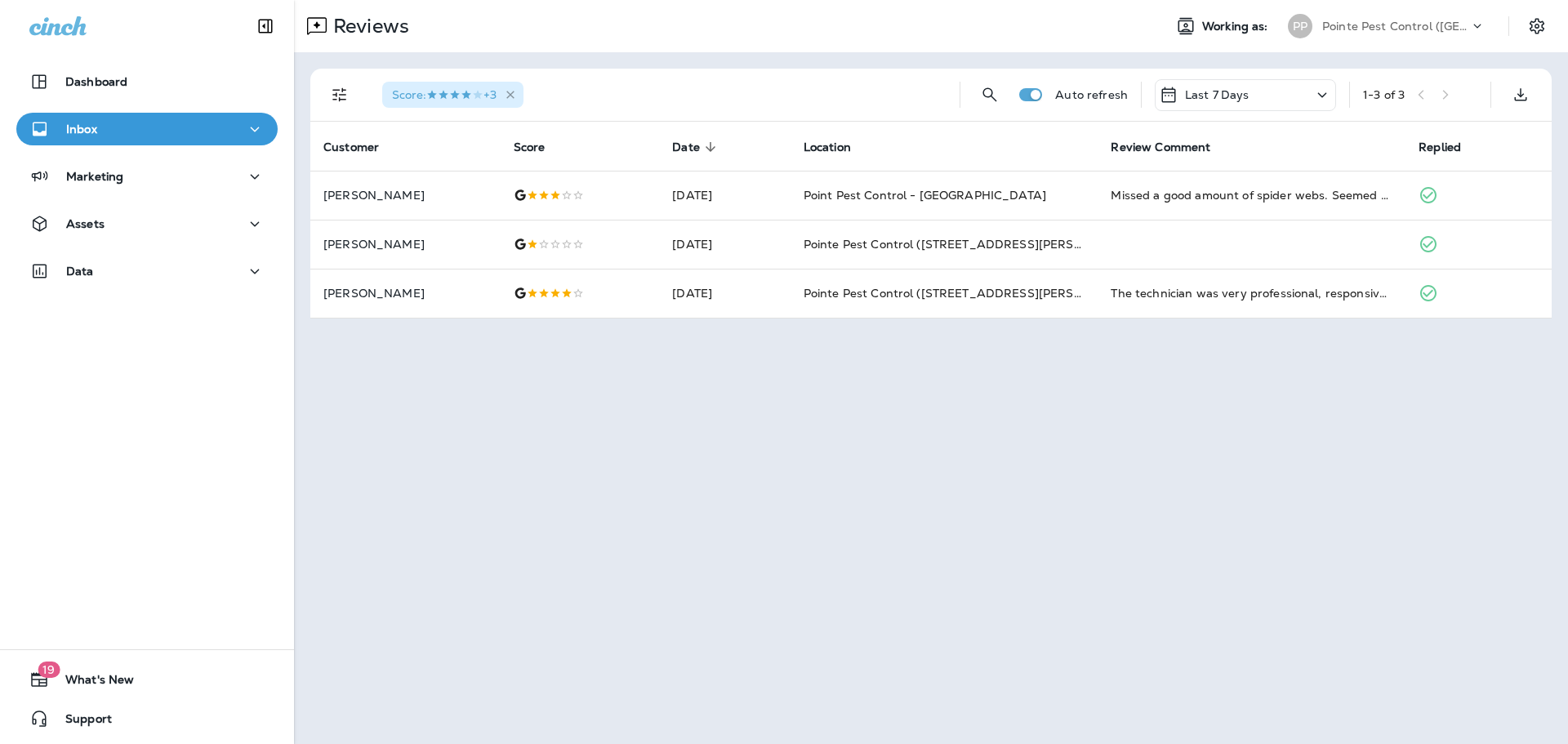
click at [515, 91] on icon "button" at bounding box center [511, 95] width 8 height 8
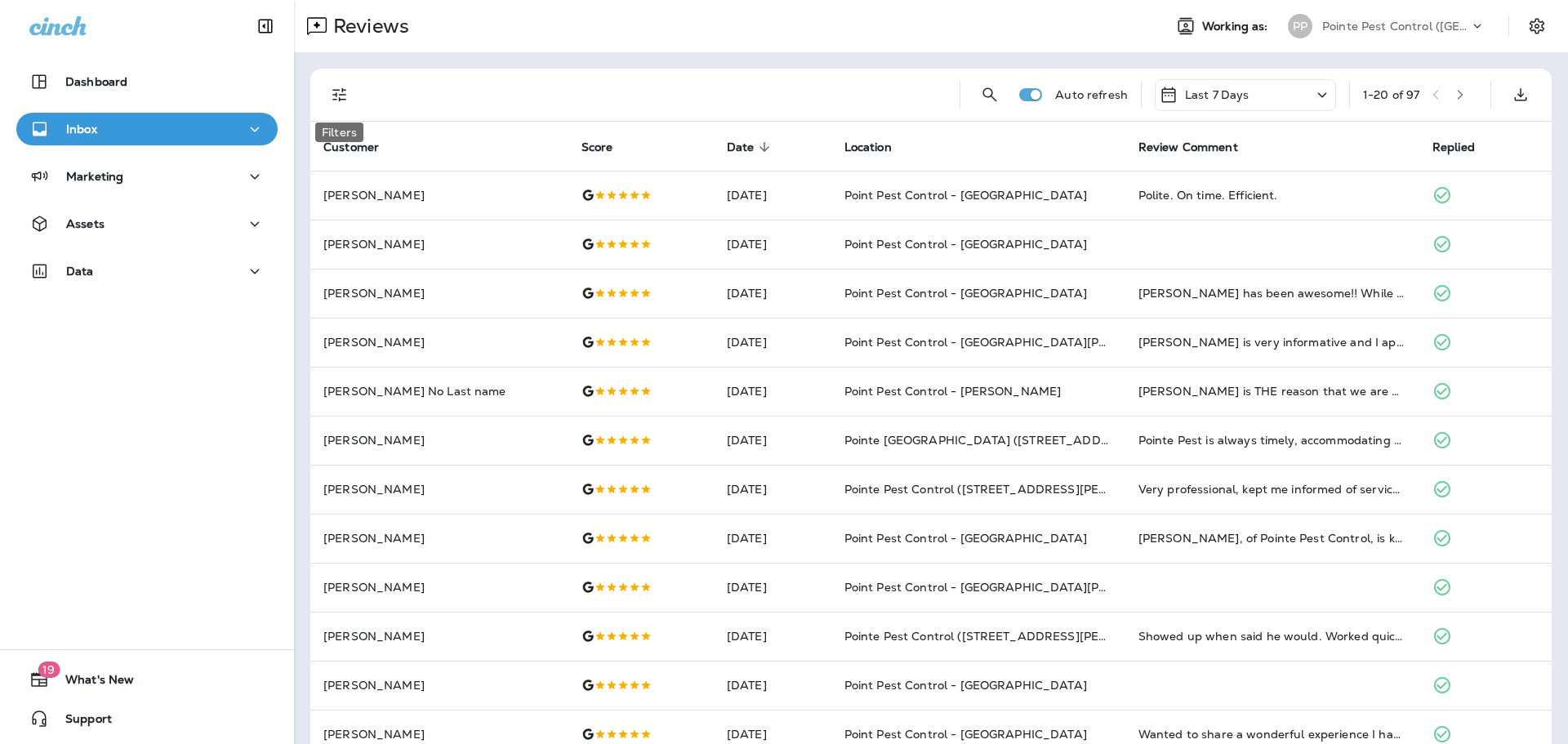
drag, startPoint x: 334, startPoint y: 89, endPoint x: 343, endPoint y: 129, distance: 41.0
click at [334, 89] on icon "Filters" at bounding box center [339, 95] width 14 height 14
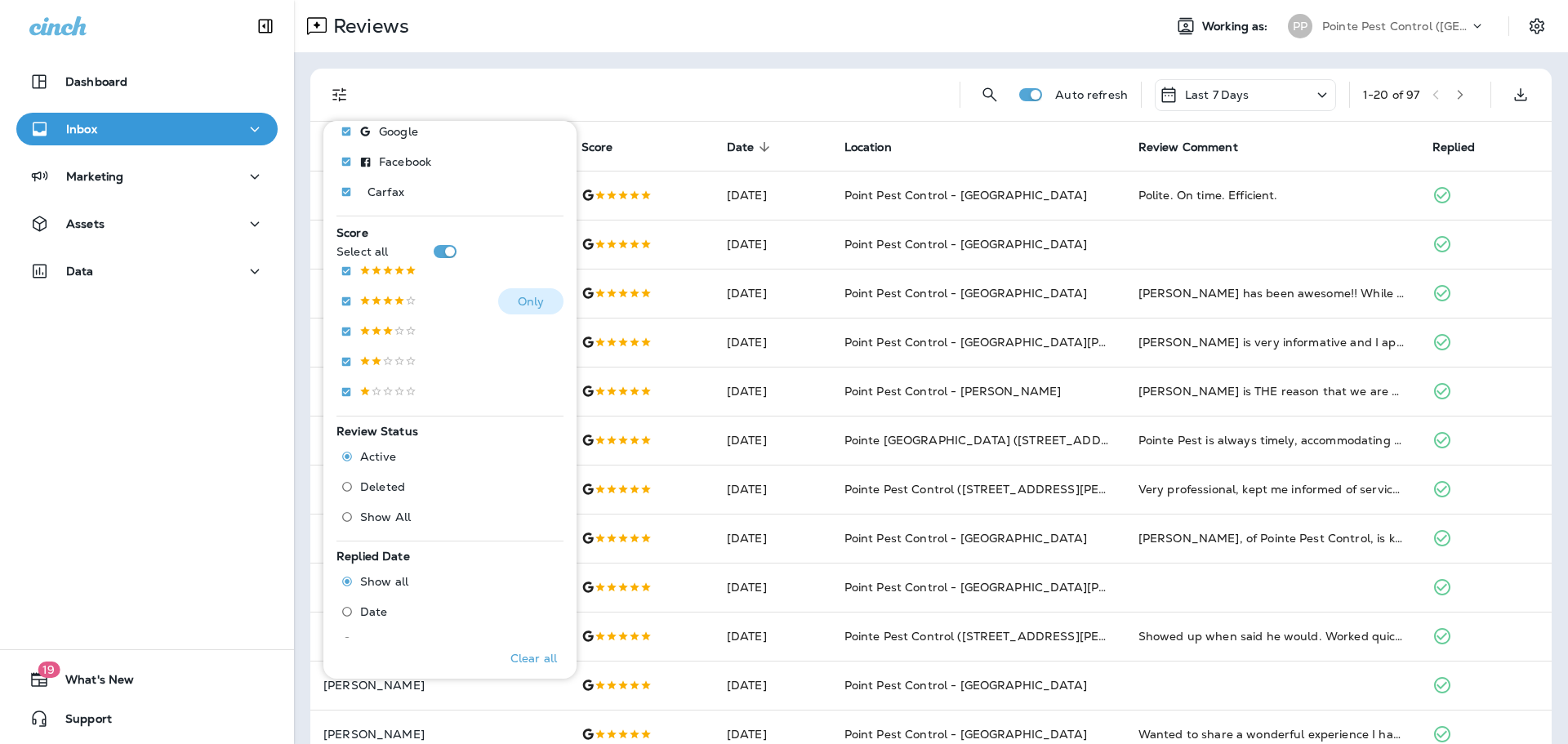
scroll to position [194, 0]
click at [393, 484] on span "Deleted" at bounding box center [382, 483] width 45 height 13
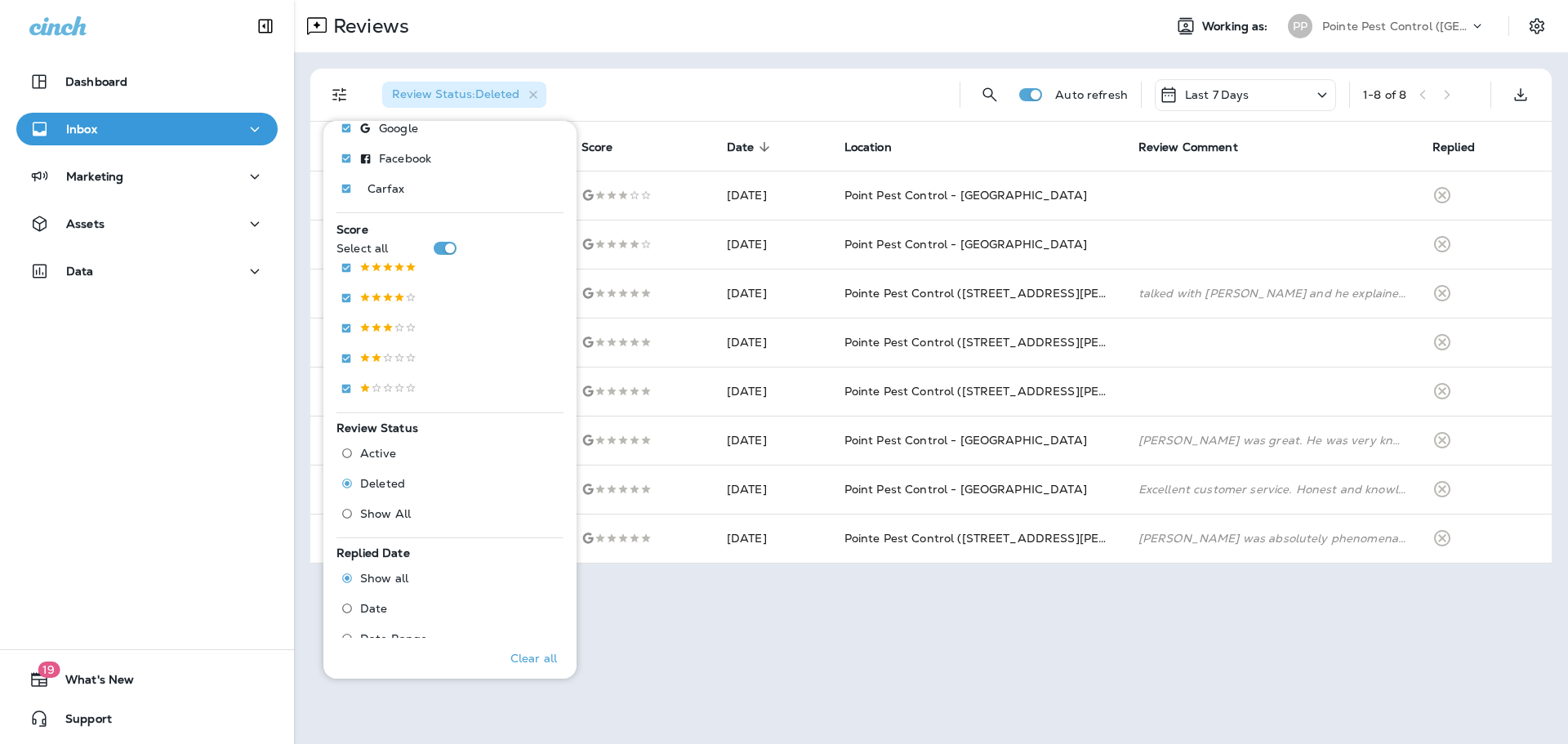
click at [717, 66] on div "Review Status : Deleted Auto refresh Last 7 Days 1 - 8 of 8 Customer Score Date…" at bounding box center [931, 316] width 1274 height 528
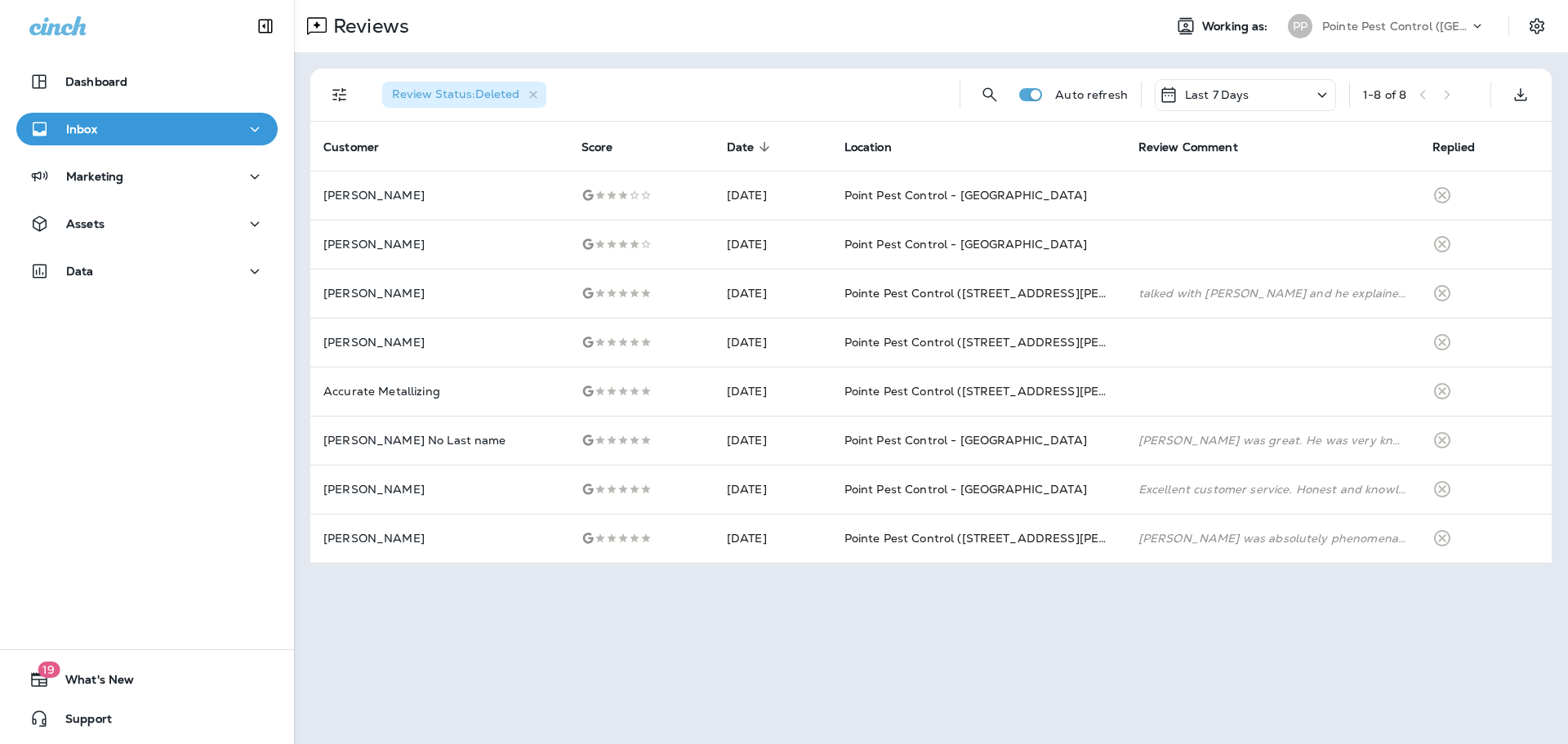
click at [1467, 23] on p "Pointe Pest Control ([GEOGRAPHIC_DATA])" at bounding box center [1396, 25] width 147 height 13
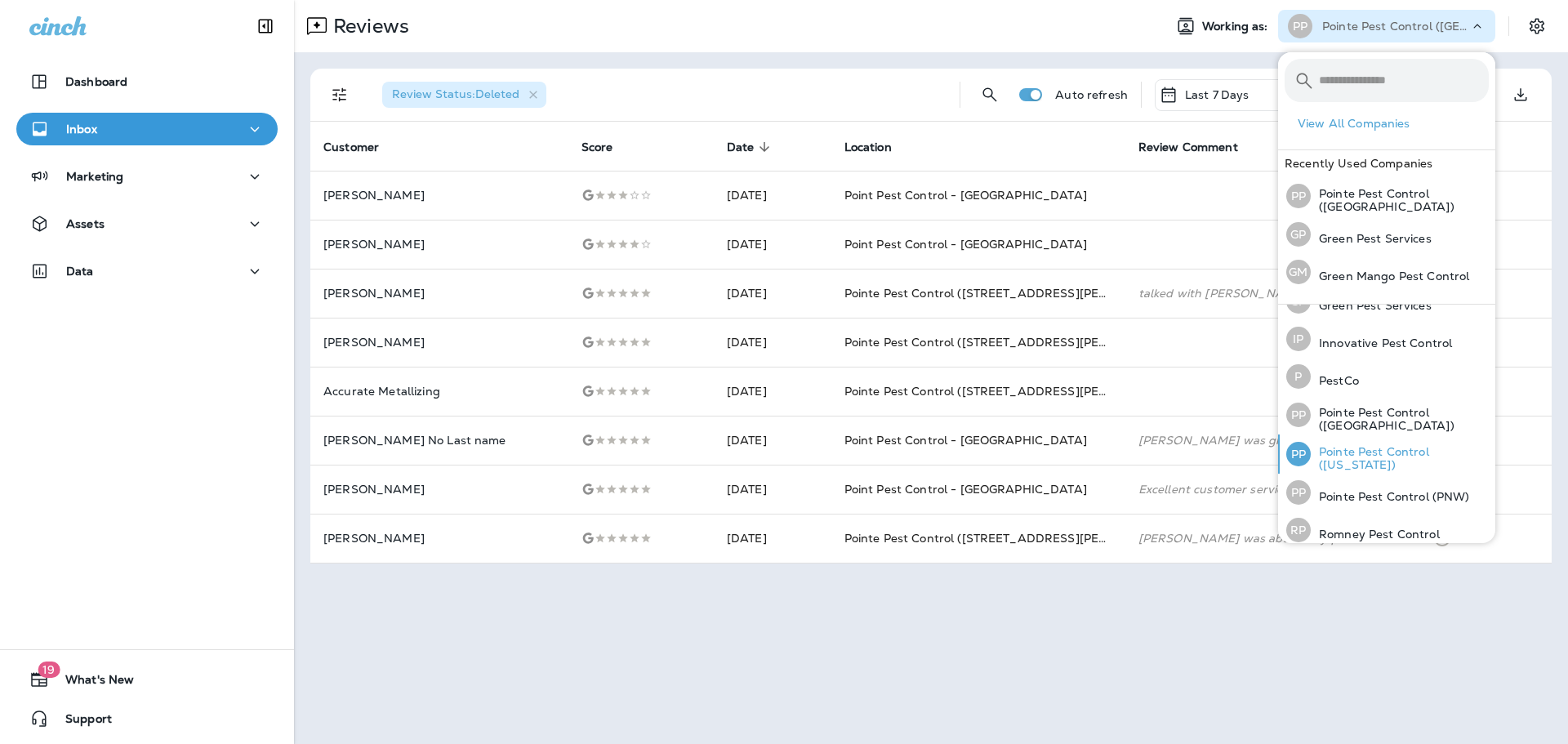
scroll to position [67, 0]
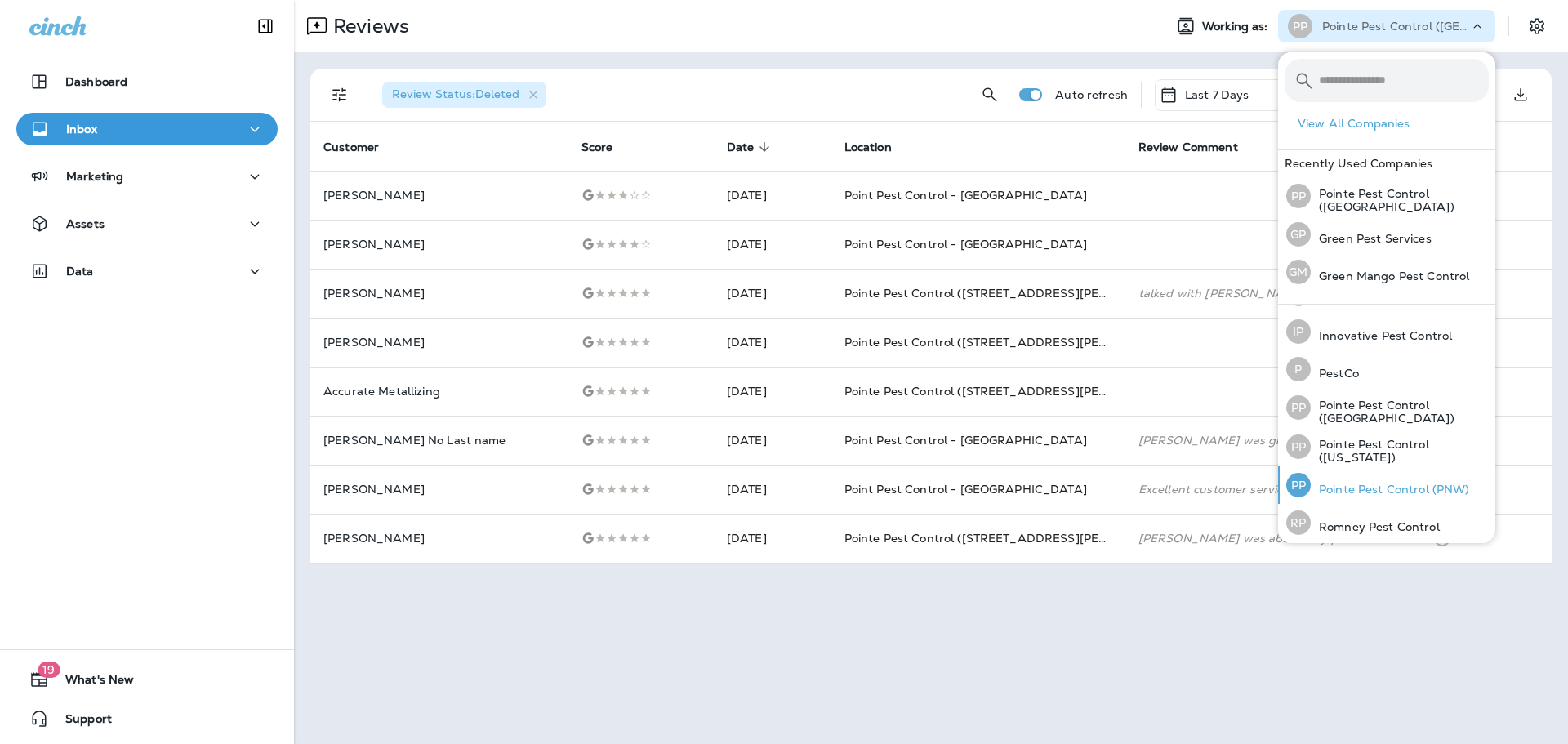
click at [1384, 484] on p "Pointe Pest Control (PNW)" at bounding box center [1390, 489] width 159 height 13
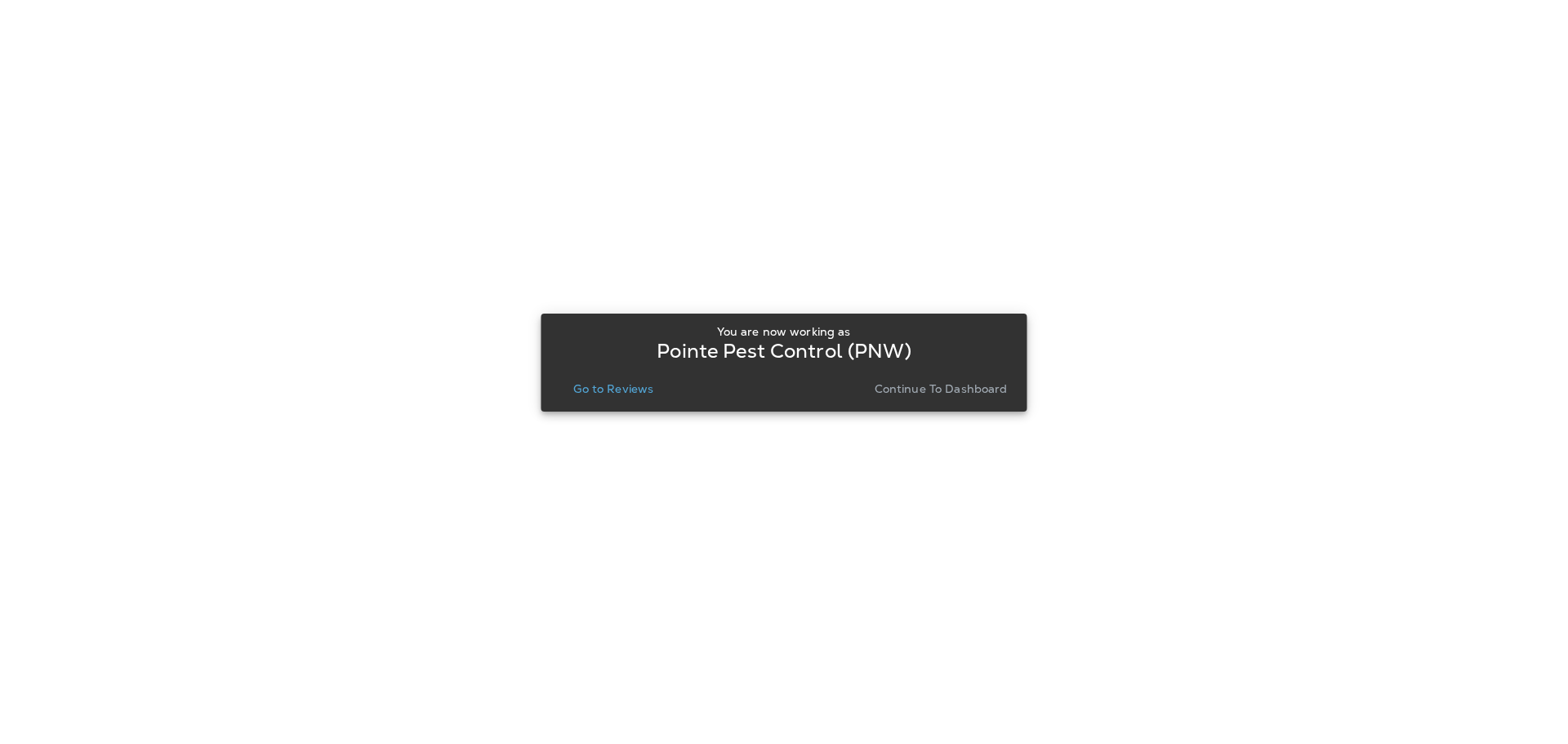
click at [628, 386] on p "Go to Reviews" at bounding box center [613, 388] width 80 height 13
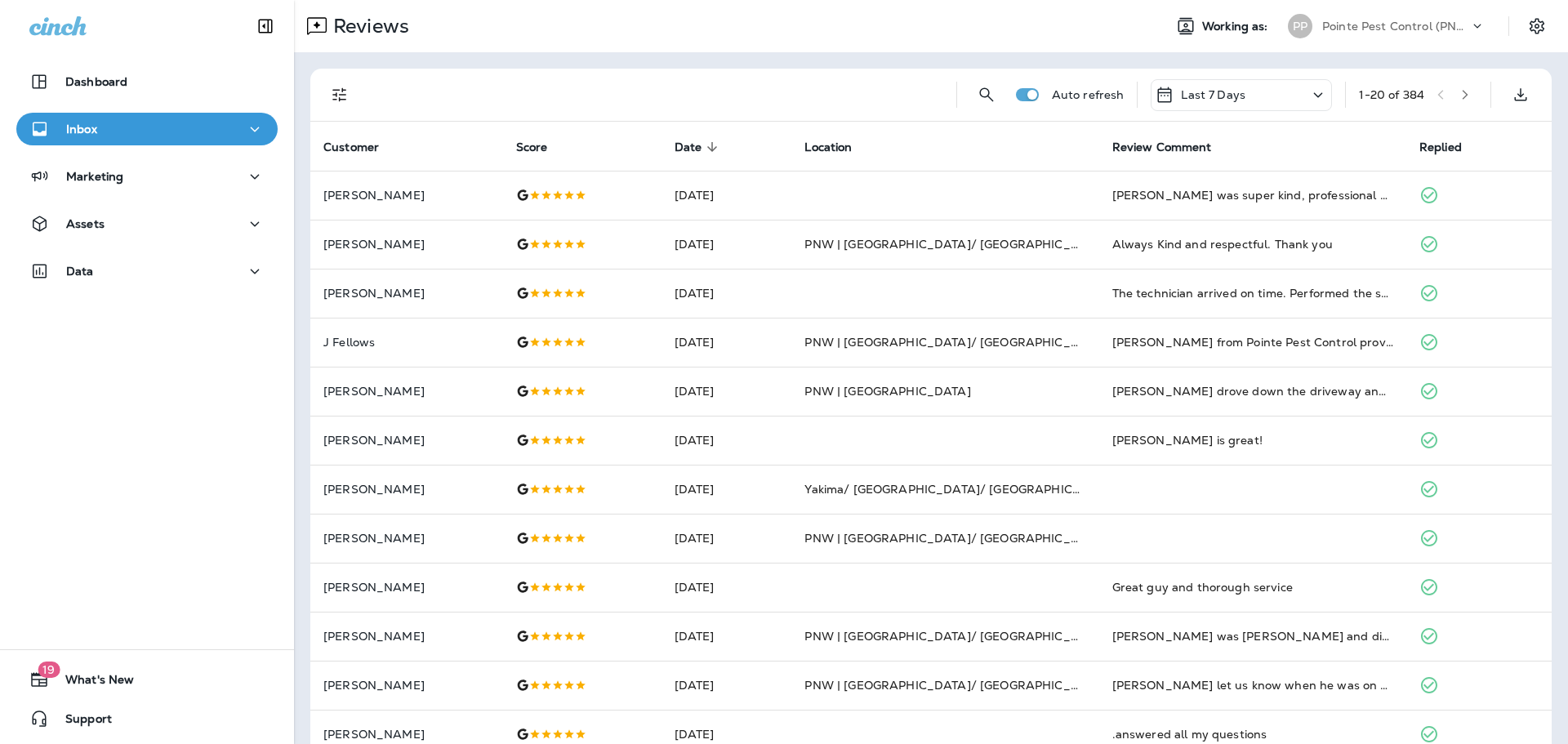
drag, startPoint x: 333, startPoint y: 89, endPoint x: 336, endPoint y: 102, distance: 13.3
click at [333, 89] on icon "Filters" at bounding box center [339, 94] width 19 height 19
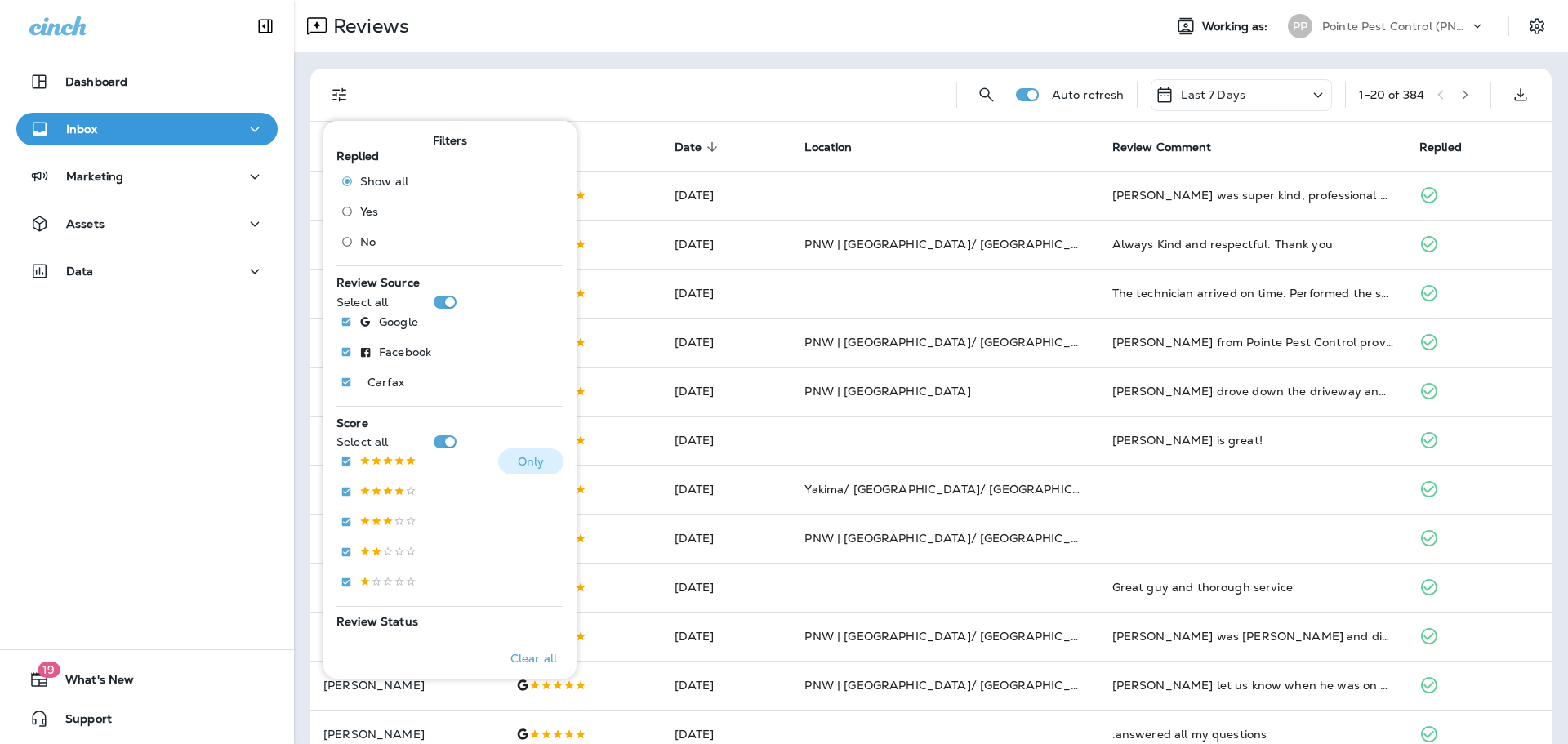
click at [399, 462] on p at bounding box center [388, 462] width 57 height 14
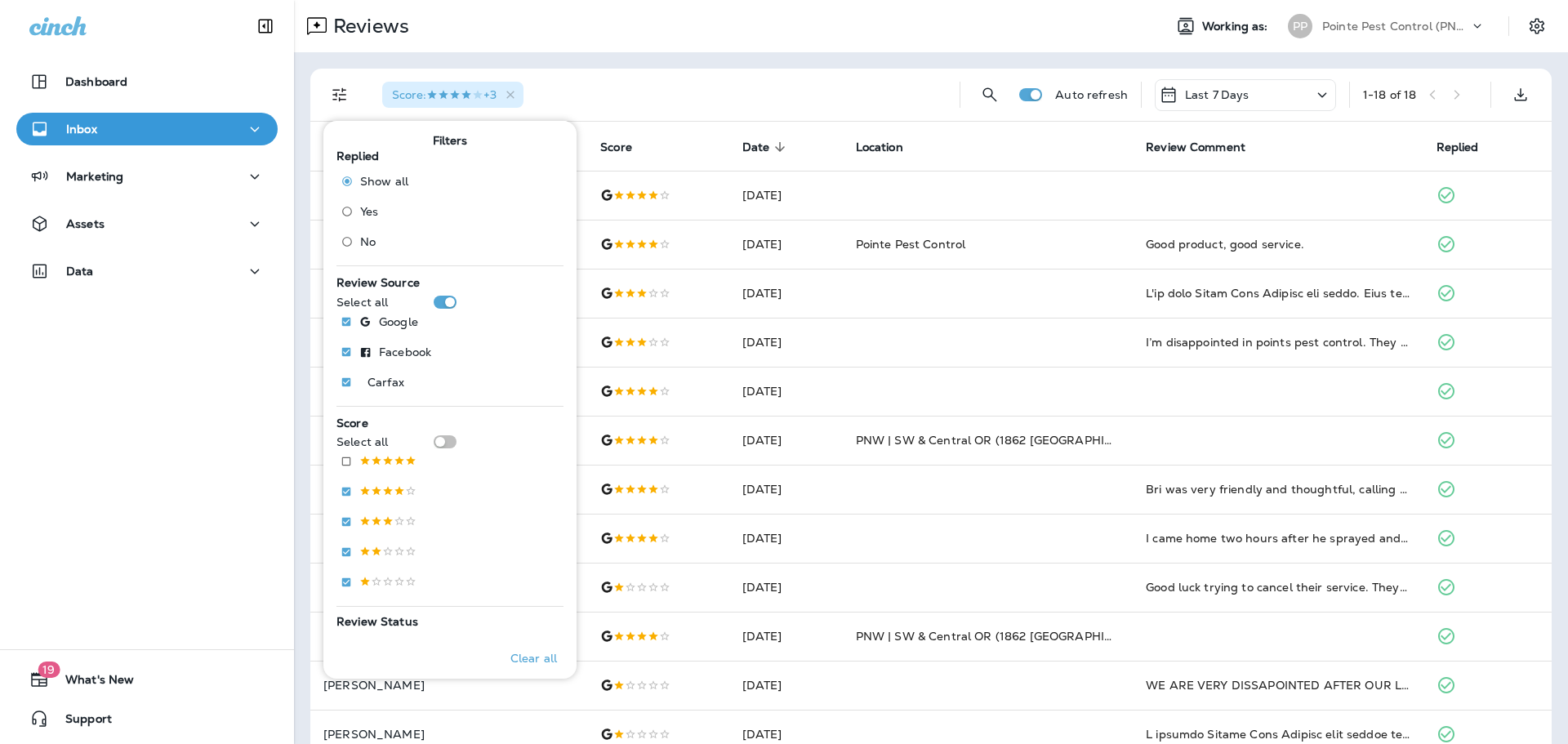
click at [799, 43] on div "Reviews Working as: PP Pointe Pest Control (PNW)" at bounding box center [931, 26] width 1274 height 52
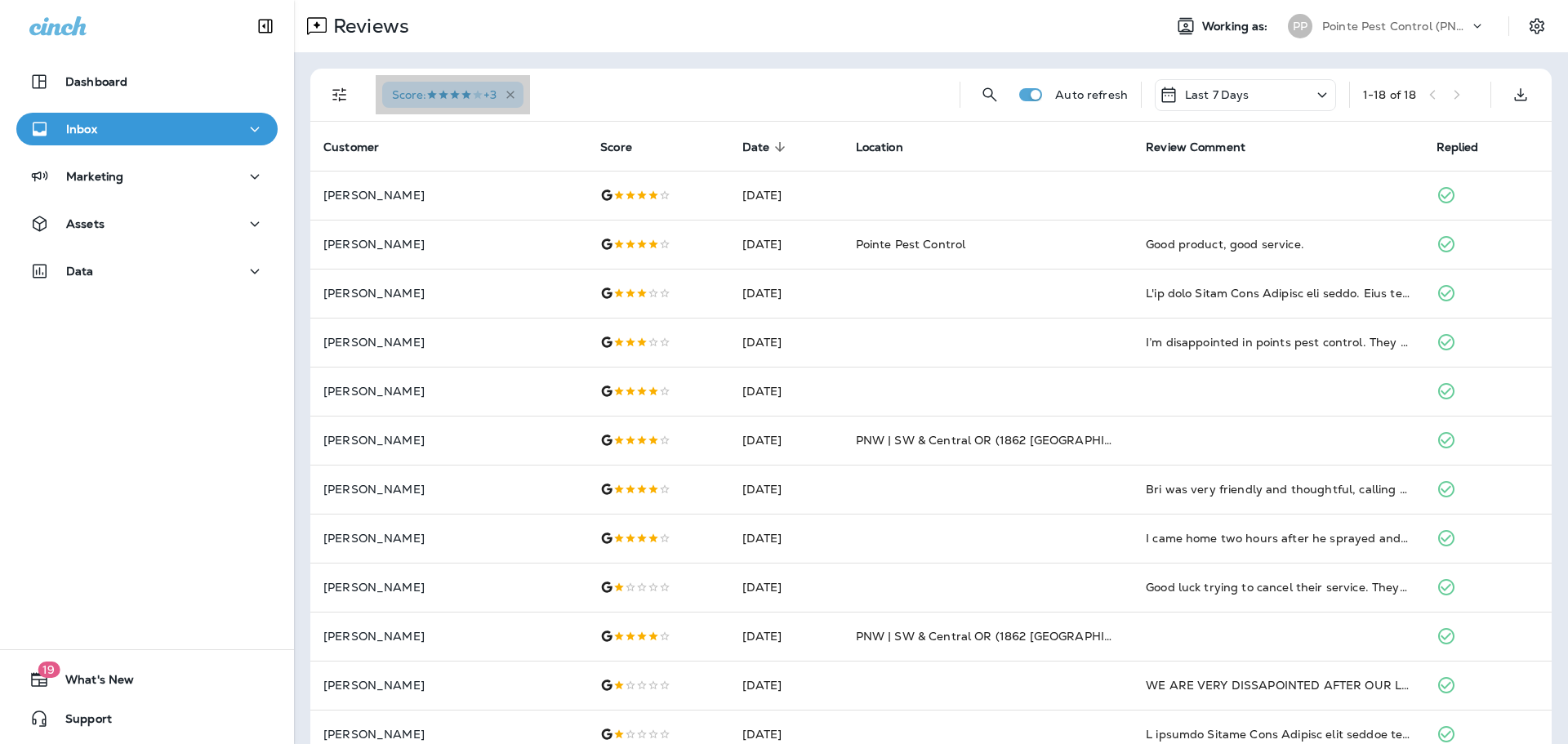
click at [511, 92] on icon "button" at bounding box center [511, 95] width 14 height 14
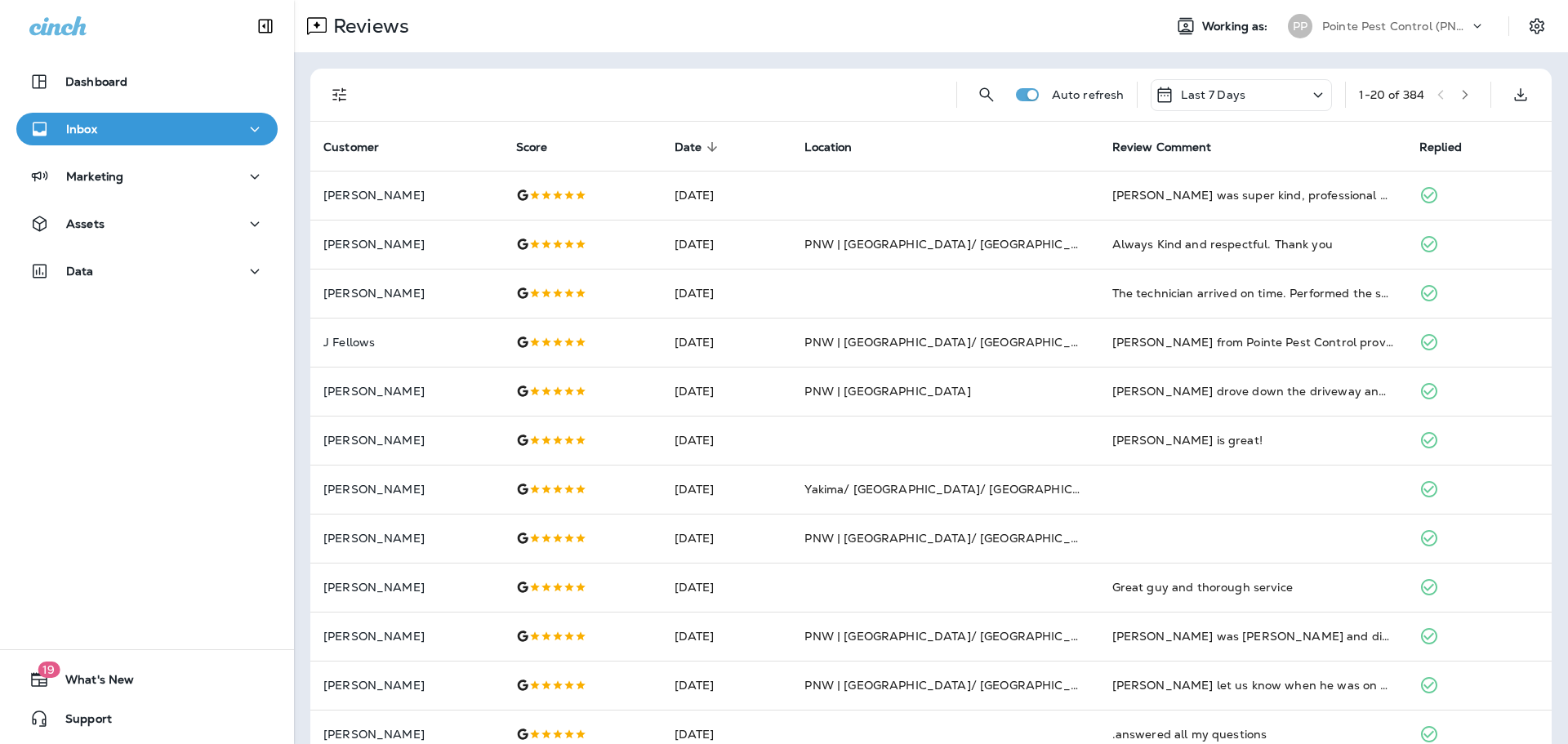
drag, startPoint x: 330, startPoint y: 90, endPoint x: 331, endPoint y: 101, distance: 11.0
click at [330, 90] on icon "Filters" at bounding box center [339, 94] width 19 height 19
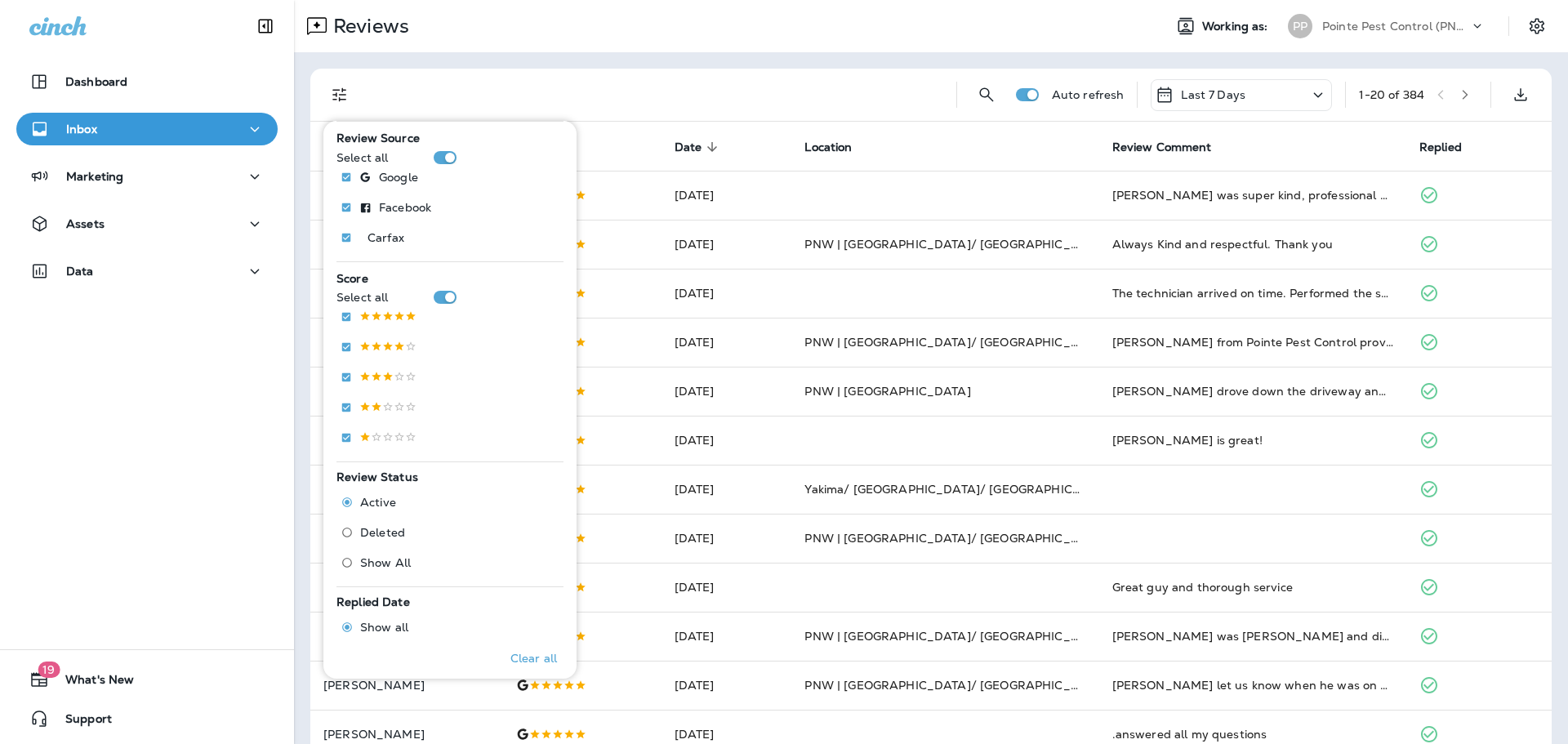
scroll to position [170, 0]
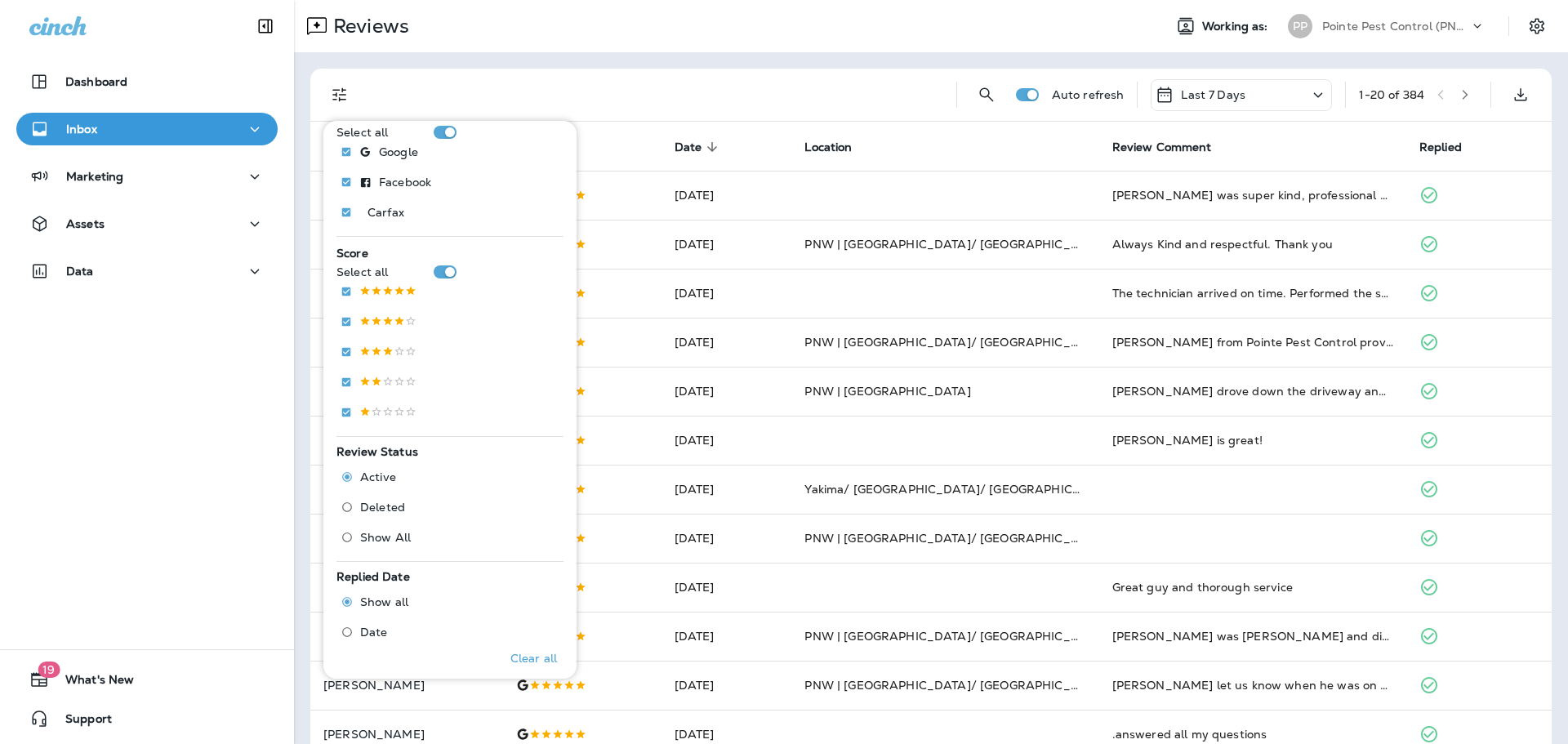
click at [383, 498] on label "Deleted" at bounding box center [372, 507] width 77 height 26
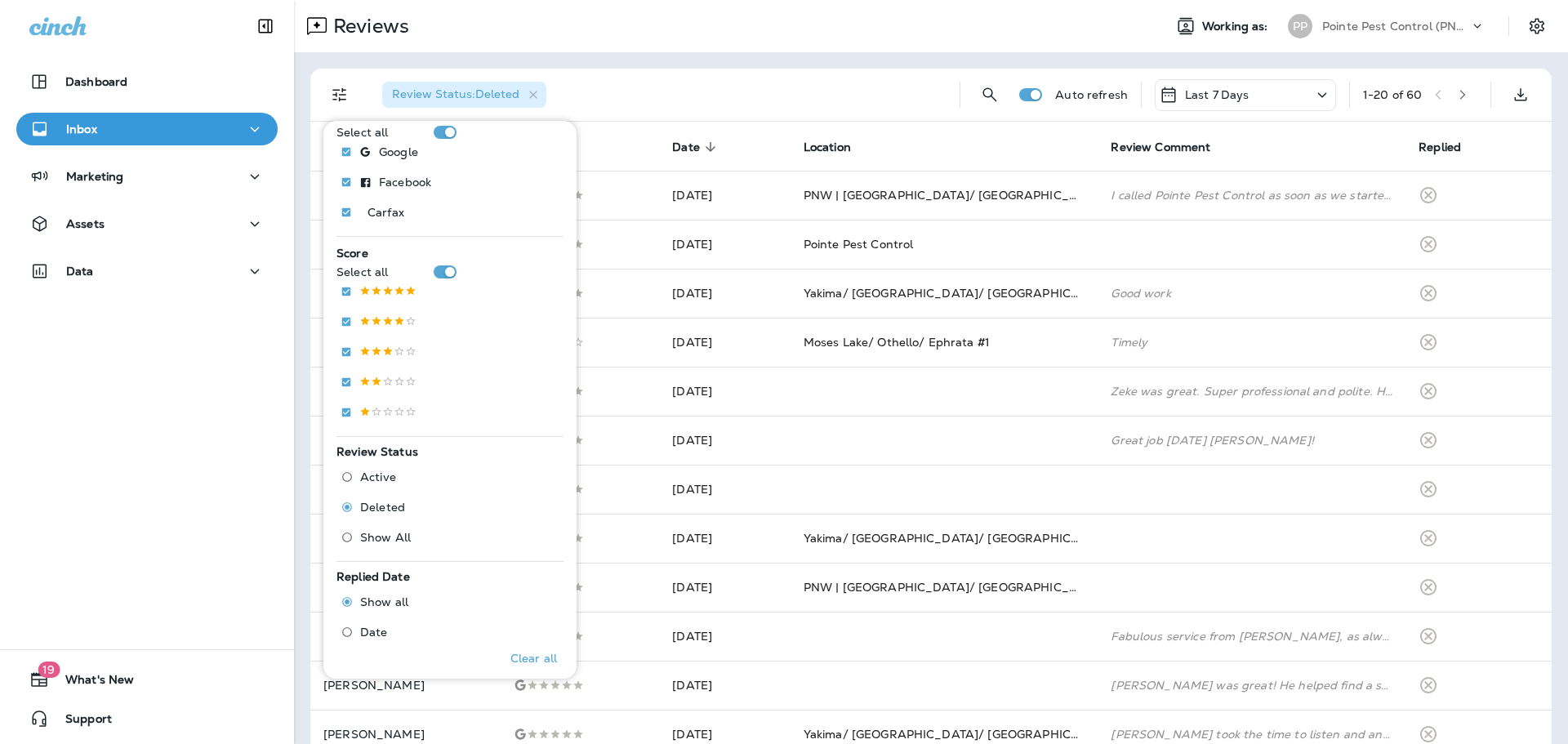
click at [680, 74] on div "Review Status : Deleted" at bounding box center [658, 95] width 577 height 52
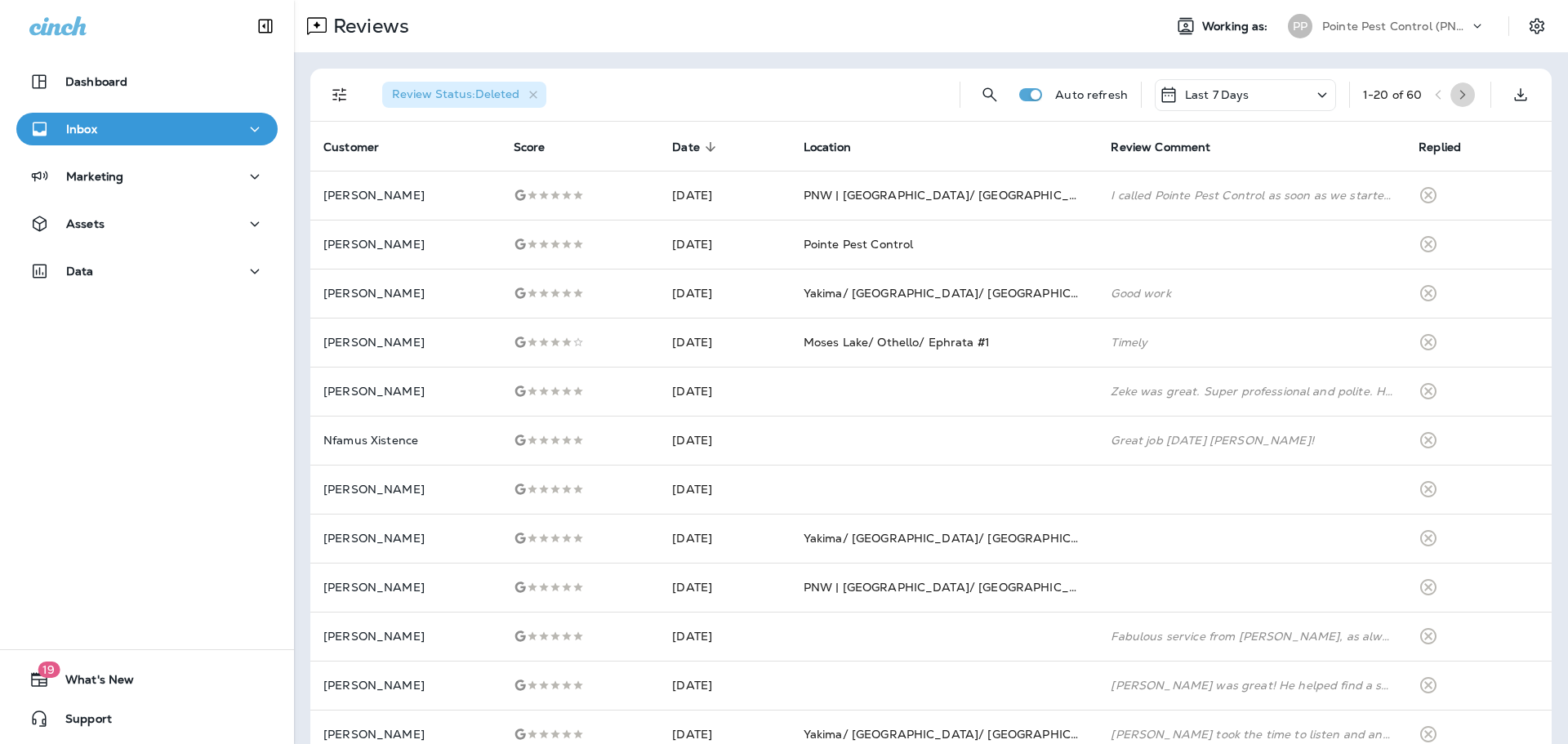
click at [1467, 91] on icon "button" at bounding box center [1463, 95] width 12 height 12
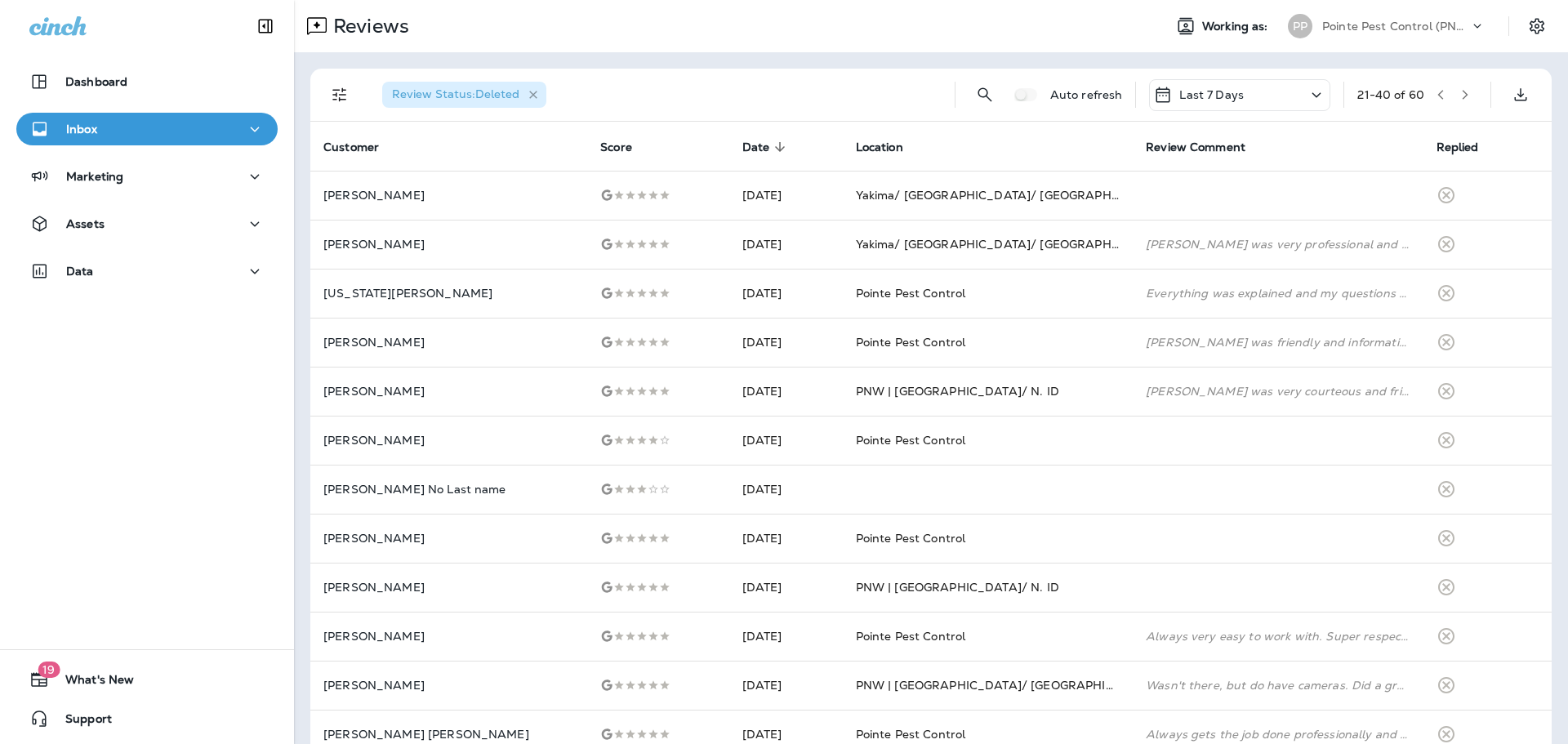
click at [533, 92] on icon "button" at bounding box center [533, 95] width 8 height 8
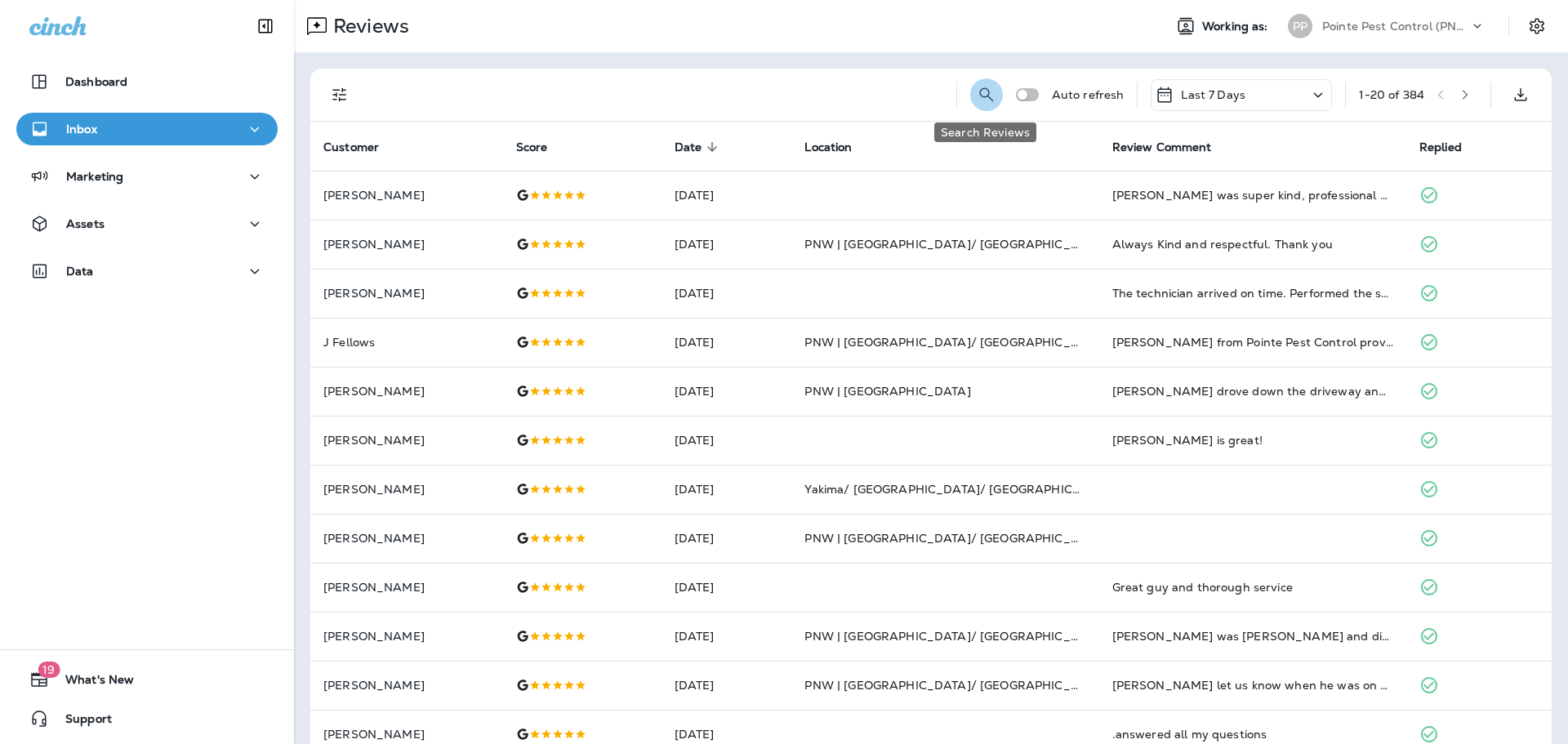
click at [981, 95] on icon "Search Reviews" at bounding box center [986, 94] width 19 height 19
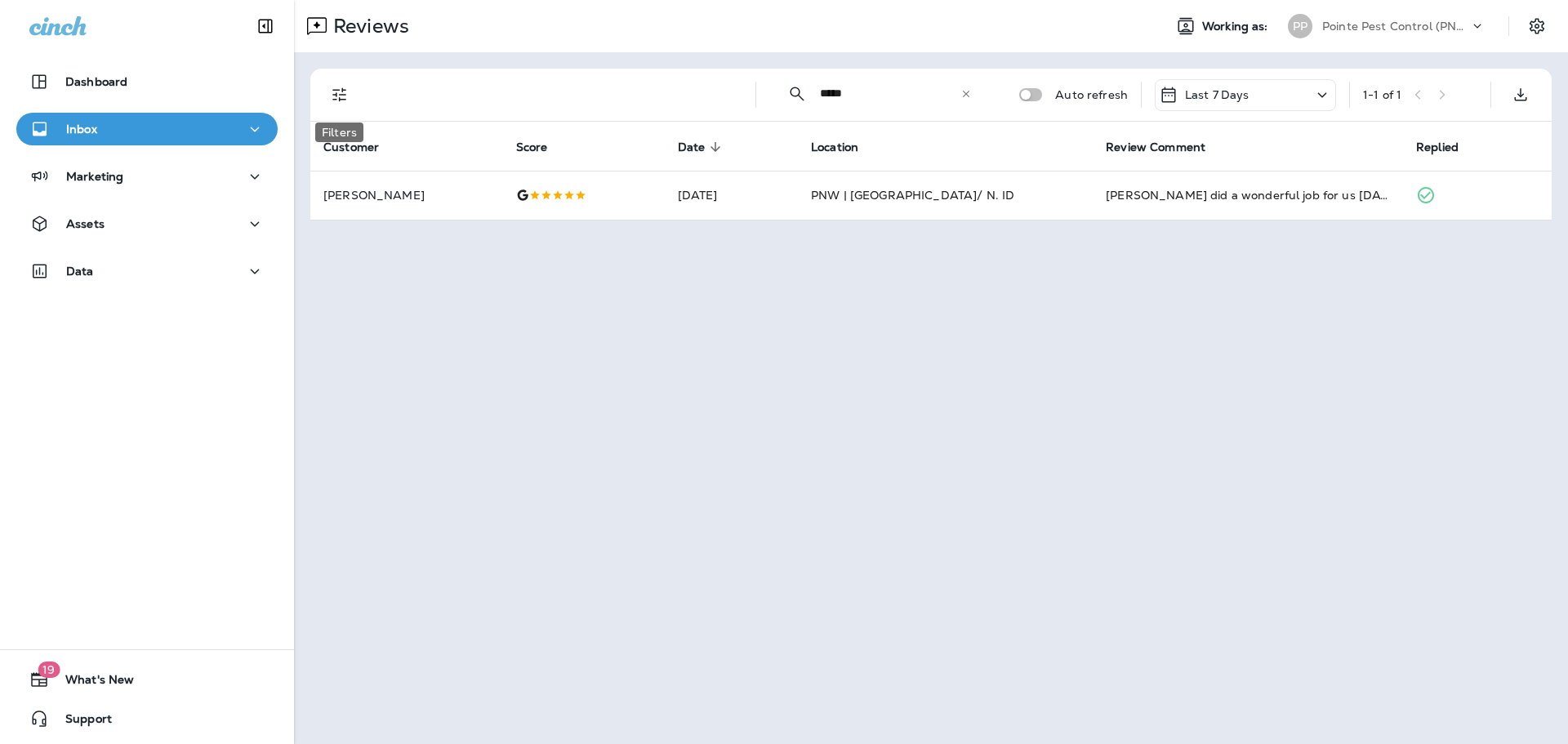
type input "*****"
click at [339, 93] on icon "Filters" at bounding box center [339, 94] width 19 height 19
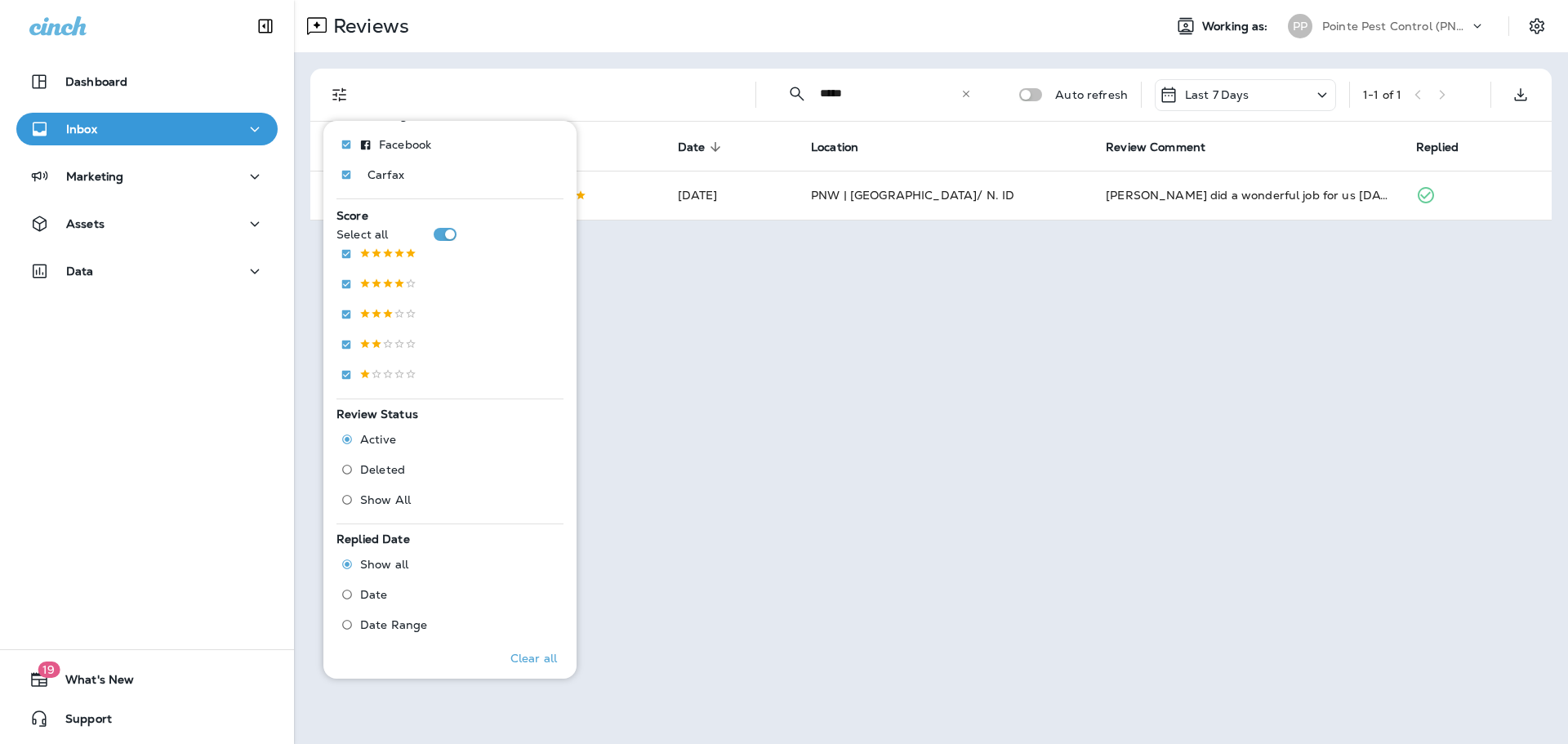
scroll to position [209, 0]
click at [380, 472] on span "Deleted" at bounding box center [382, 468] width 45 height 13
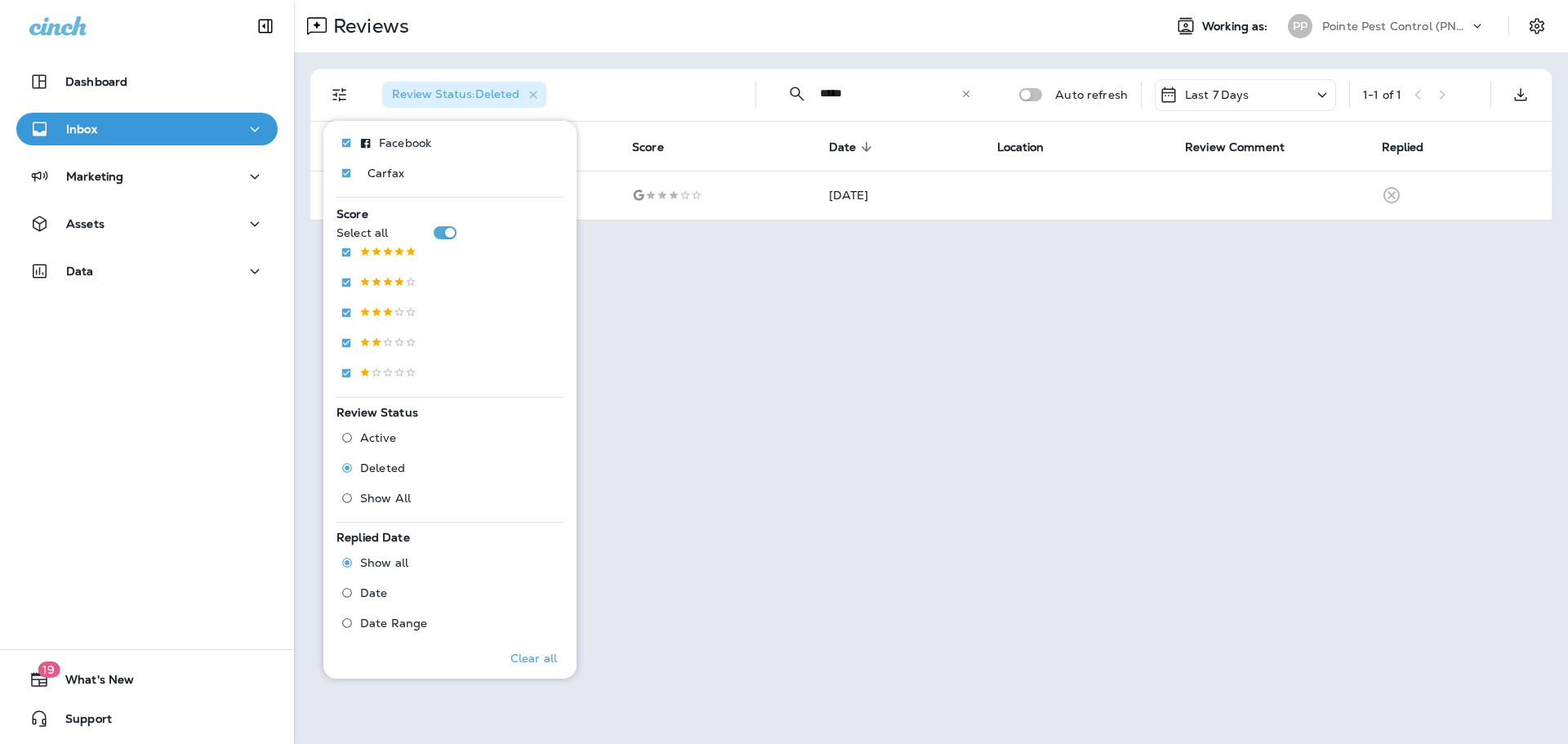
click at [660, 36] on div "Reviews" at bounding box center [722, 26] width 856 height 33
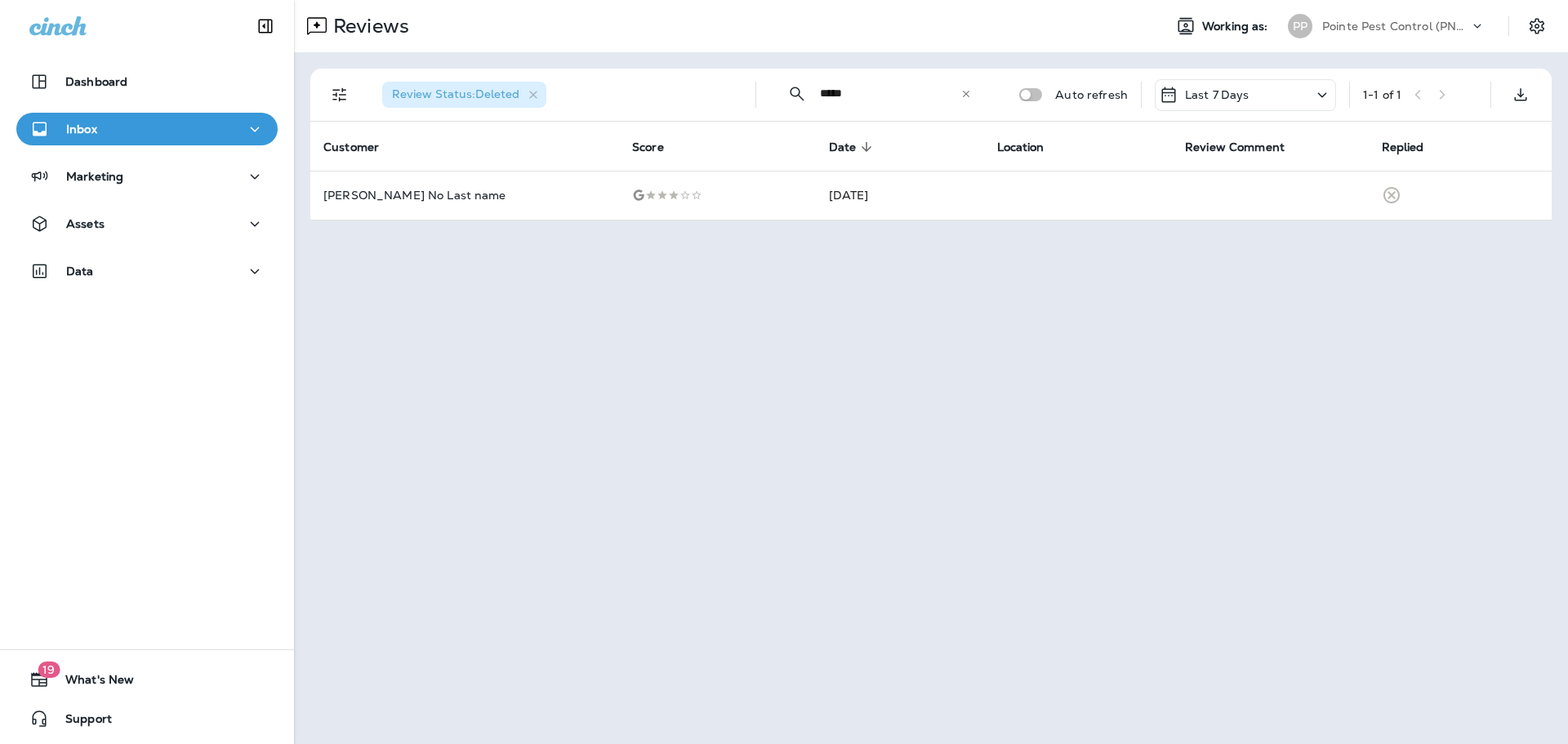
click at [1446, 30] on p "Pointe Pest Control (PNW)" at bounding box center [1396, 25] width 147 height 13
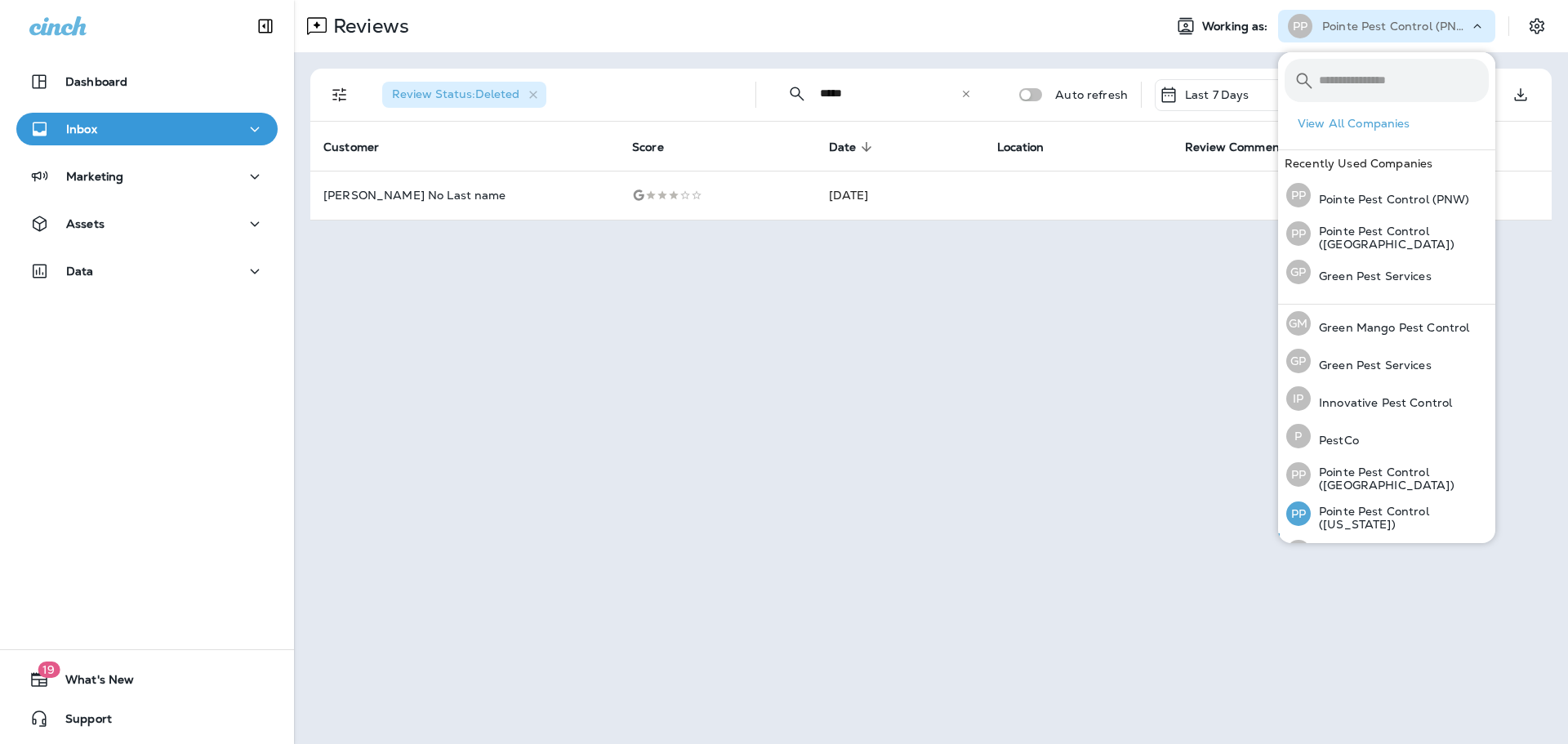
scroll to position [67, 0]
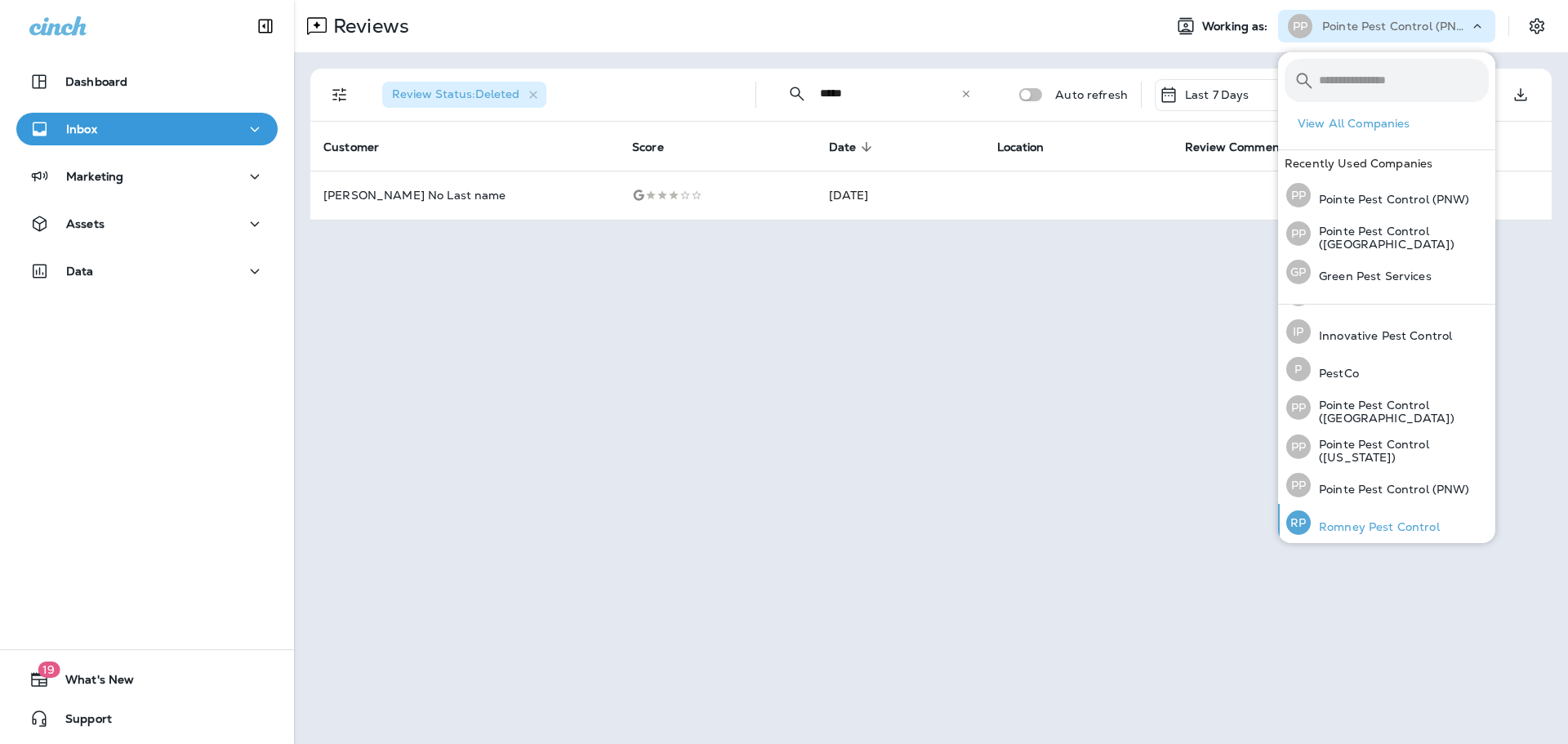
click at [1401, 521] on p "Romney Pest Control" at bounding box center [1375, 527] width 129 height 13
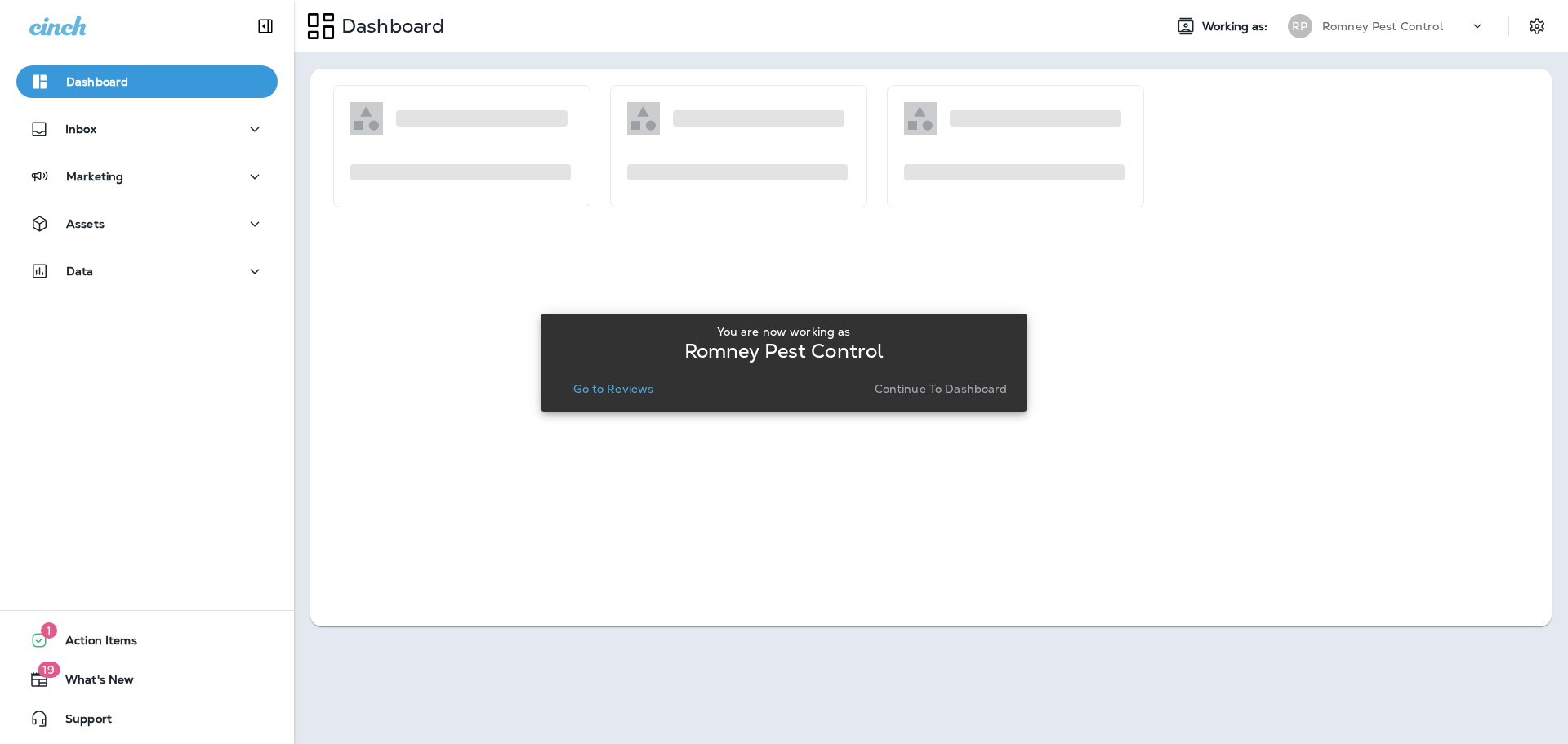
click at [623, 385] on p "Go to Reviews" at bounding box center [613, 388] width 80 height 13
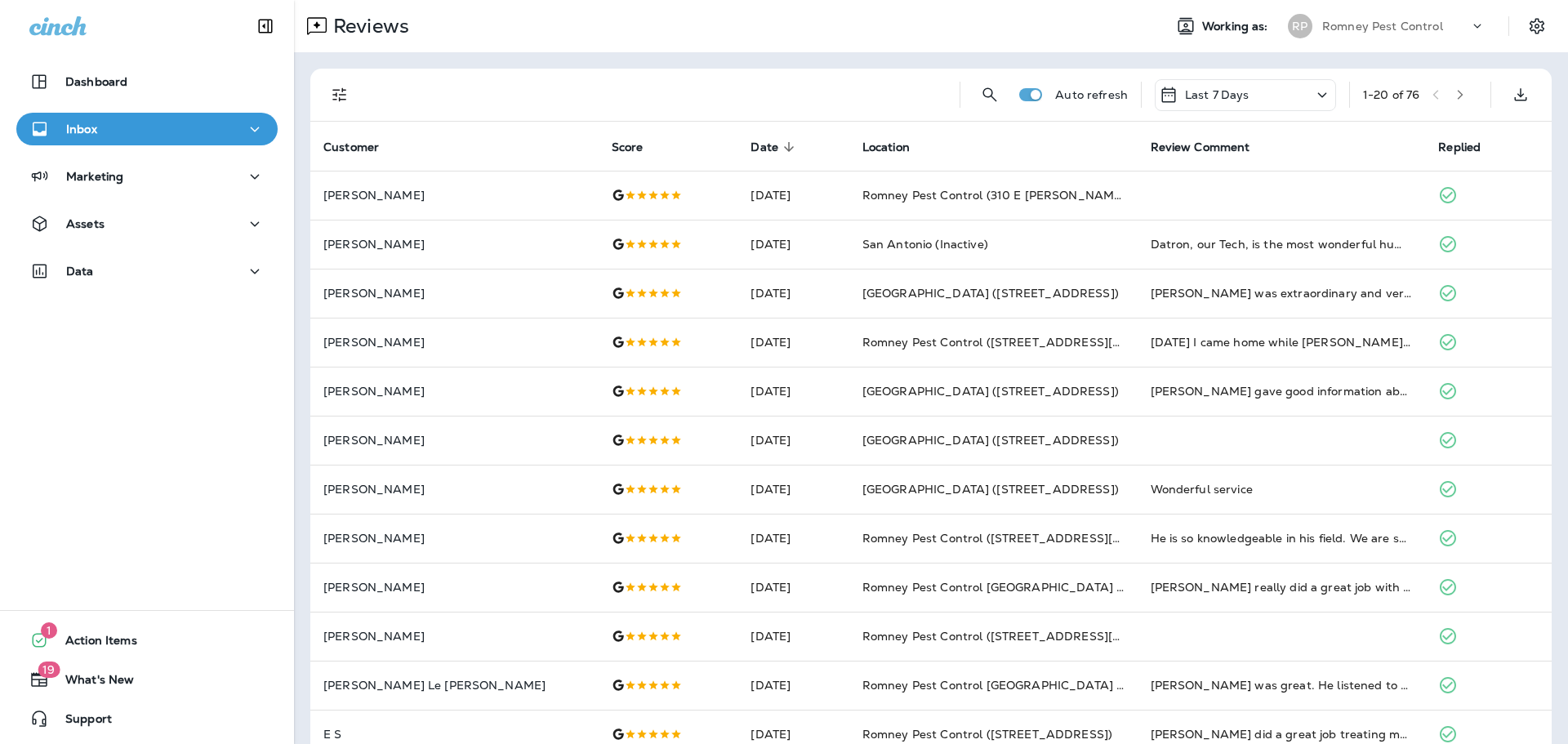
click at [334, 92] on icon "Filters" at bounding box center [339, 94] width 19 height 19
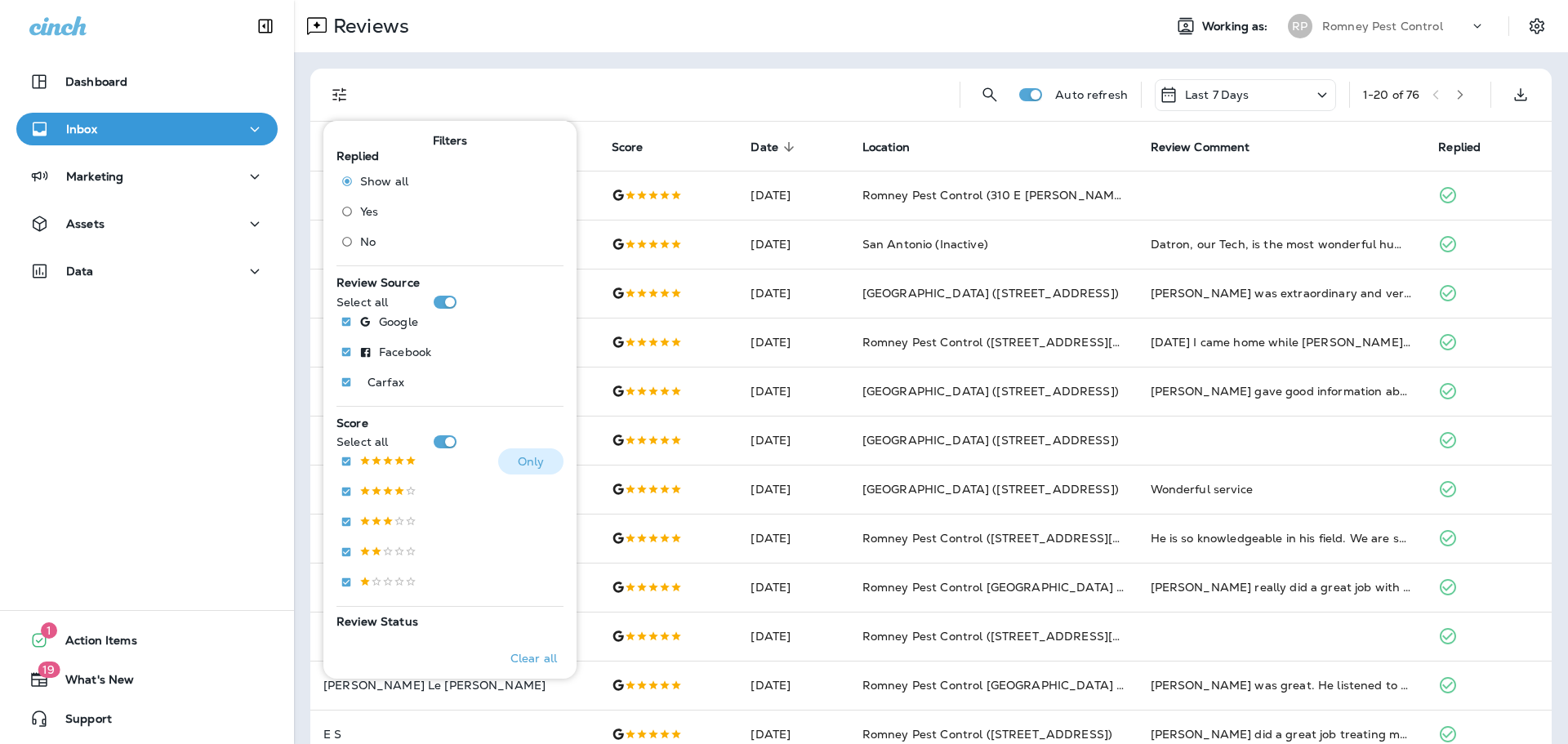
click at [376, 464] on p at bounding box center [388, 462] width 57 height 14
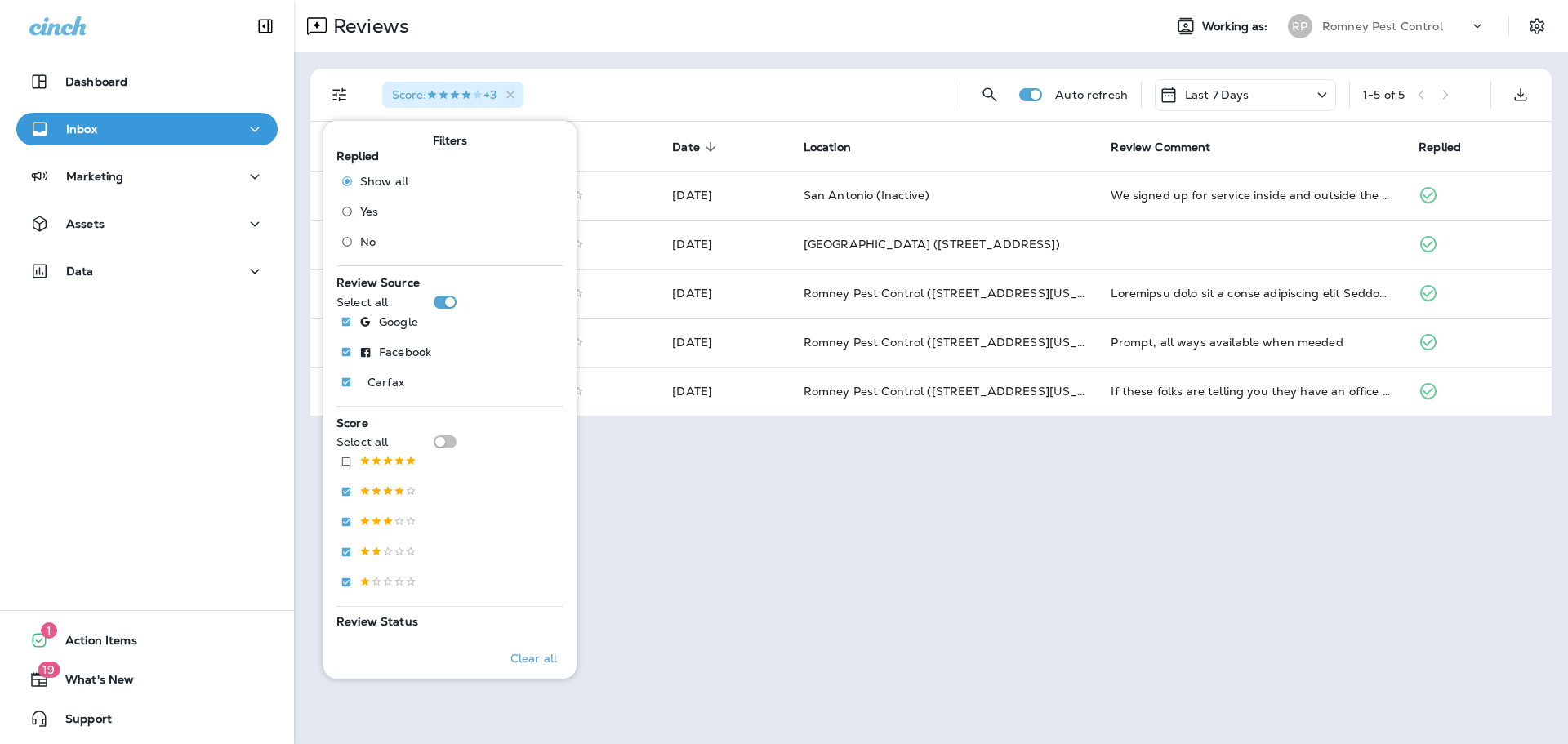
click at [798, 41] on div "Reviews" at bounding box center [722, 26] width 856 height 33
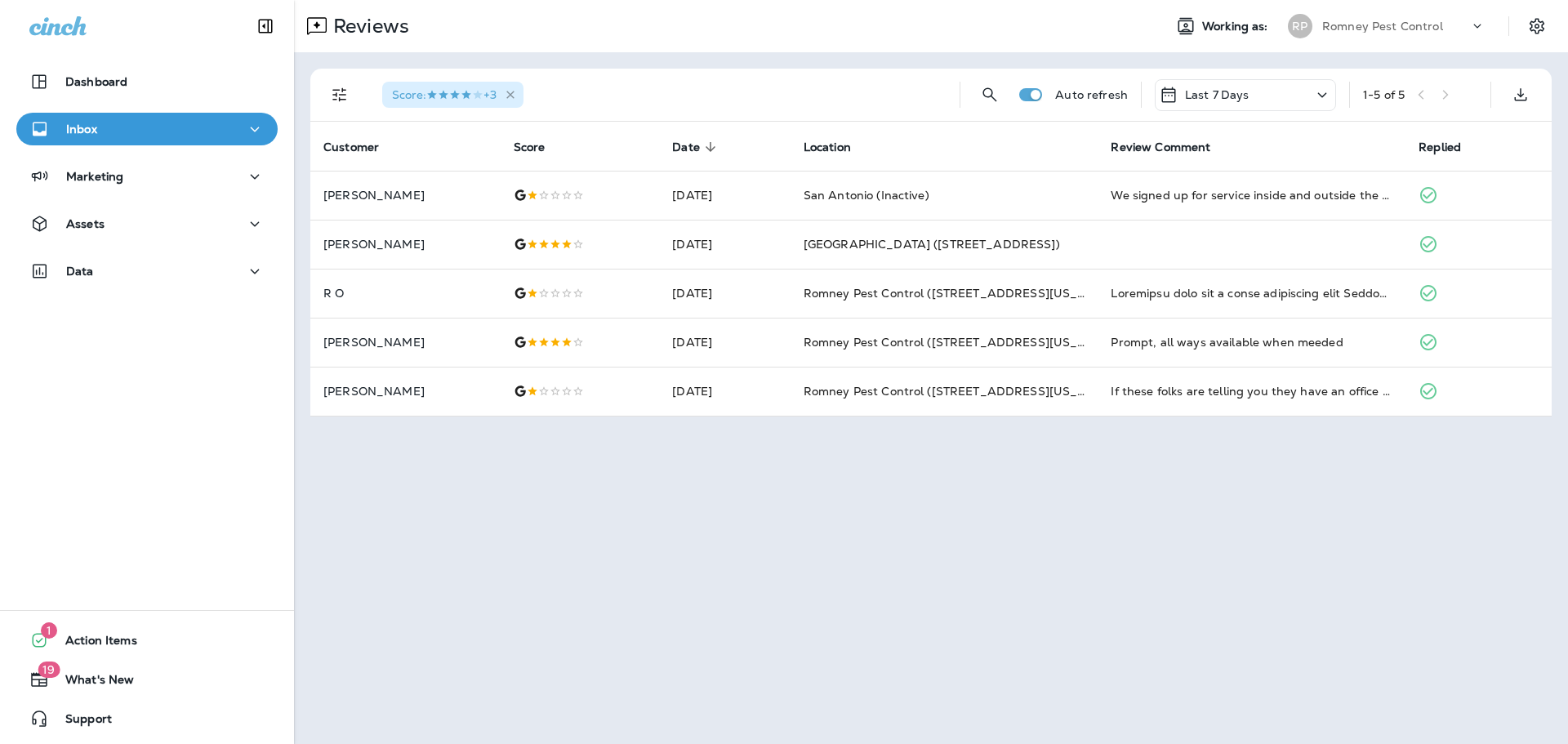
click at [515, 97] on icon "button" at bounding box center [511, 95] width 14 height 14
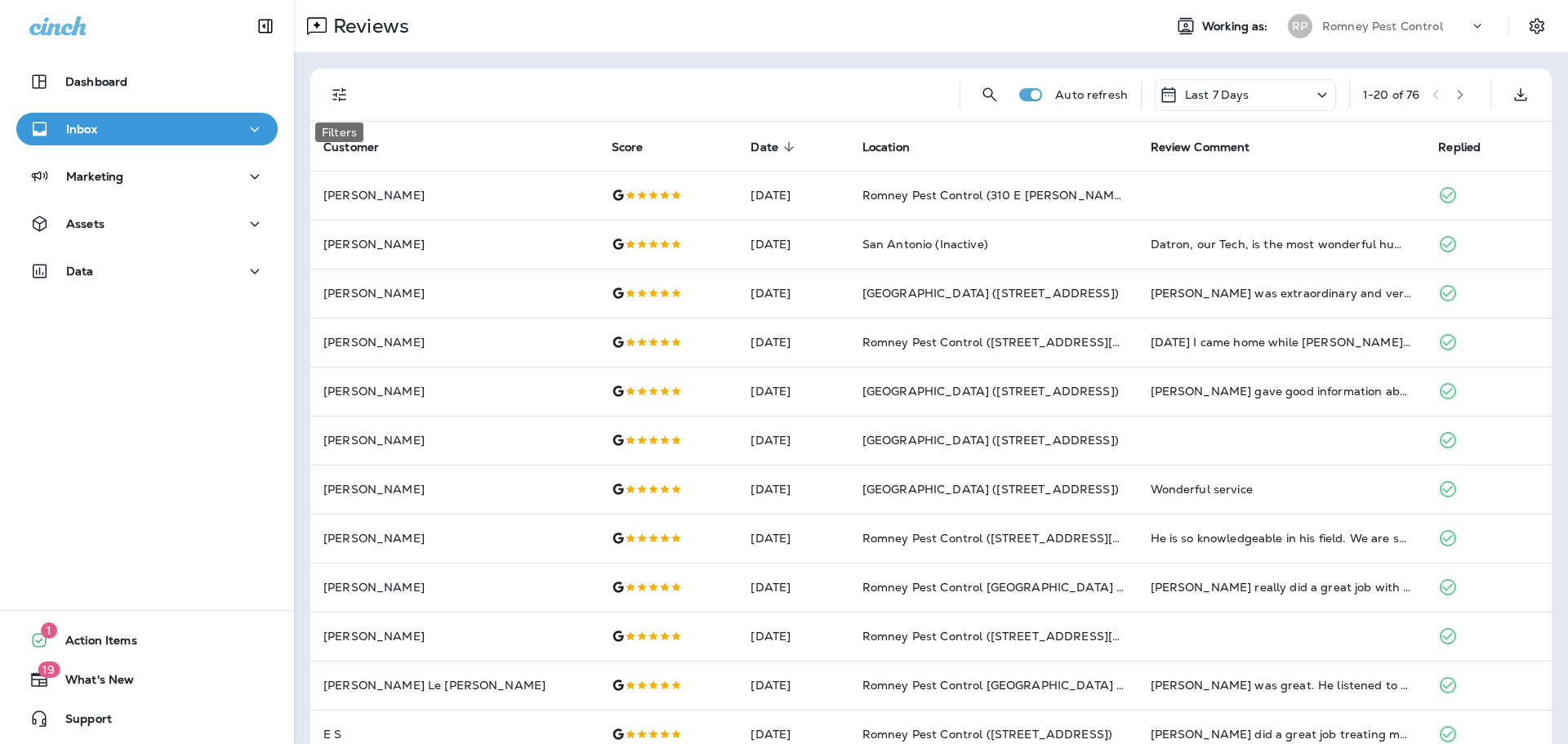
click at [338, 93] on icon "Filters" at bounding box center [339, 94] width 19 height 19
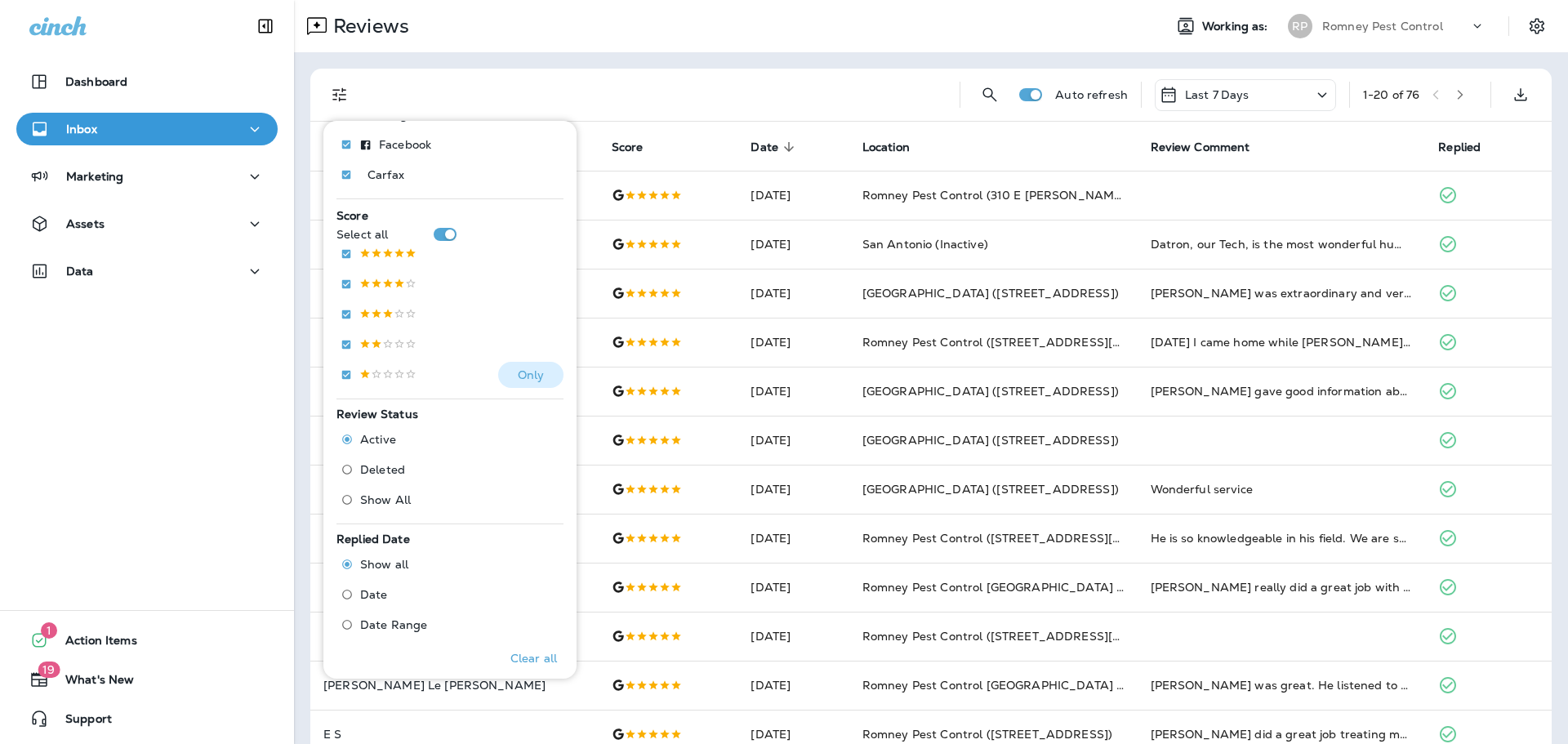
scroll to position [216, 0]
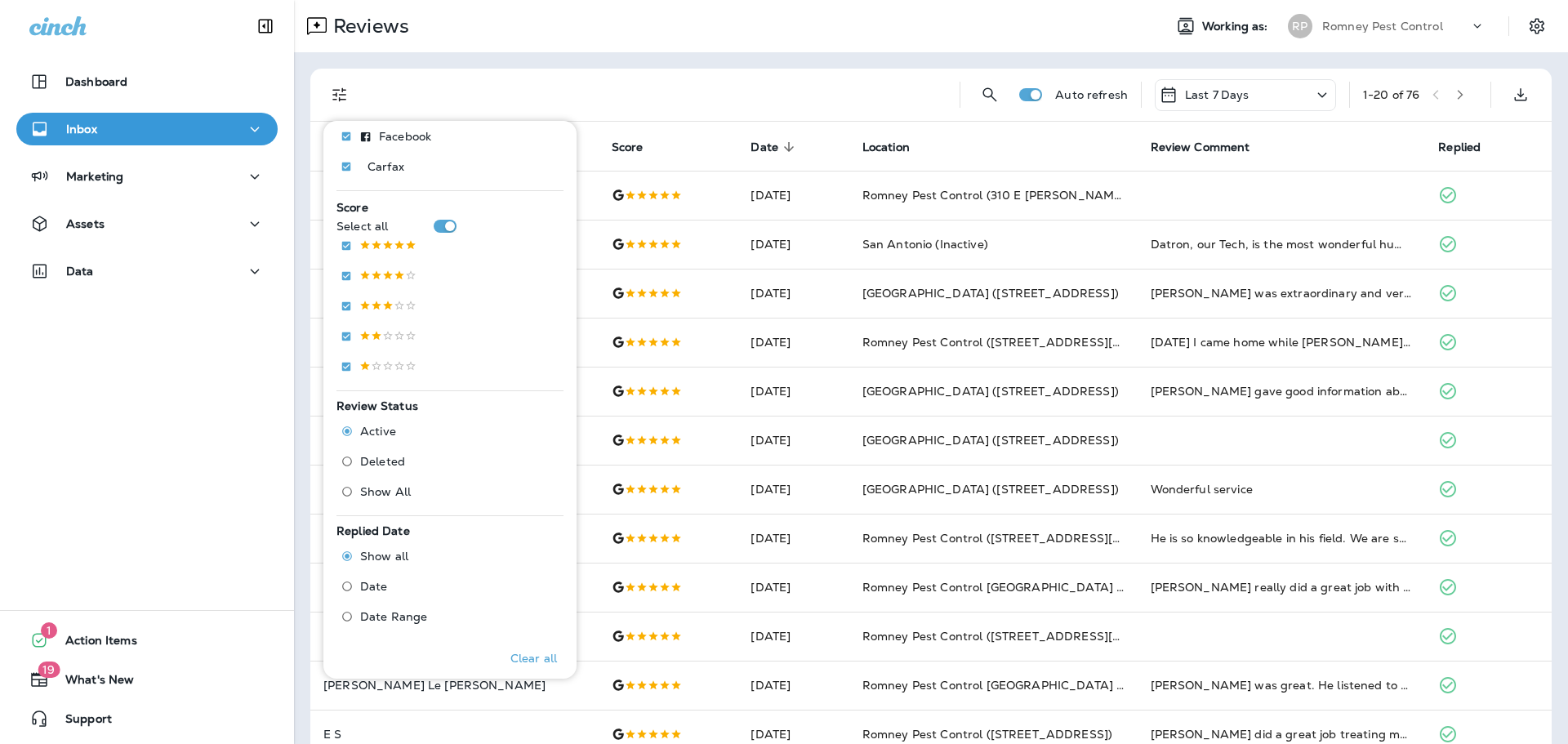
drag, startPoint x: 390, startPoint y: 456, endPoint x: 389, endPoint y: 443, distance: 13.0
click at [390, 456] on span "Deleted" at bounding box center [382, 461] width 45 height 13
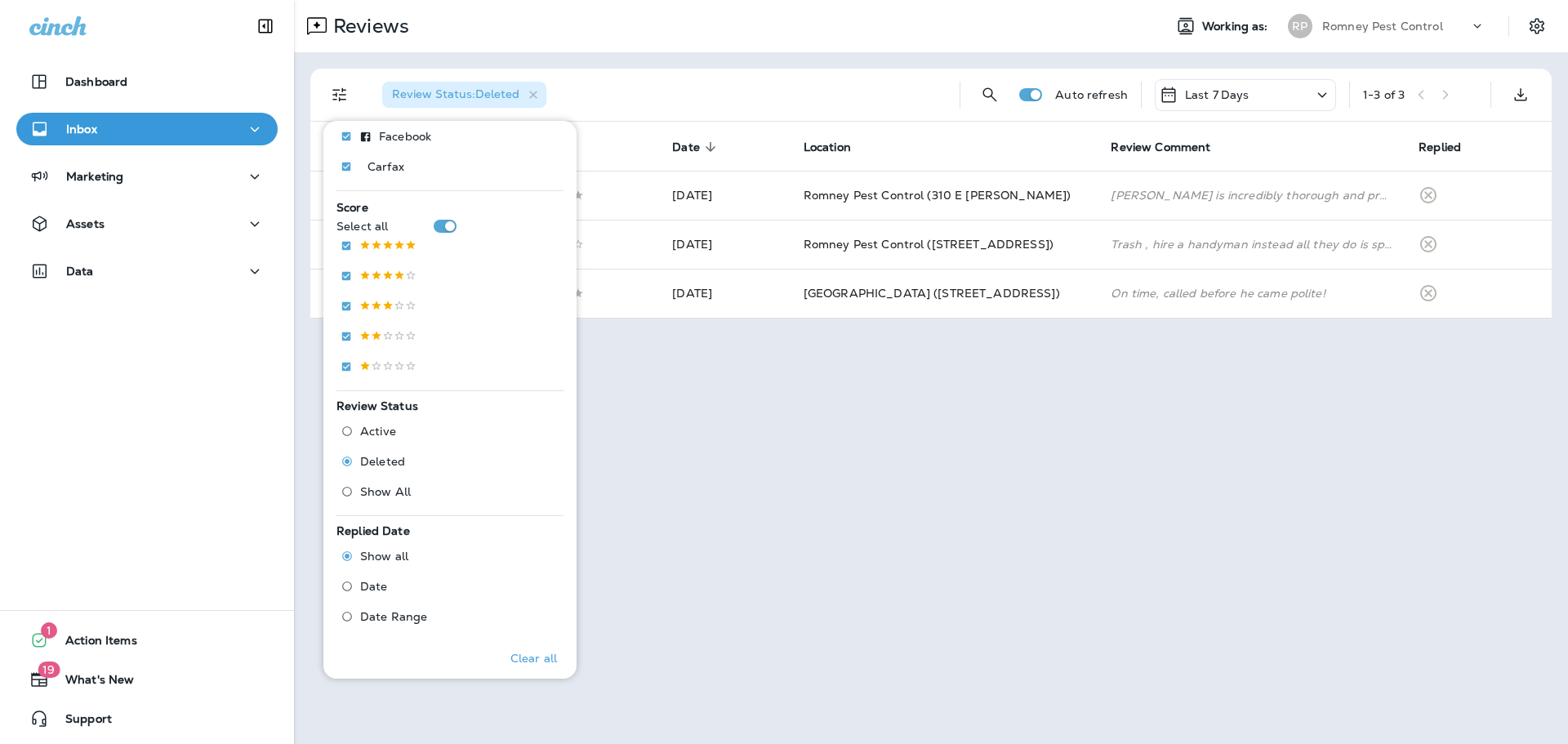
click at [714, 66] on div "Review Status : Deleted Auto refresh Last 7 Days 1 - 3 of 3 Customer Score Date…" at bounding box center [931, 194] width 1274 height 282
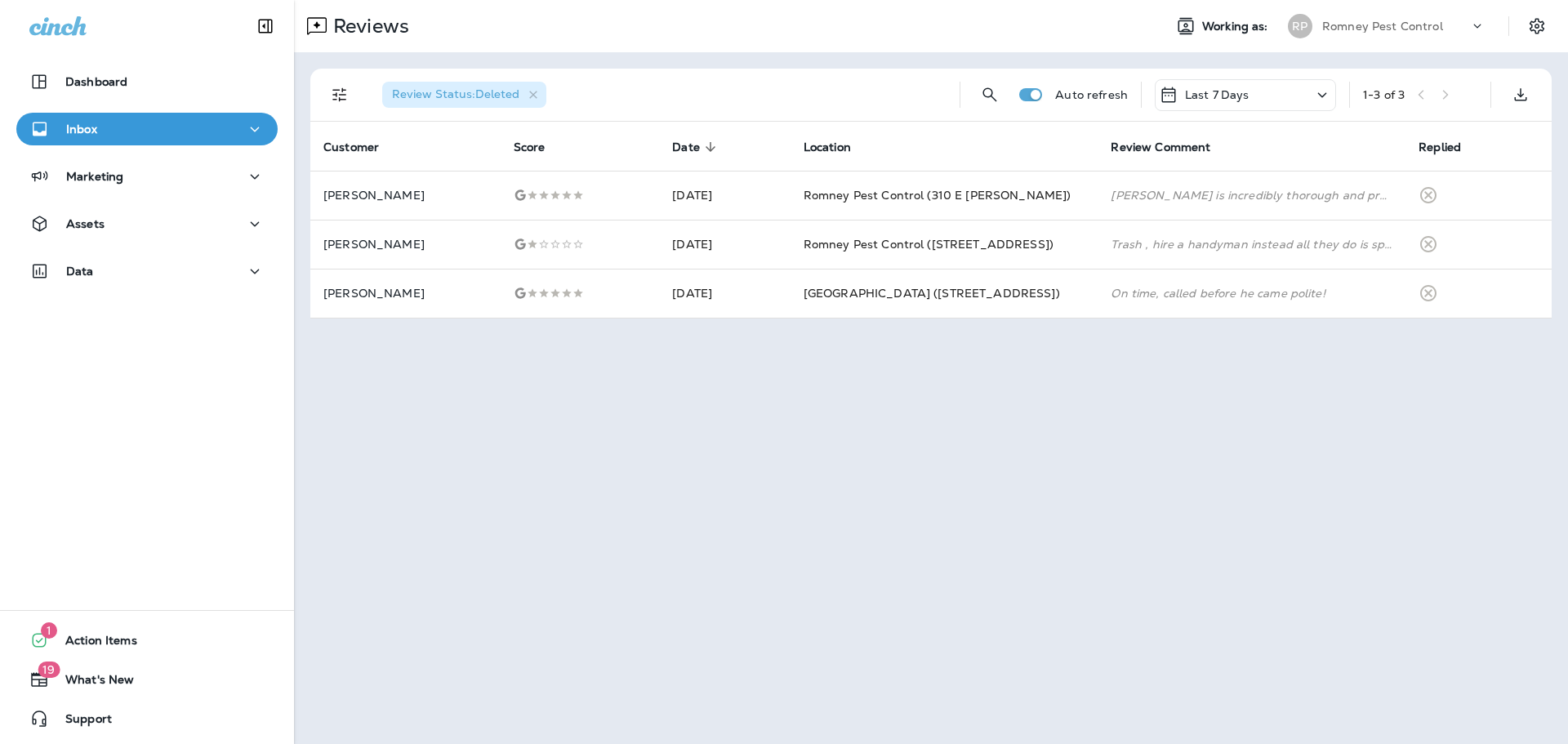
click at [1380, 14] on div "Romney Pest Control" at bounding box center [1396, 25] width 147 height 25
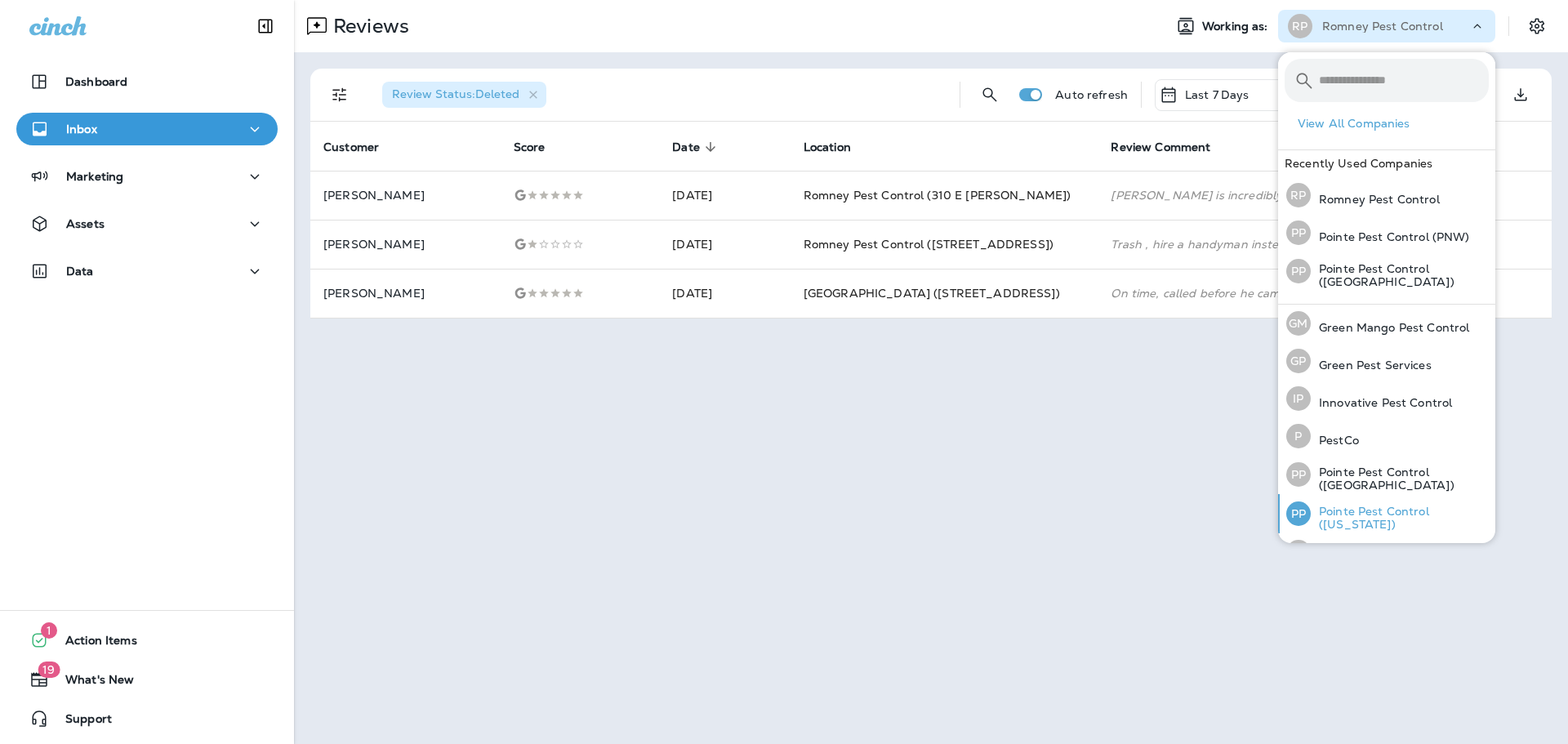
scroll to position [67, 0]
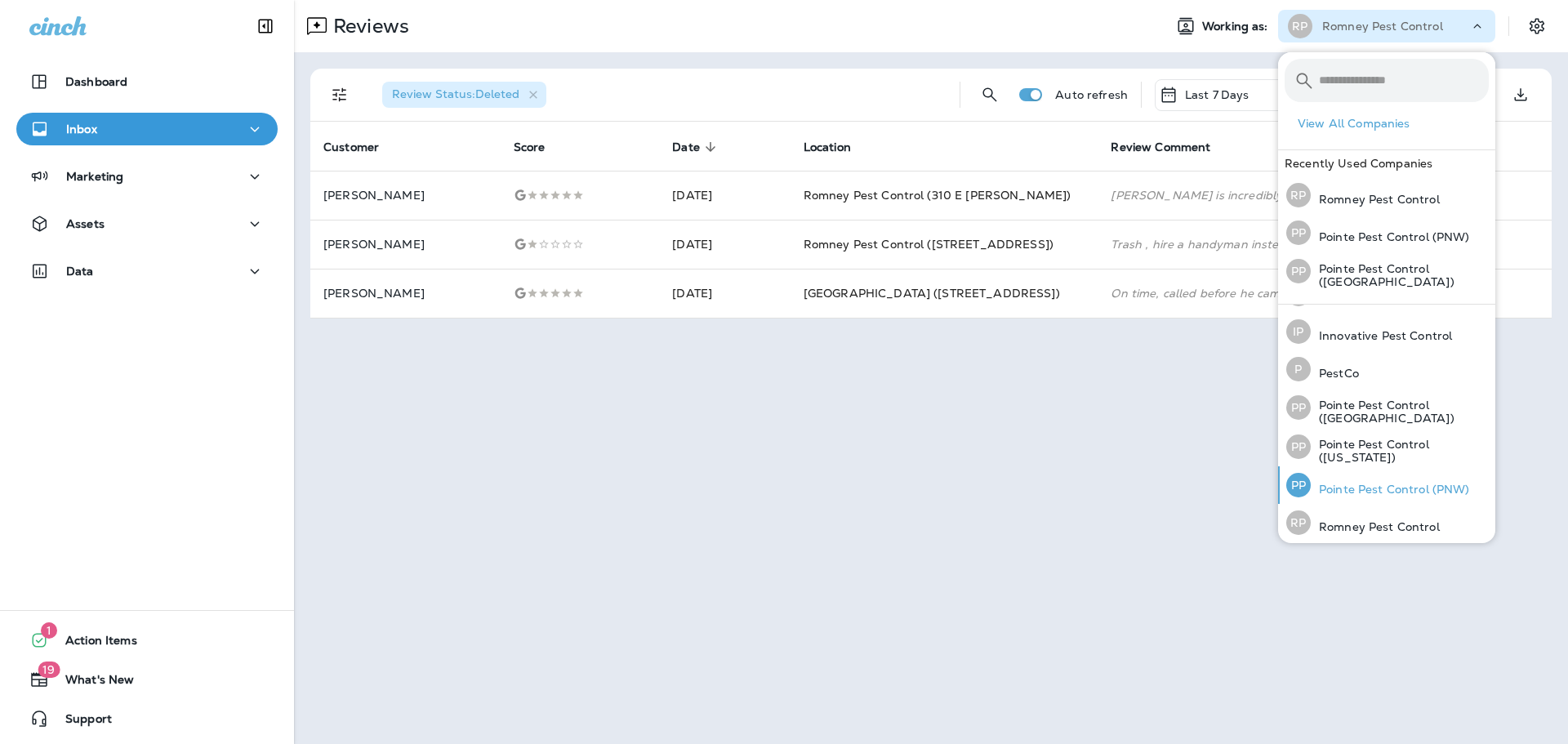
click at [1424, 485] on p "Pointe Pest Control (PNW)" at bounding box center [1390, 489] width 159 height 13
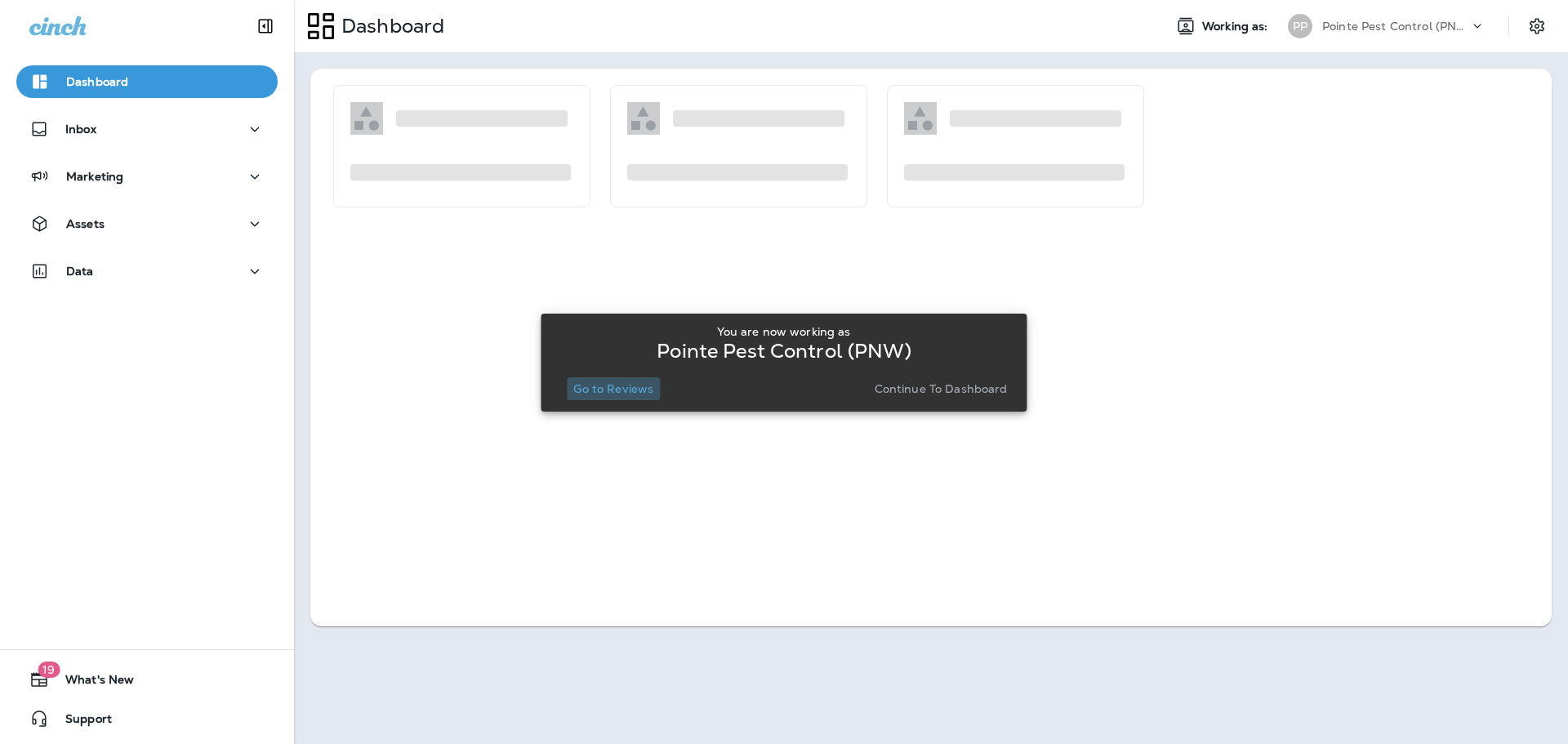
click at [626, 386] on p "Go to Reviews" at bounding box center [613, 388] width 80 height 13
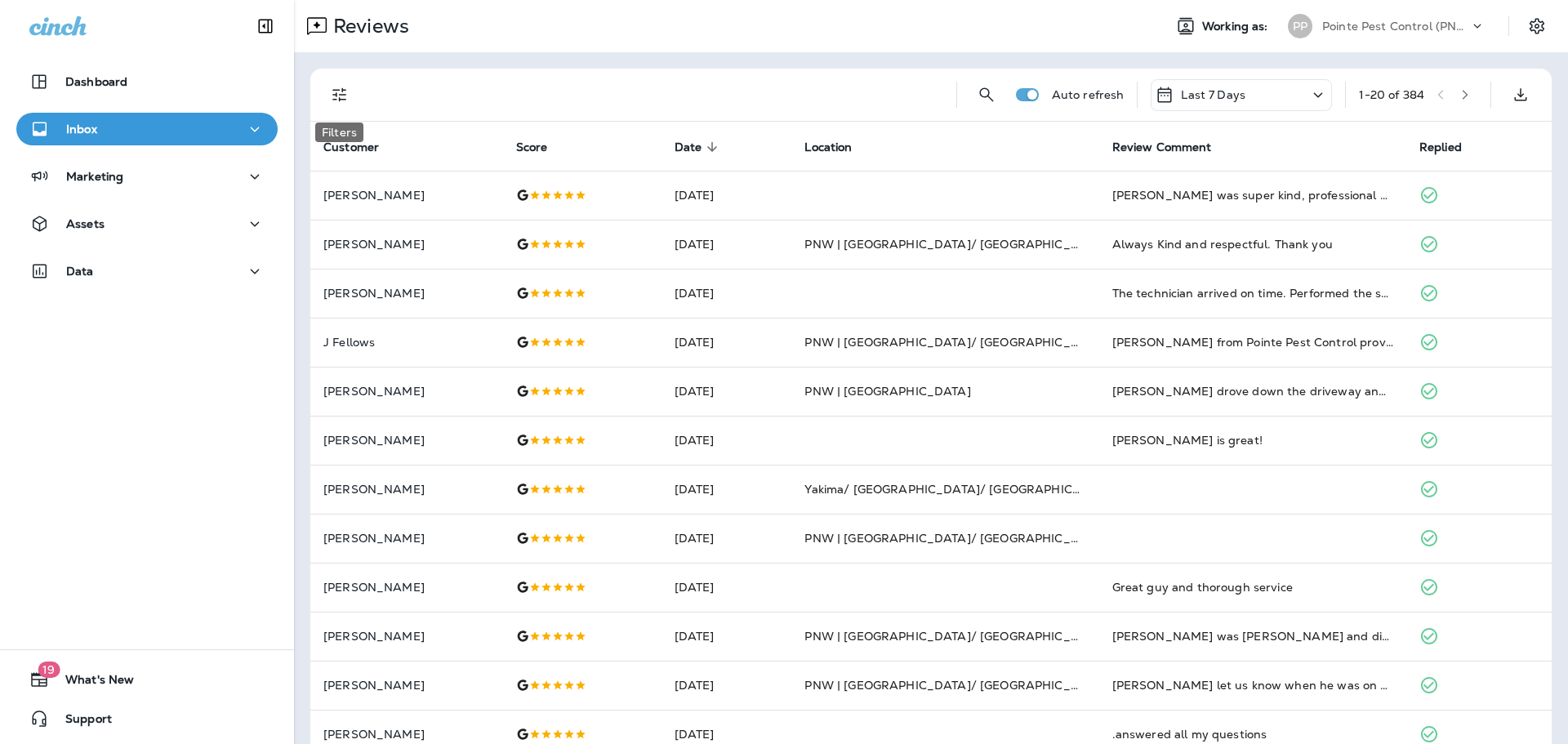
click at [341, 87] on icon "Filters" at bounding box center [339, 94] width 19 height 19
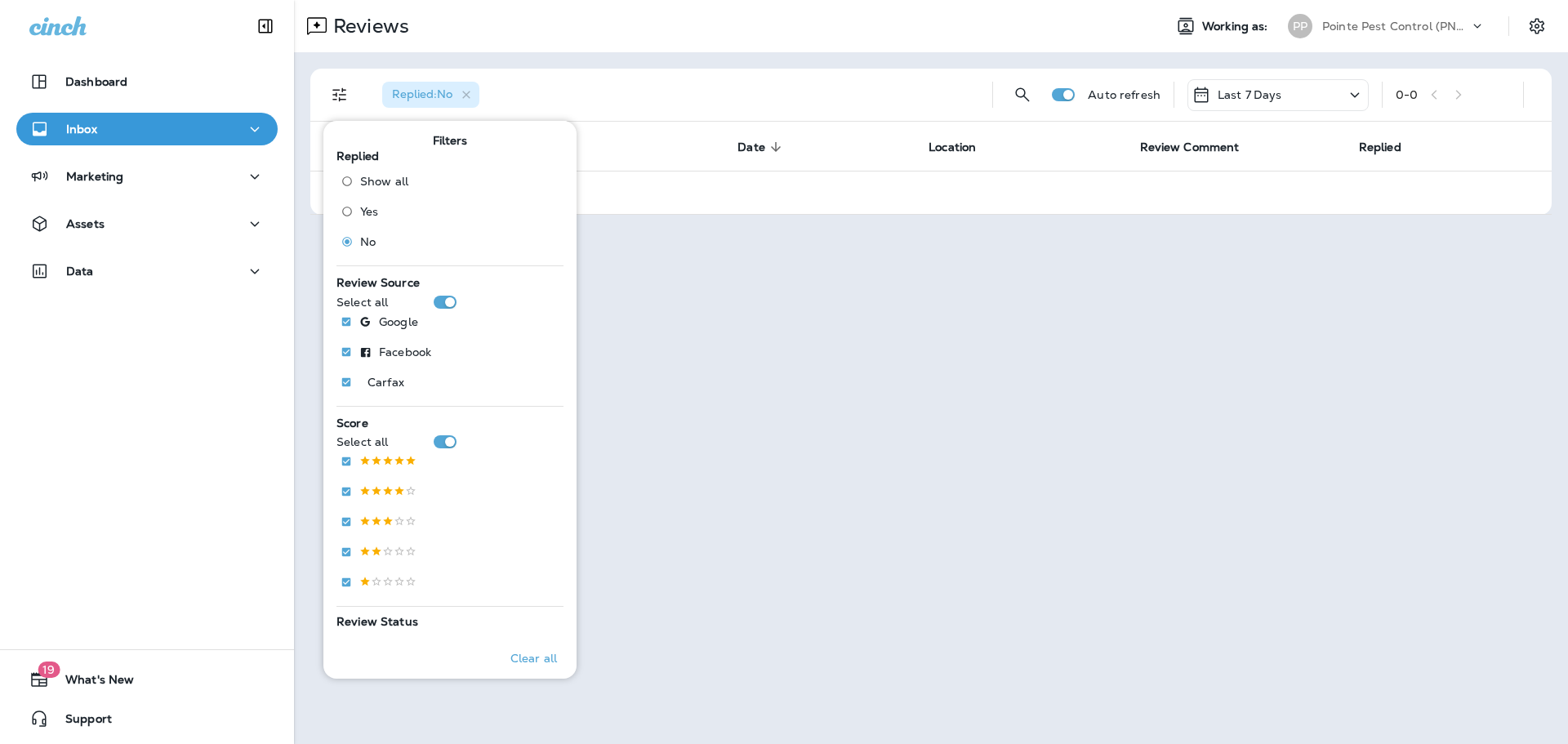
click at [832, 61] on div "Replied : No Auto refresh Last 7 Days 0 - 0 Customer Score Date sorted descendi…" at bounding box center [931, 142] width 1274 height 179
